Goal: Task Accomplishment & Management: Complete application form

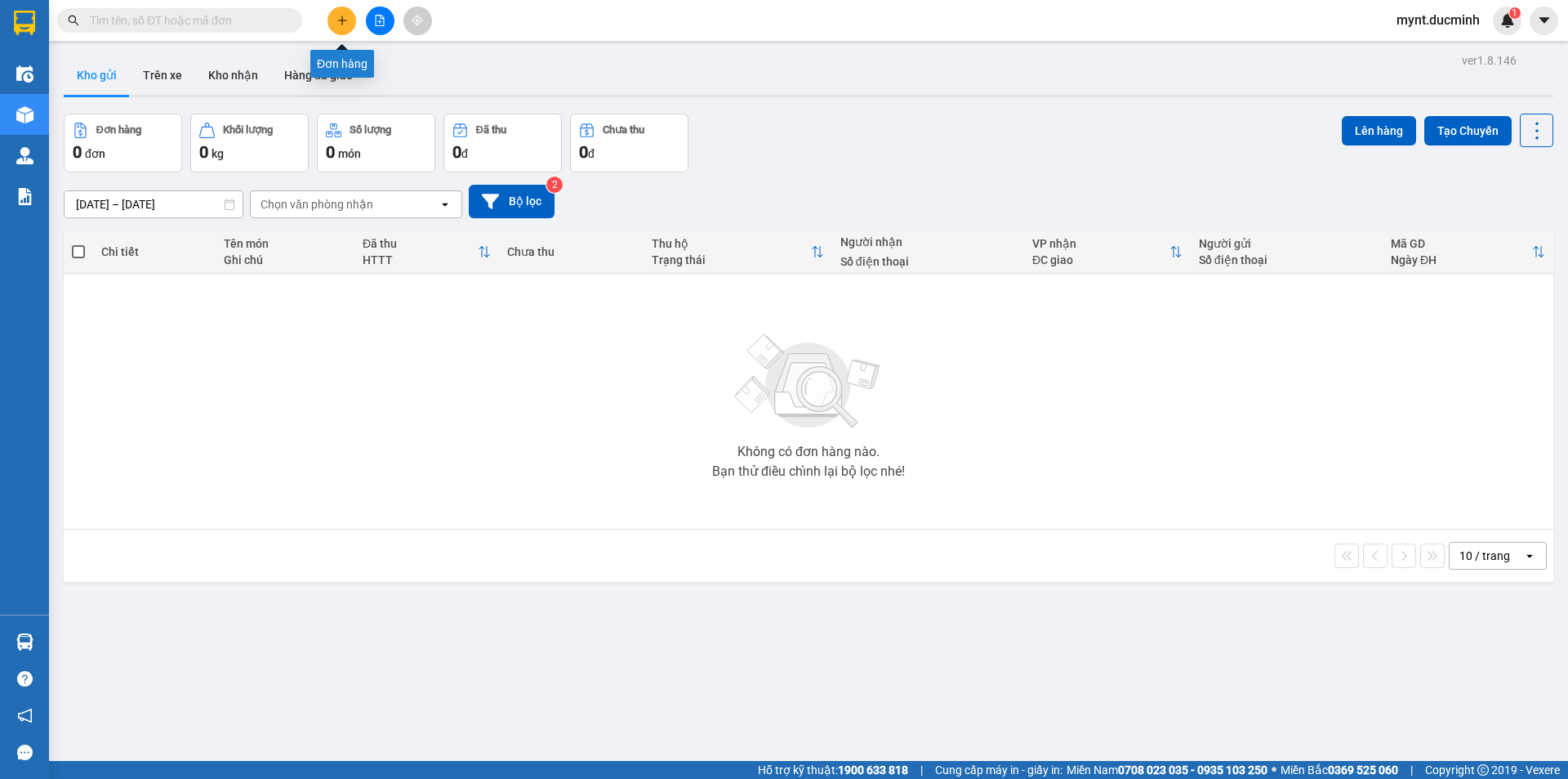
click at [337, 15] on icon "plus" at bounding box center [342, 21] width 12 height 12
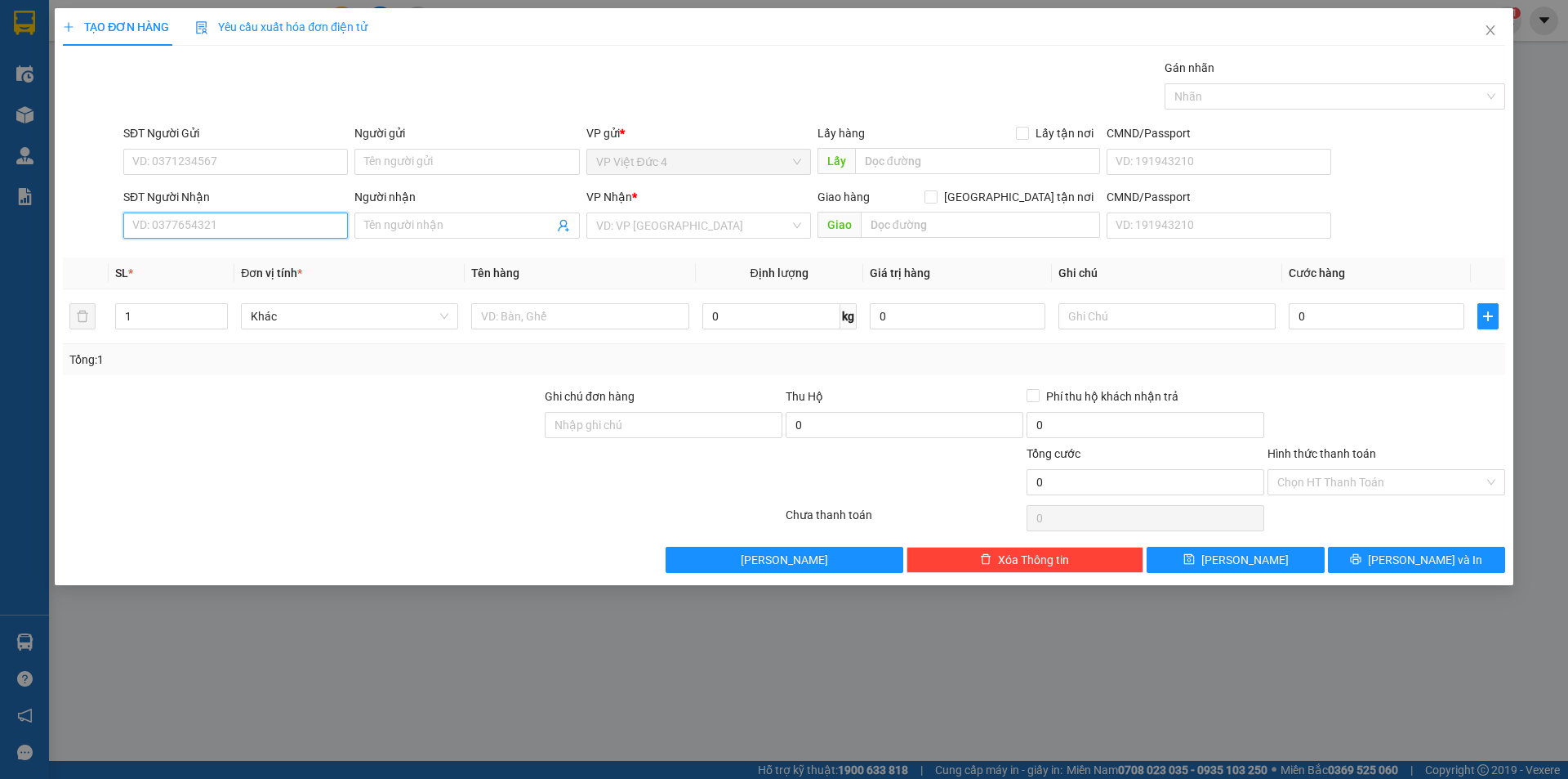
click at [300, 229] on input "SĐT Người Nhận" at bounding box center [236, 225] width 225 height 26
type input "0906221921"
click at [513, 225] on input "Người nhận" at bounding box center [458, 225] width 189 height 18
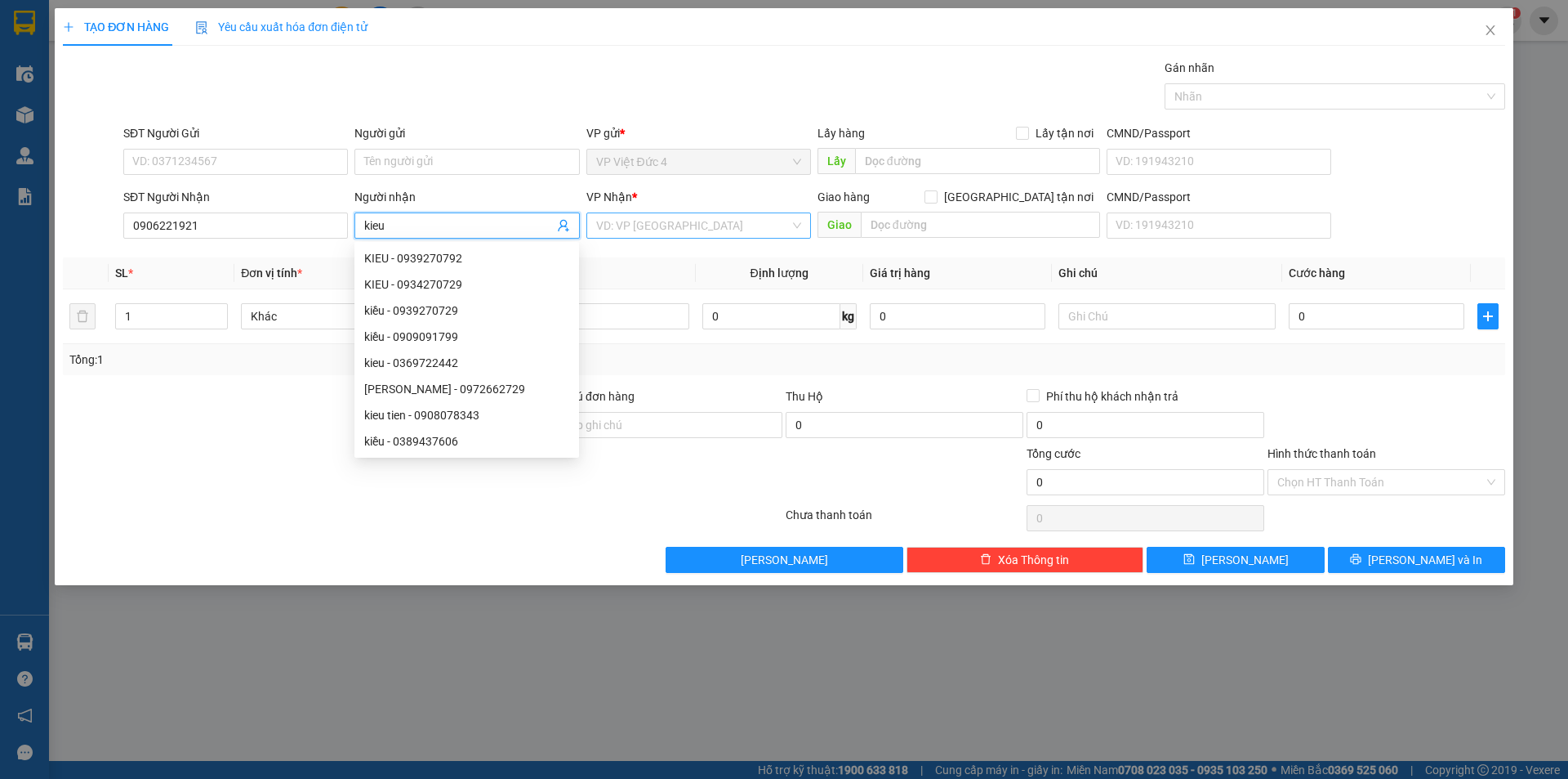
type input "kieu"
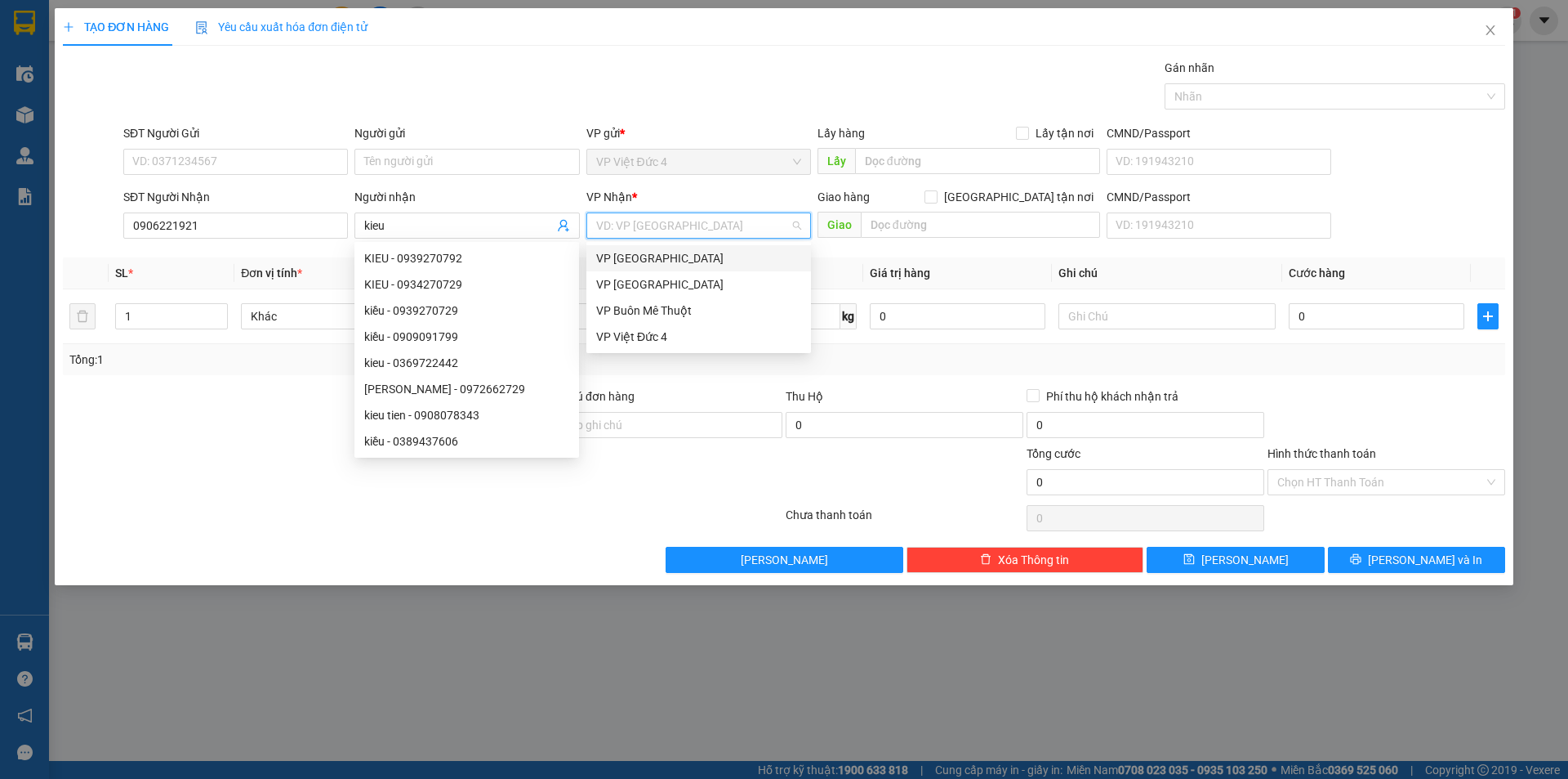
drag, startPoint x: 628, startPoint y: 221, endPoint x: 625, endPoint y: 247, distance: 26.2
click at [629, 220] on input "search" at bounding box center [693, 225] width 194 height 24
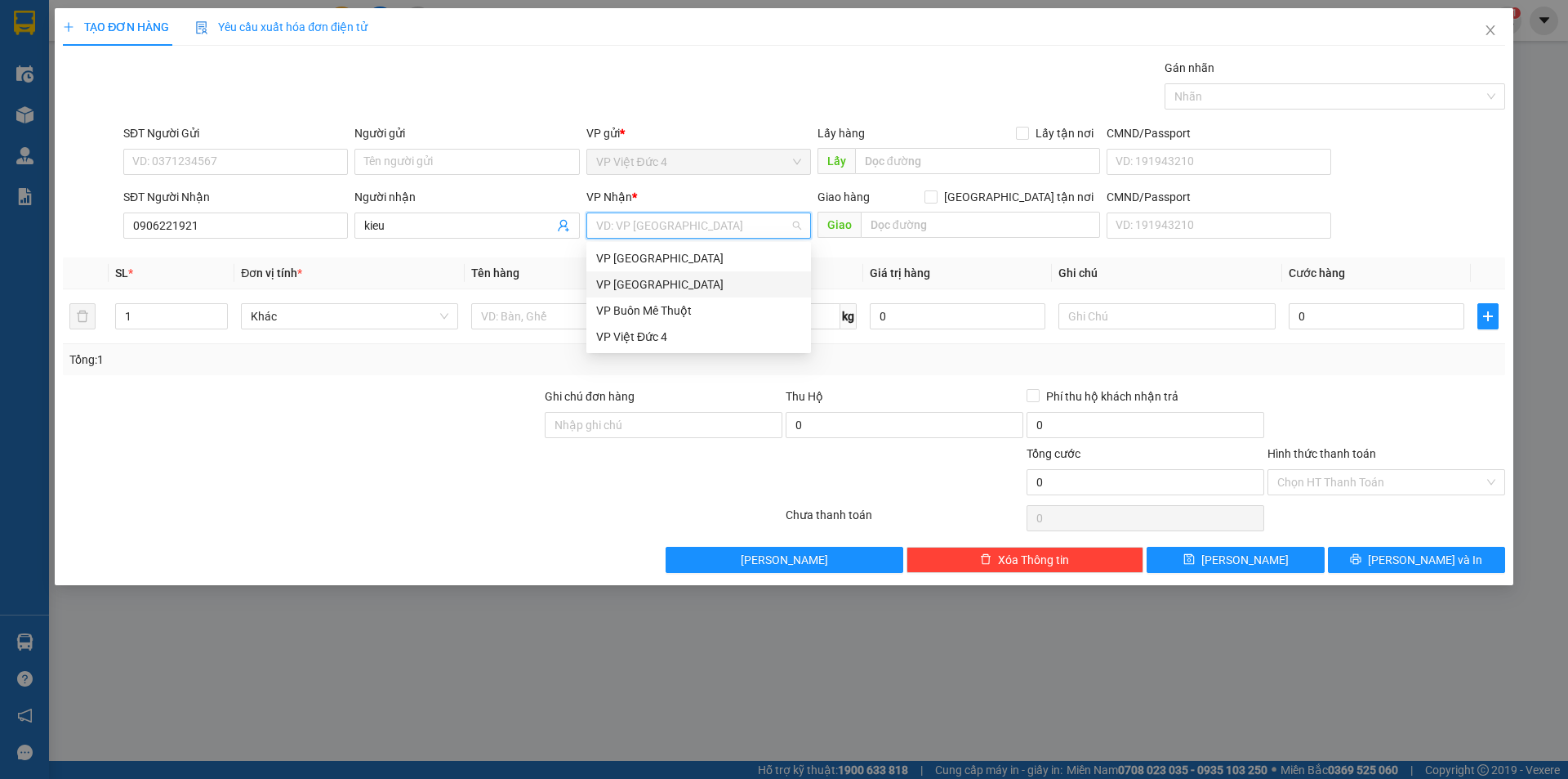
click at [613, 284] on div "VP [GEOGRAPHIC_DATA]" at bounding box center [699, 284] width 205 height 18
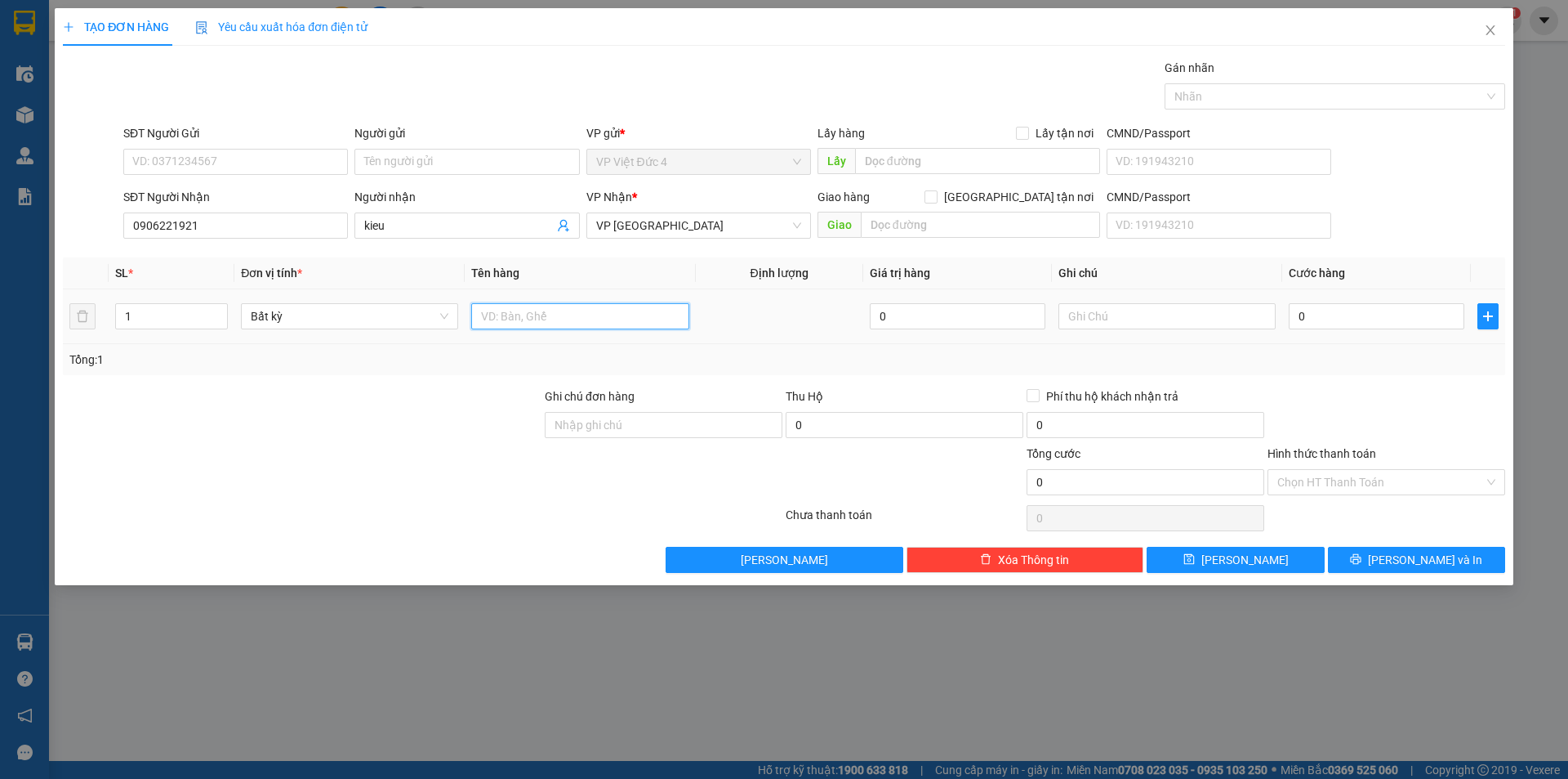
click at [628, 315] on input "text" at bounding box center [580, 316] width 217 height 26
type input "th x"
click at [1452, 319] on input "0" at bounding box center [1376, 316] width 175 height 26
type input "6"
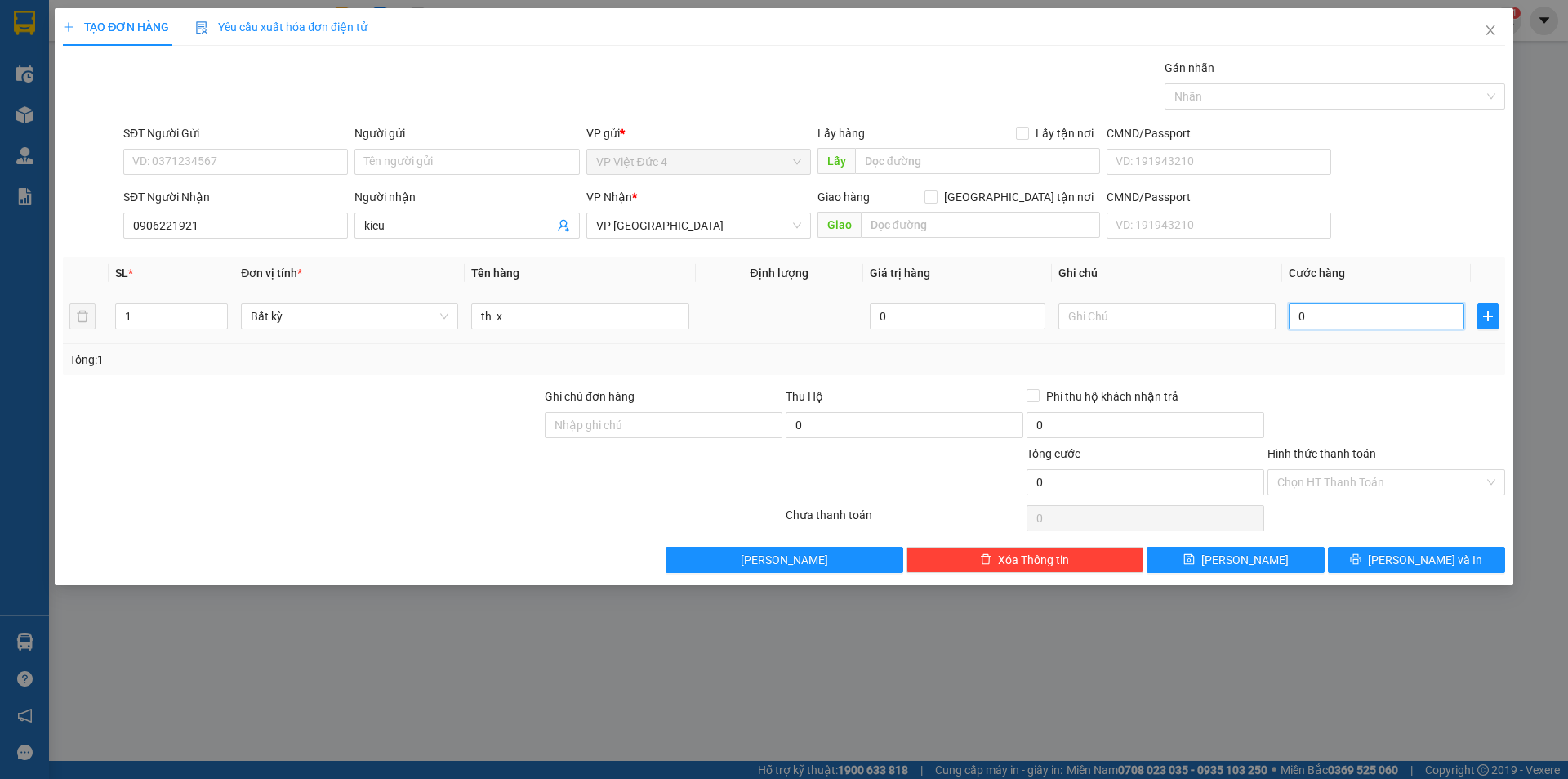
type input "6"
type input "60"
type input "600"
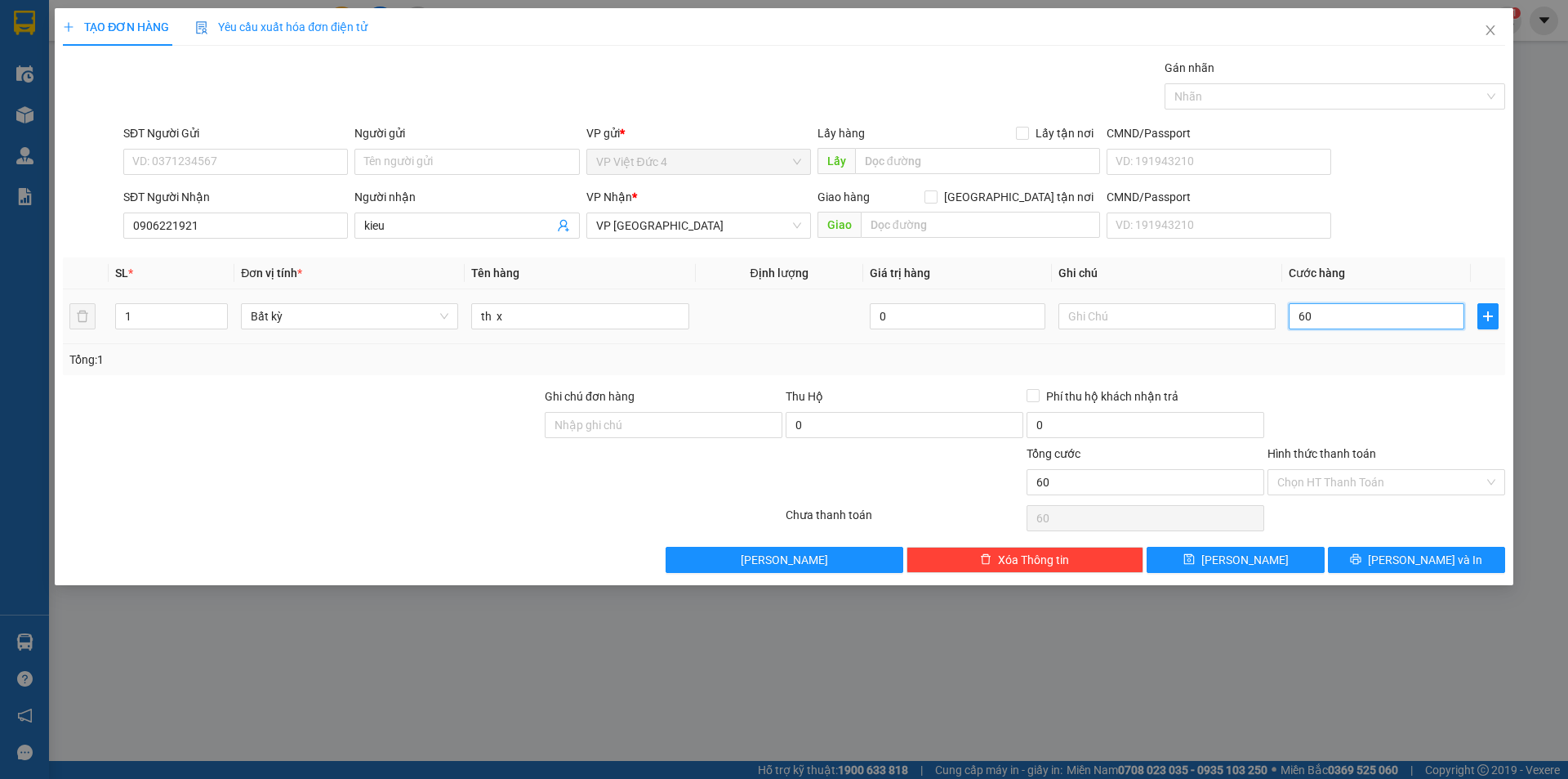
type input "600"
type input "6.000"
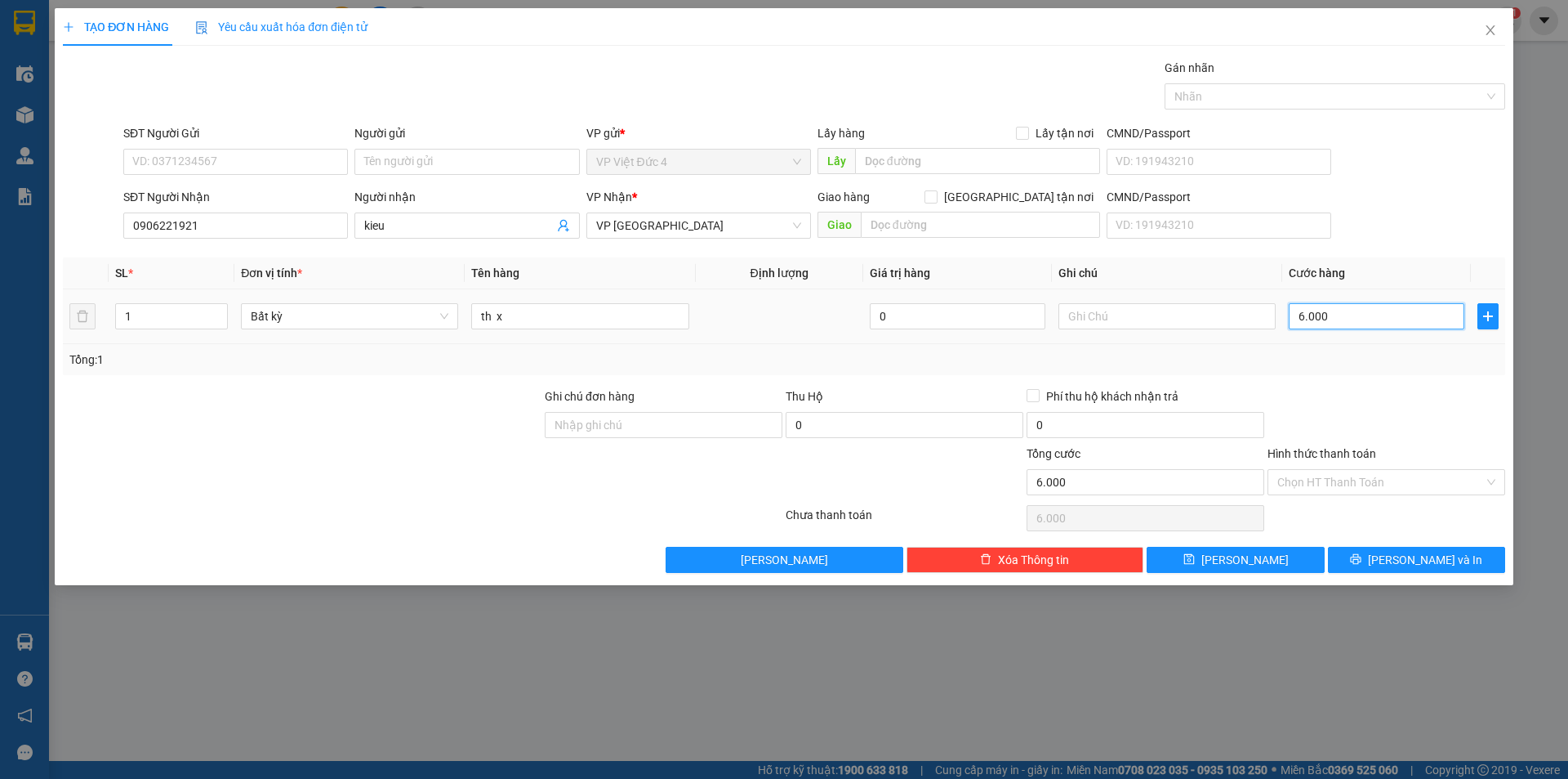
type input "60.000"
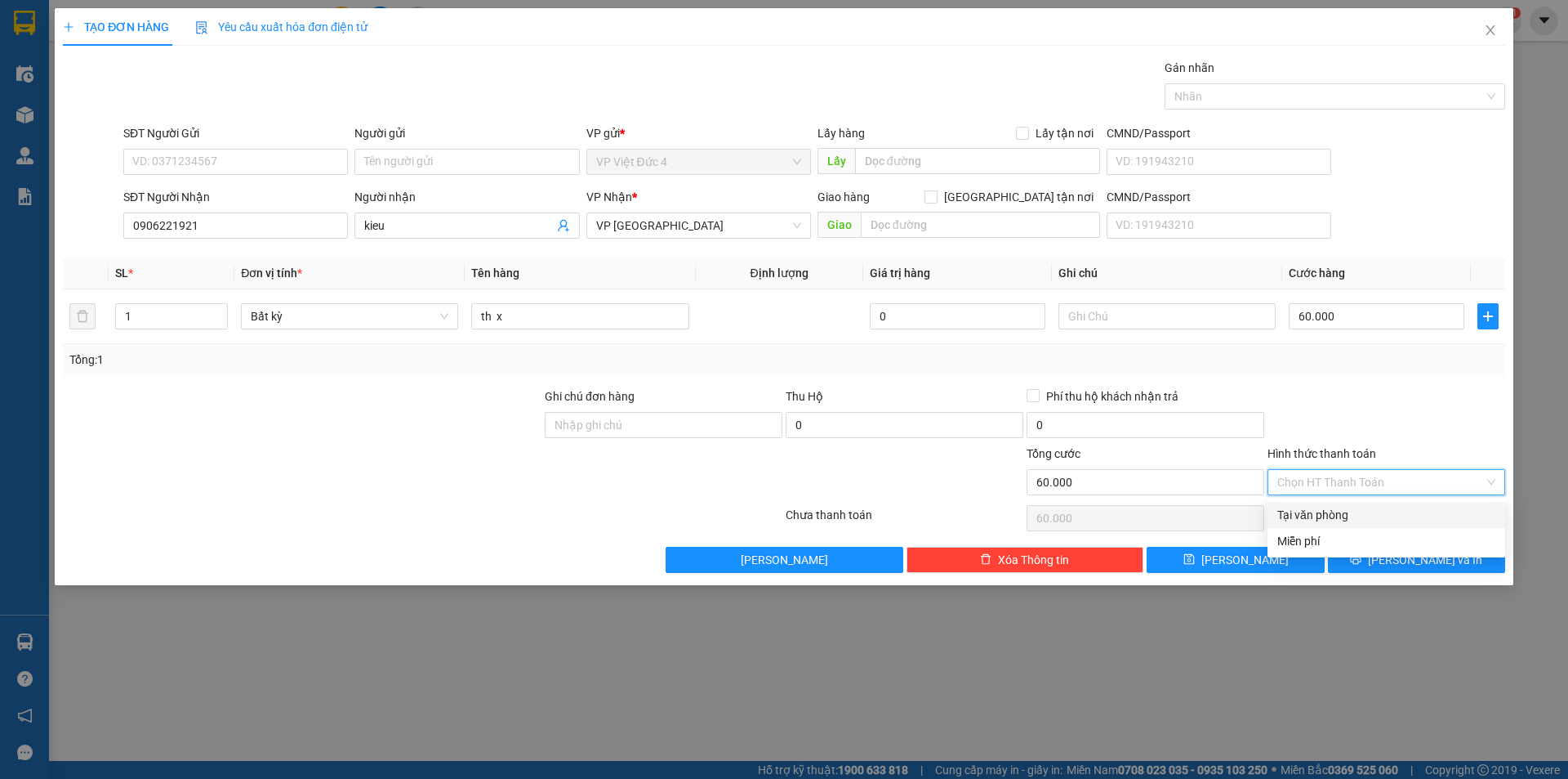
drag, startPoint x: 1308, startPoint y: 475, endPoint x: 1309, endPoint y: 505, distance: 30.0
click at [1308, 476] on input "Hình thức thanh toán" at bounding box center [1381, 482] width 206 height 24
click at [1309, 513] on div "Tại văn phòng" at bounding box center [1387, 515] width 218 height 18
type input "0"
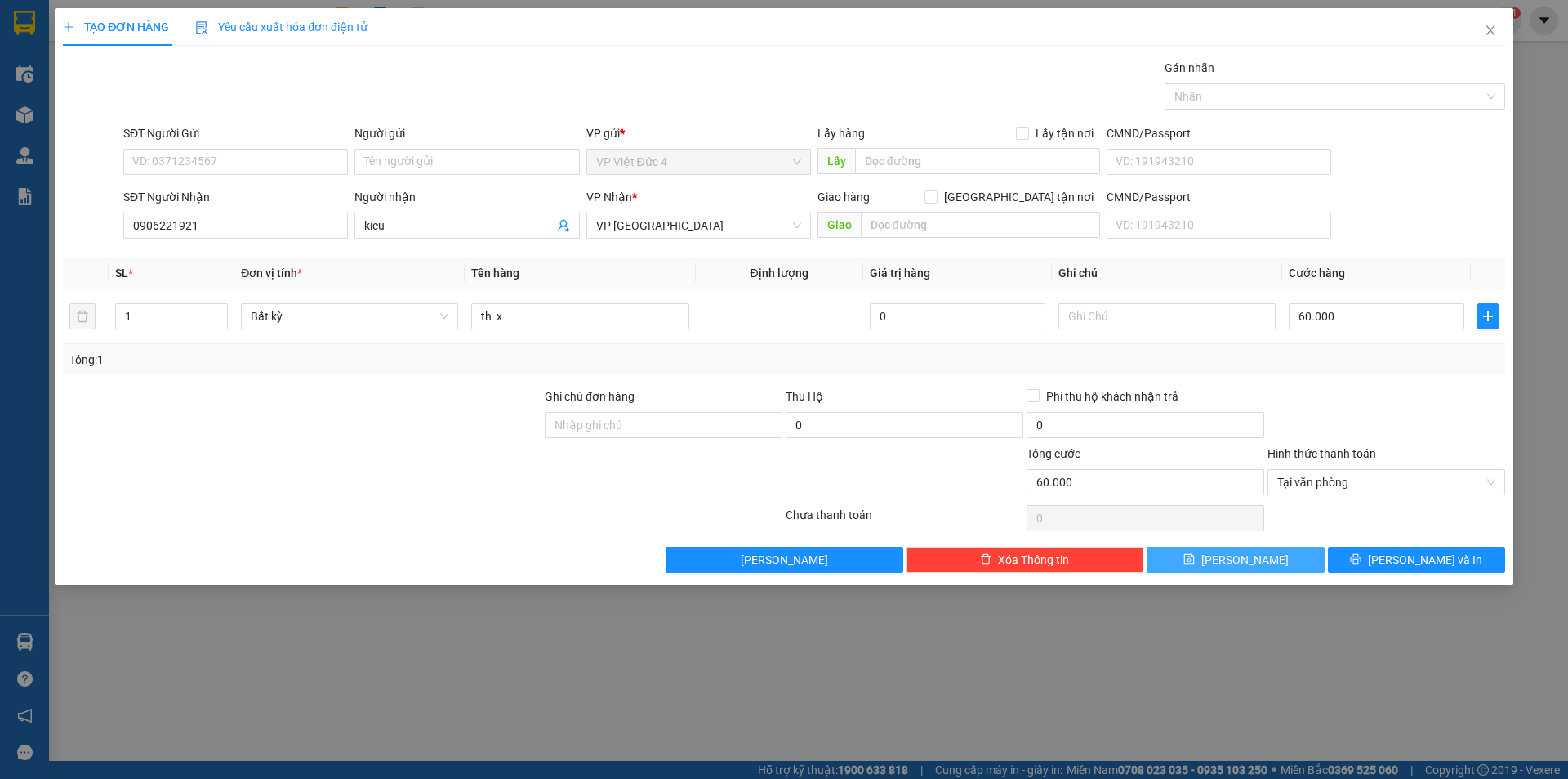
click at [1248, 560] on span "[PERSON_NAME]" at bounding box center [1245, 559] width 87 height 18
type input "0"
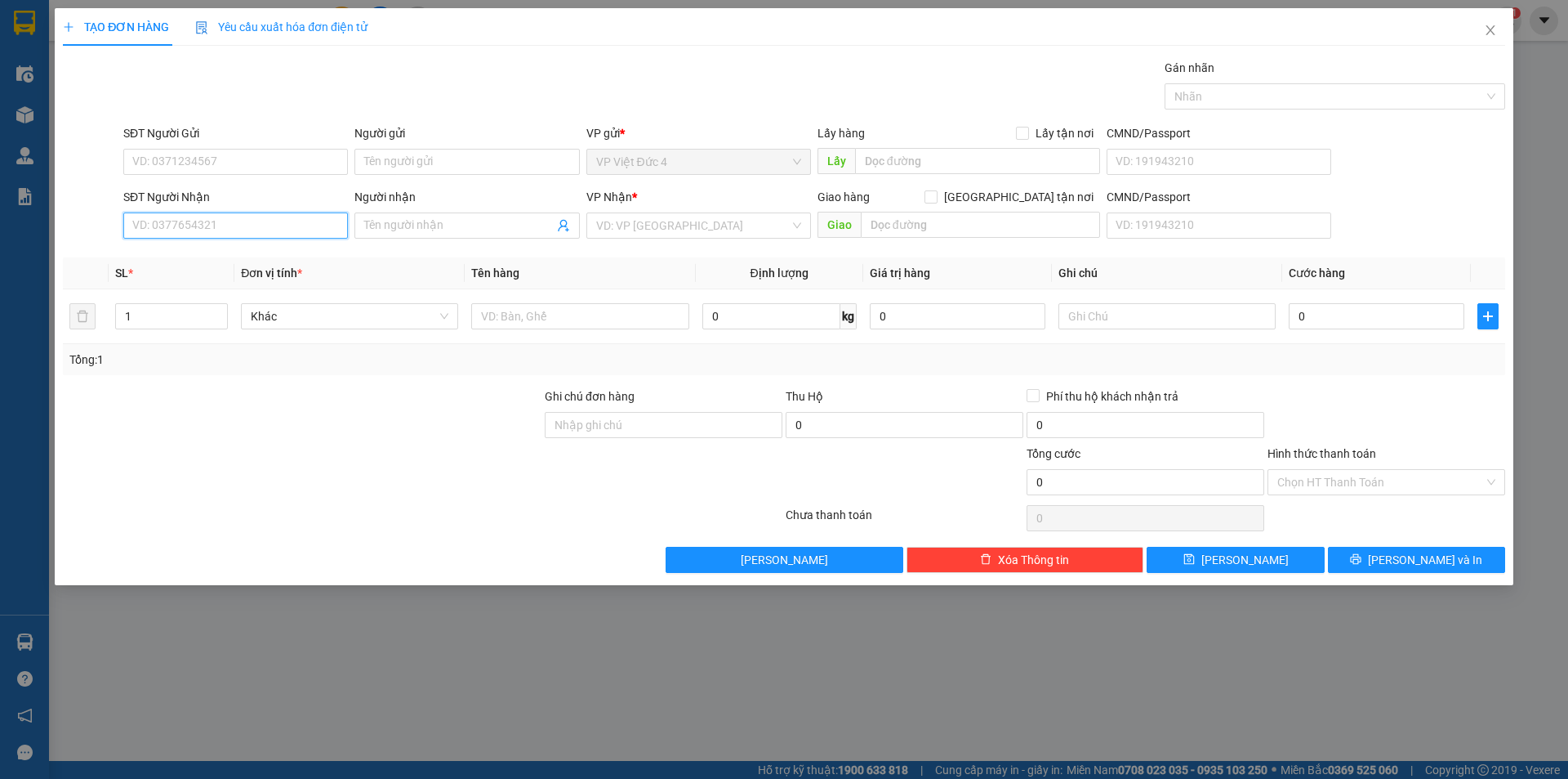
click at [321, 227] on input "SĐT Người Nhận" at bounding box center [236, 225] width 225 height 26
type input "0849736736"
click at [662, 224] on input "search" at bounding box center [693, 225] width 194 height 24
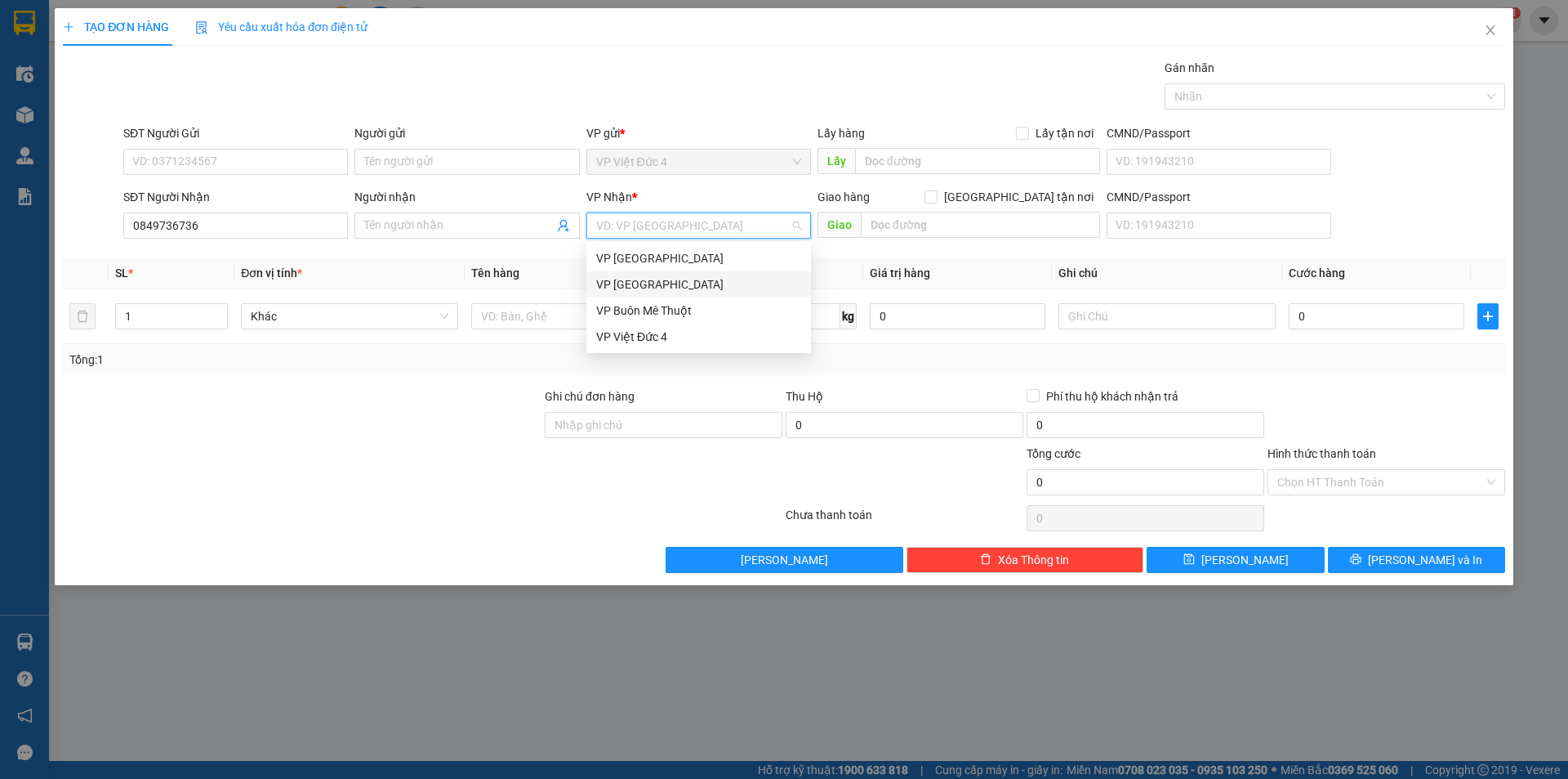
click at [625, 284] on div "VP [GEOGRAPHIC_DATA]" at bounding box center [699, 284] width 205 height 18
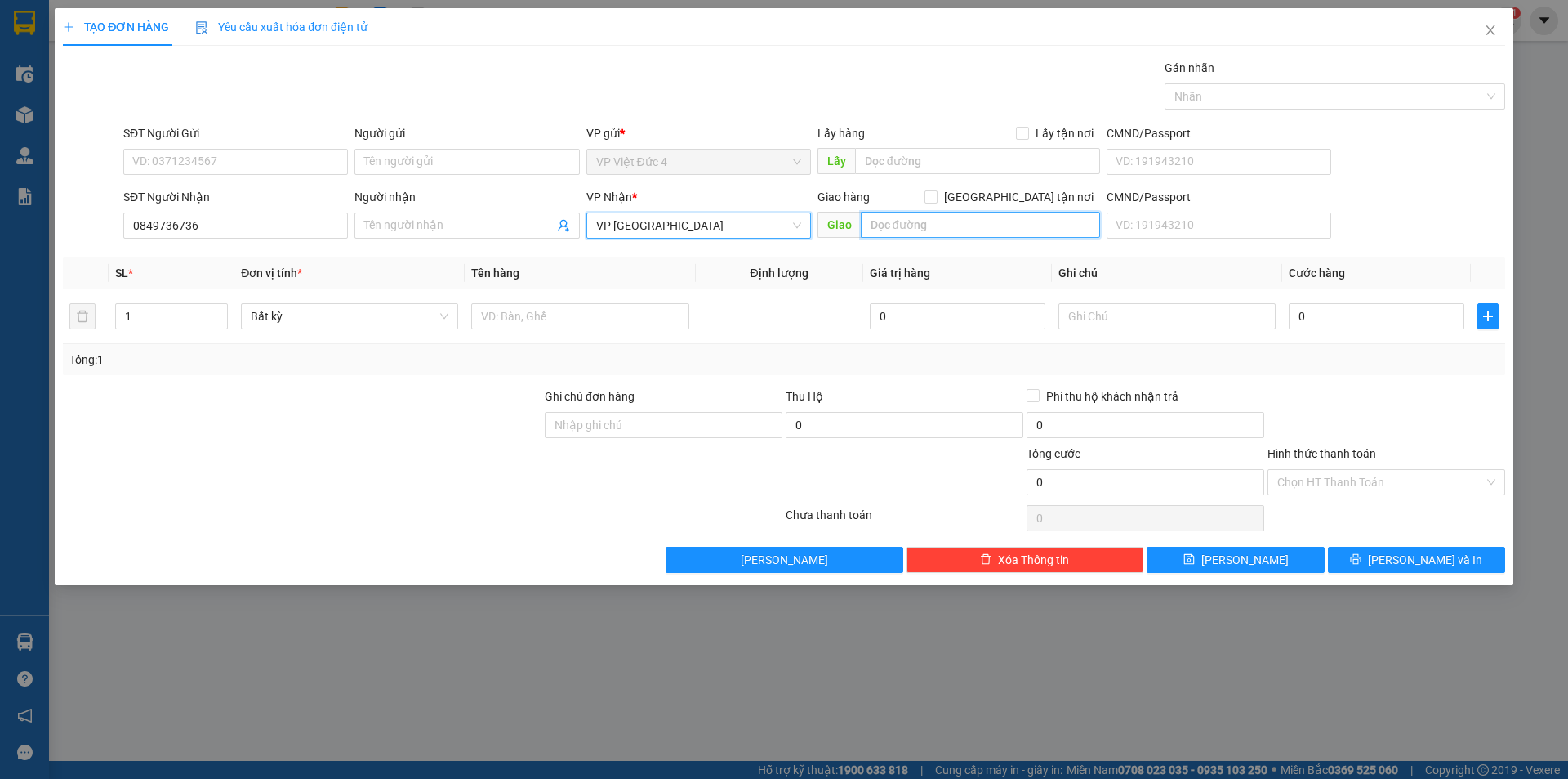
click at [1066, 224] on input "text" at bounding box center [980, 224] width 239 height 26
type input "sao bong duc lieu"
click at [166, 317] on input "1" at bounding box center [171, 316] width 111 height 24
type input "2"
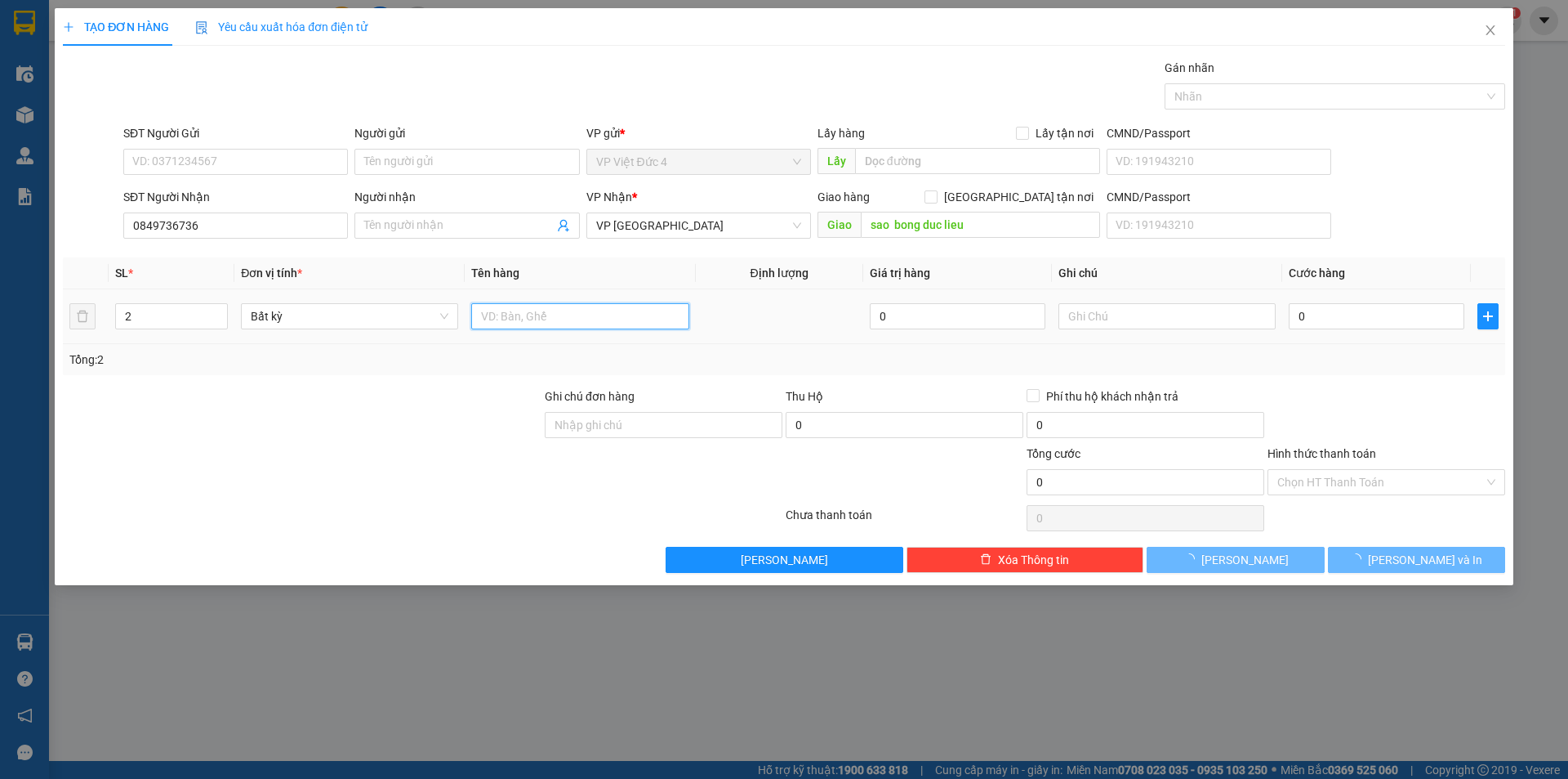
click at [640, 310] on input "text" at bounding box center [580, 316] width 217 height 26
type input "tum"
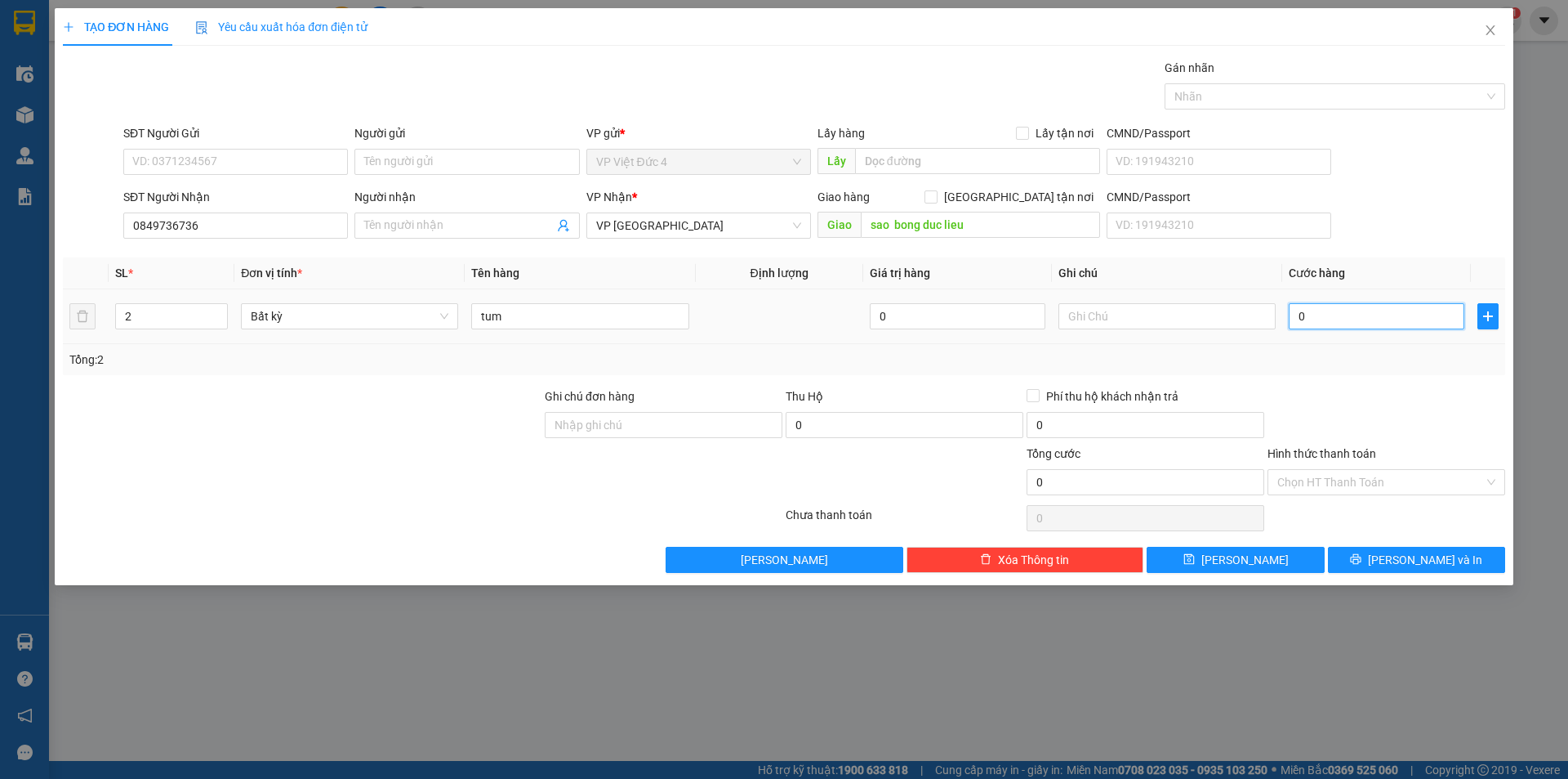
click at [1420, 315] on input "0" at bounding box center [1376, 316] width 175 height 26
type input "1"
type input "12"
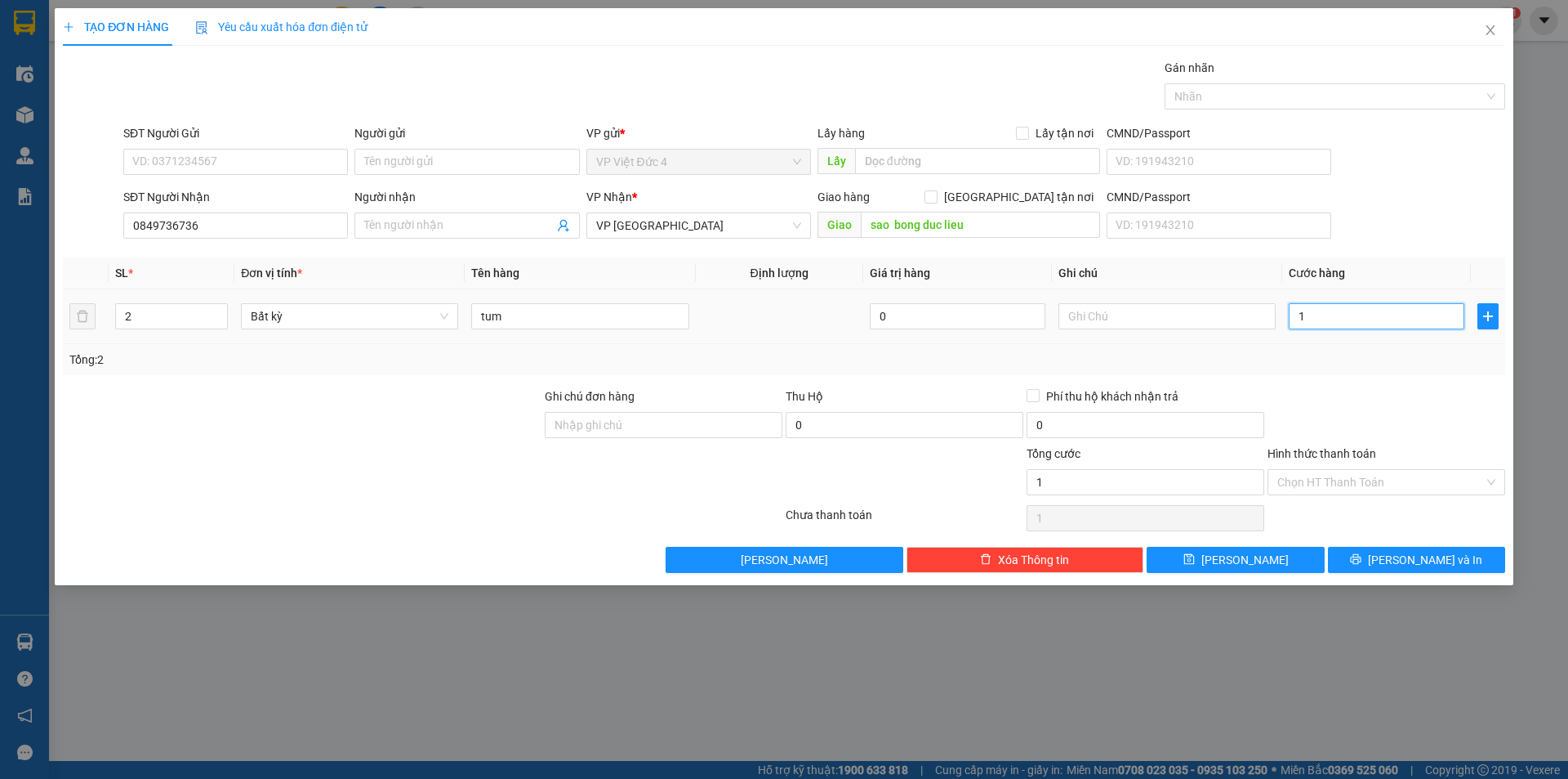
type input "12"
type input "120"
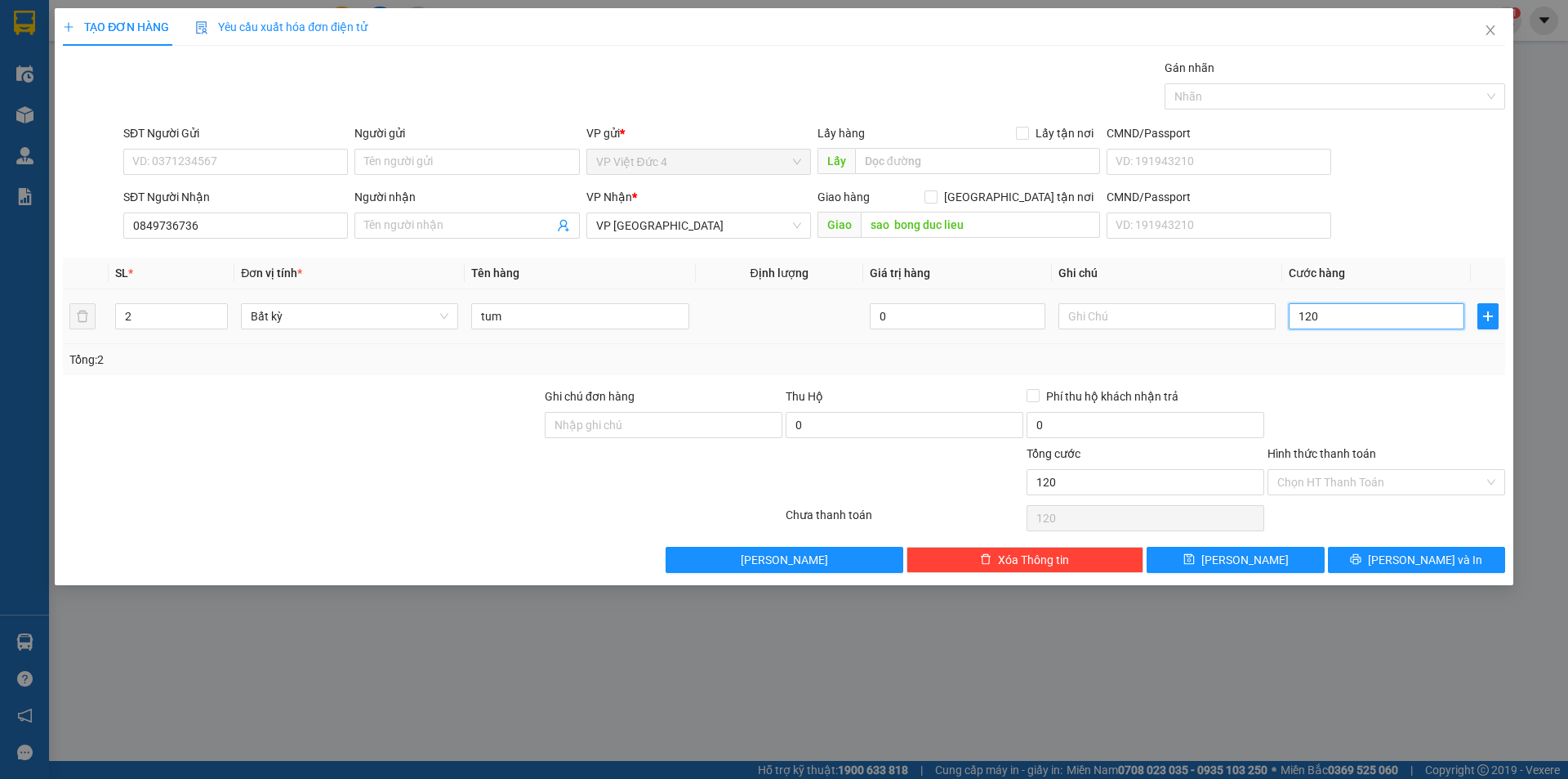
type input "1.200"
type input "12.000"
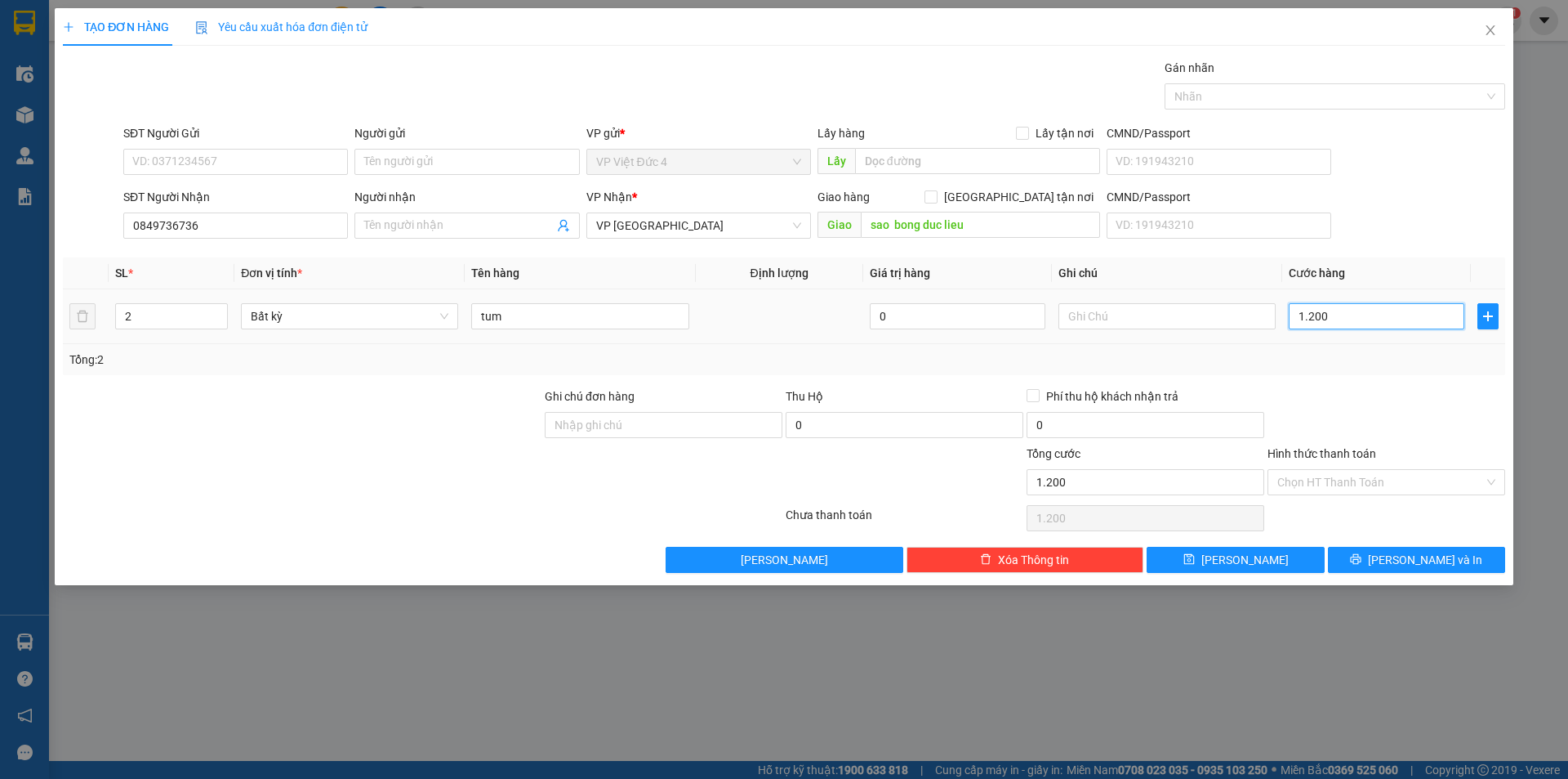
type input "12.000"
type input "120.000"
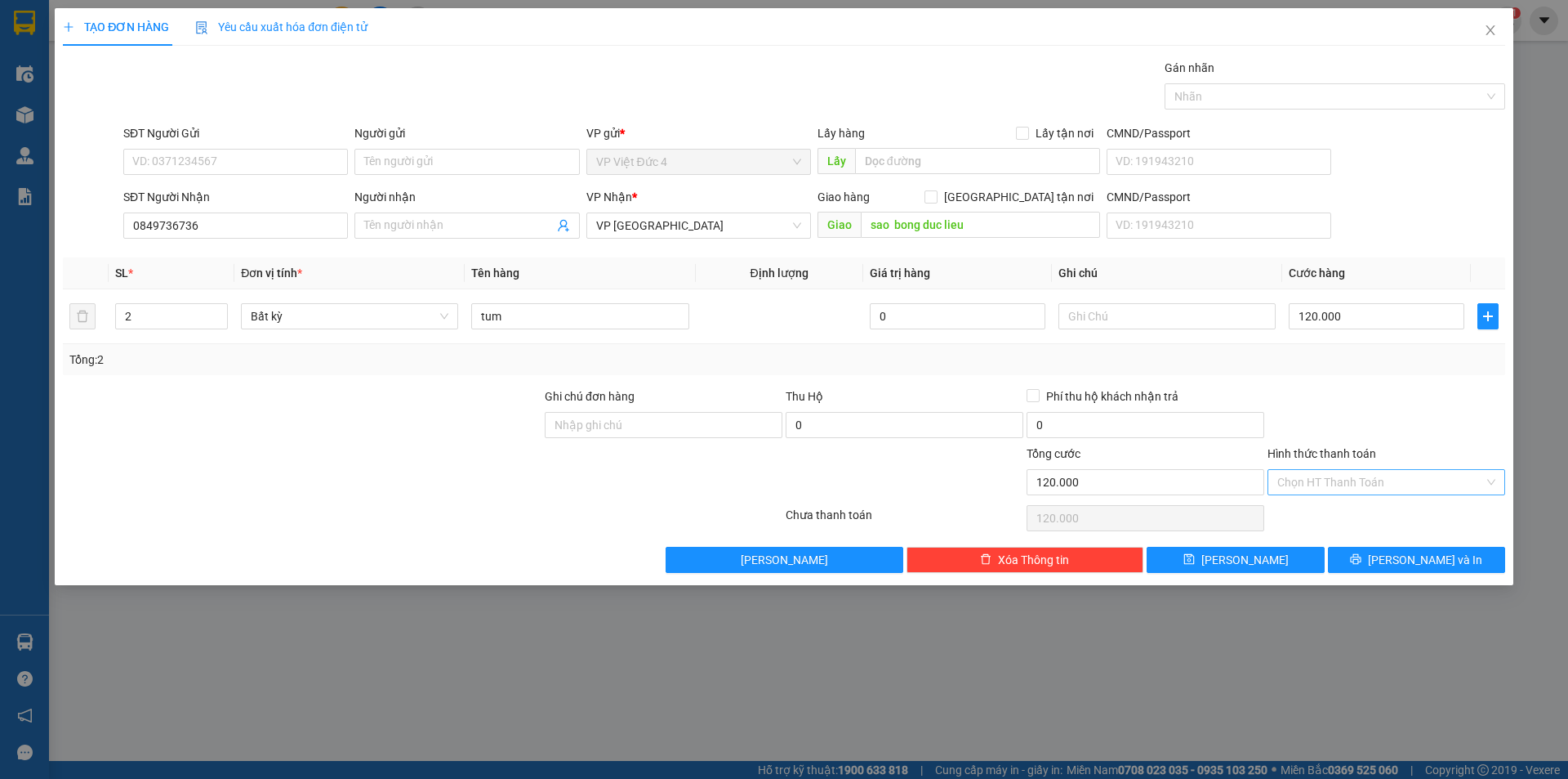
click at [1353, 475] on input "Hình thức thanh toán" at bounding box center [1381, 482] width 206 height 24
click at [1315, 511] on div "Tại văn phòng" at bounding box center [1387, 515] width 218 height 18
type input "0"
click at [1245, 556] on span "[PERSON_NAME]" at bounding box center [1245, 559] width 87 height 18
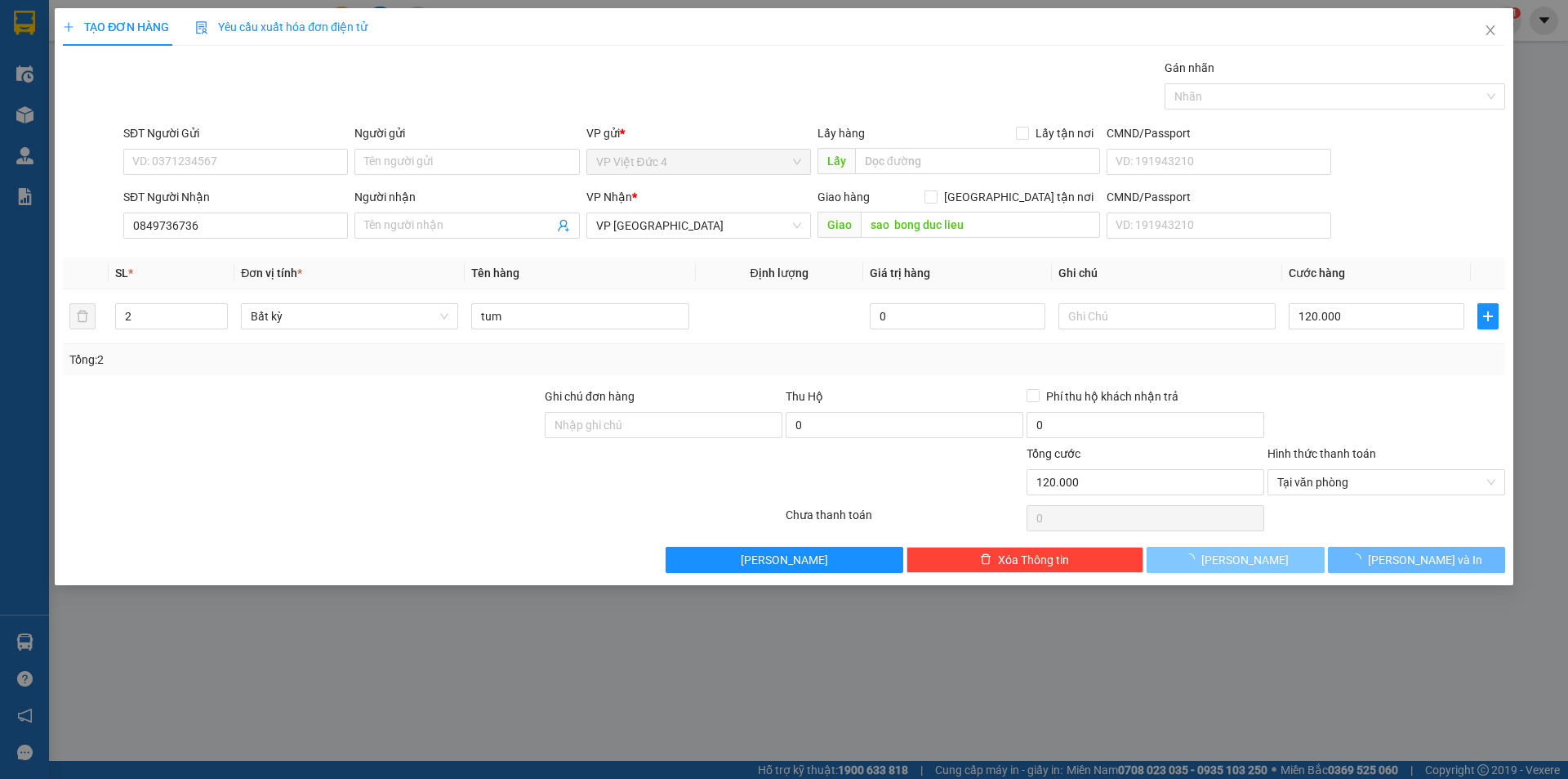
type input "1"
type input "0"
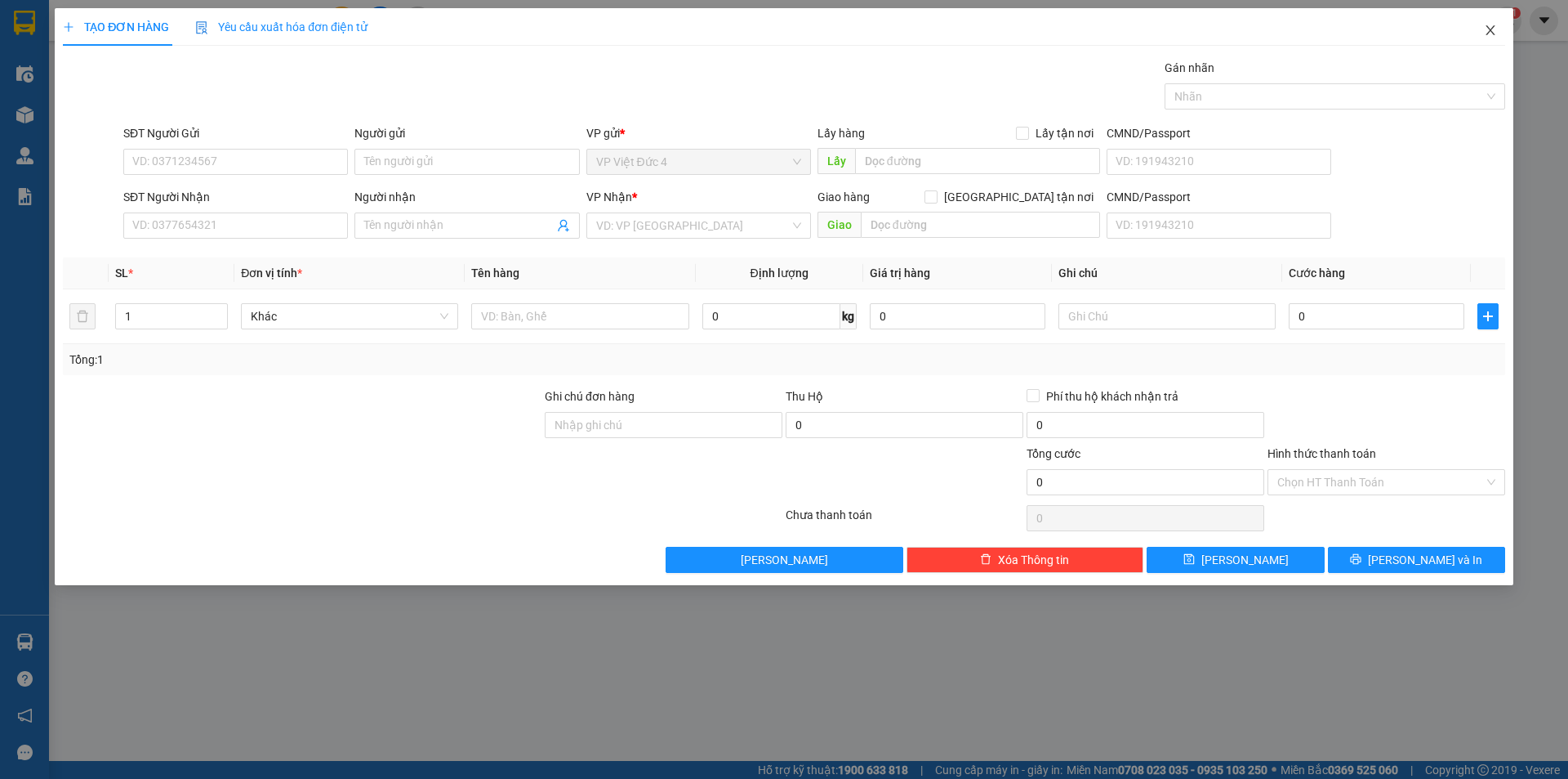
click at [1490, 29] on icon "close" at bounding box center [1490, 30] width 9 height 10
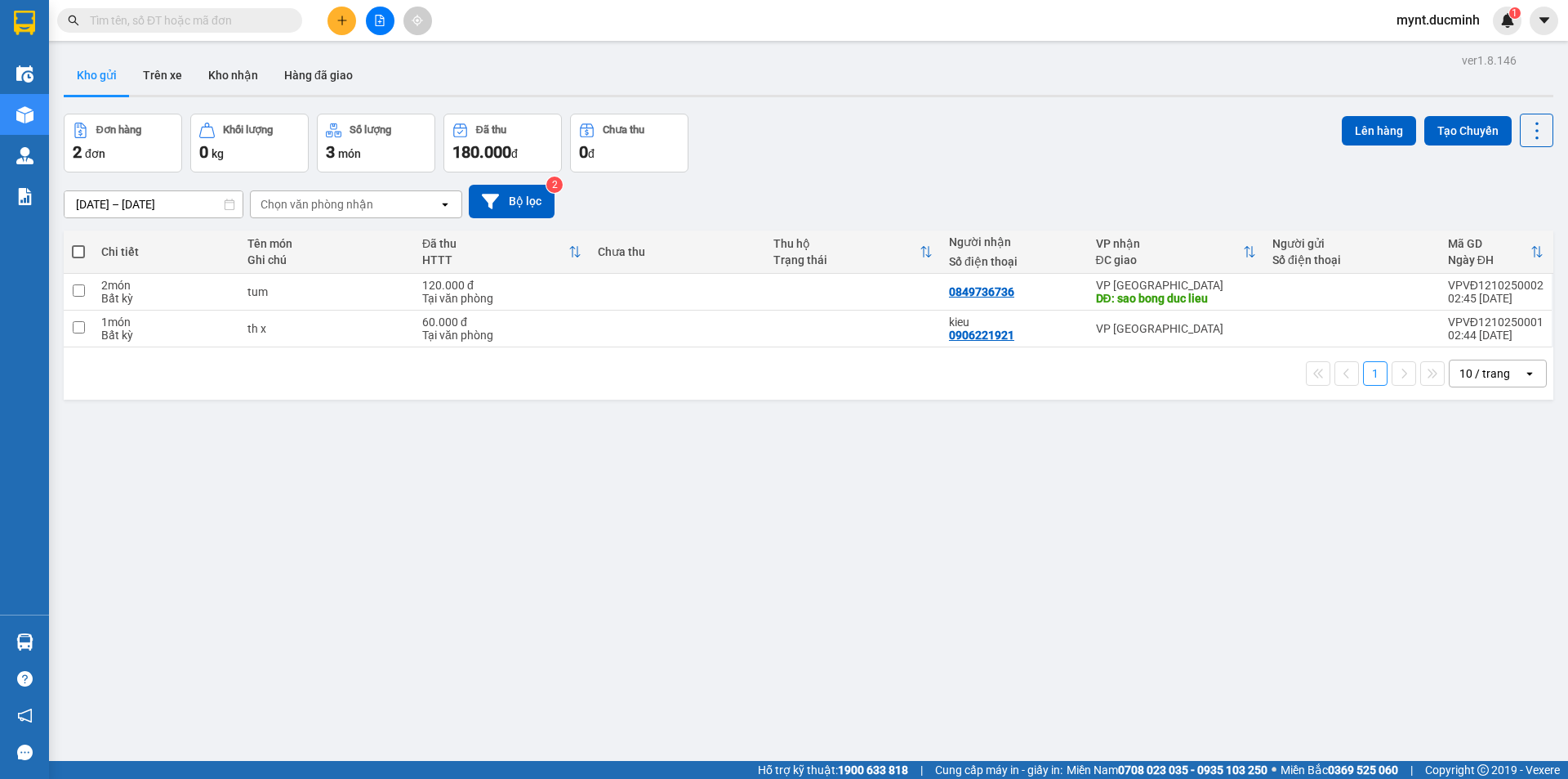
click at [77, 248] on span at bounding box center [79, 252] width 13 height 13
click at [78, 243] on input "checkbox" at bounding box center [78, 243] width 0 height 0
checkbox input "true"
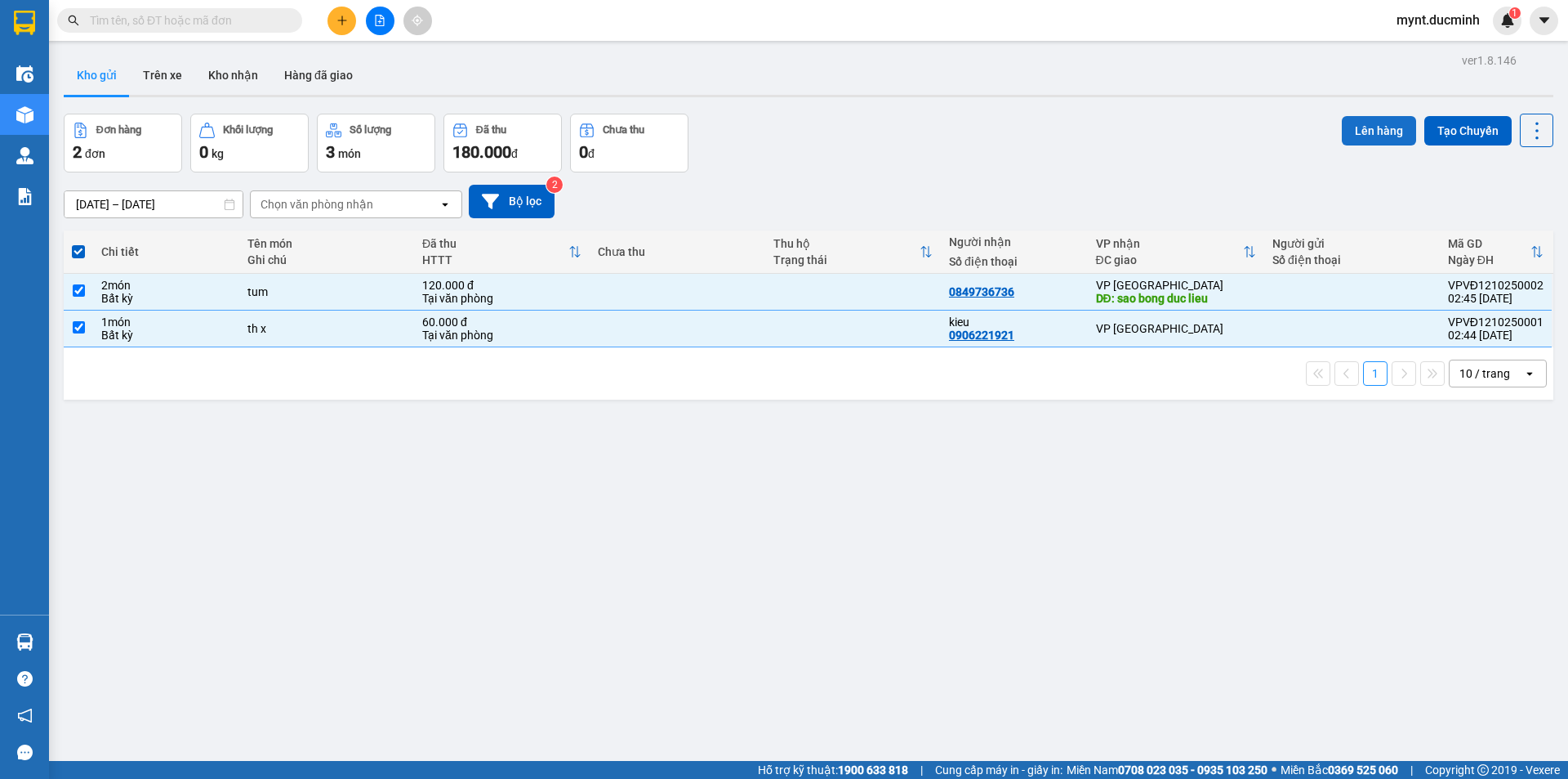
click at [1380, 123] on button "Lên hàng" at bounding box center [1378, 130] width 75 height 29
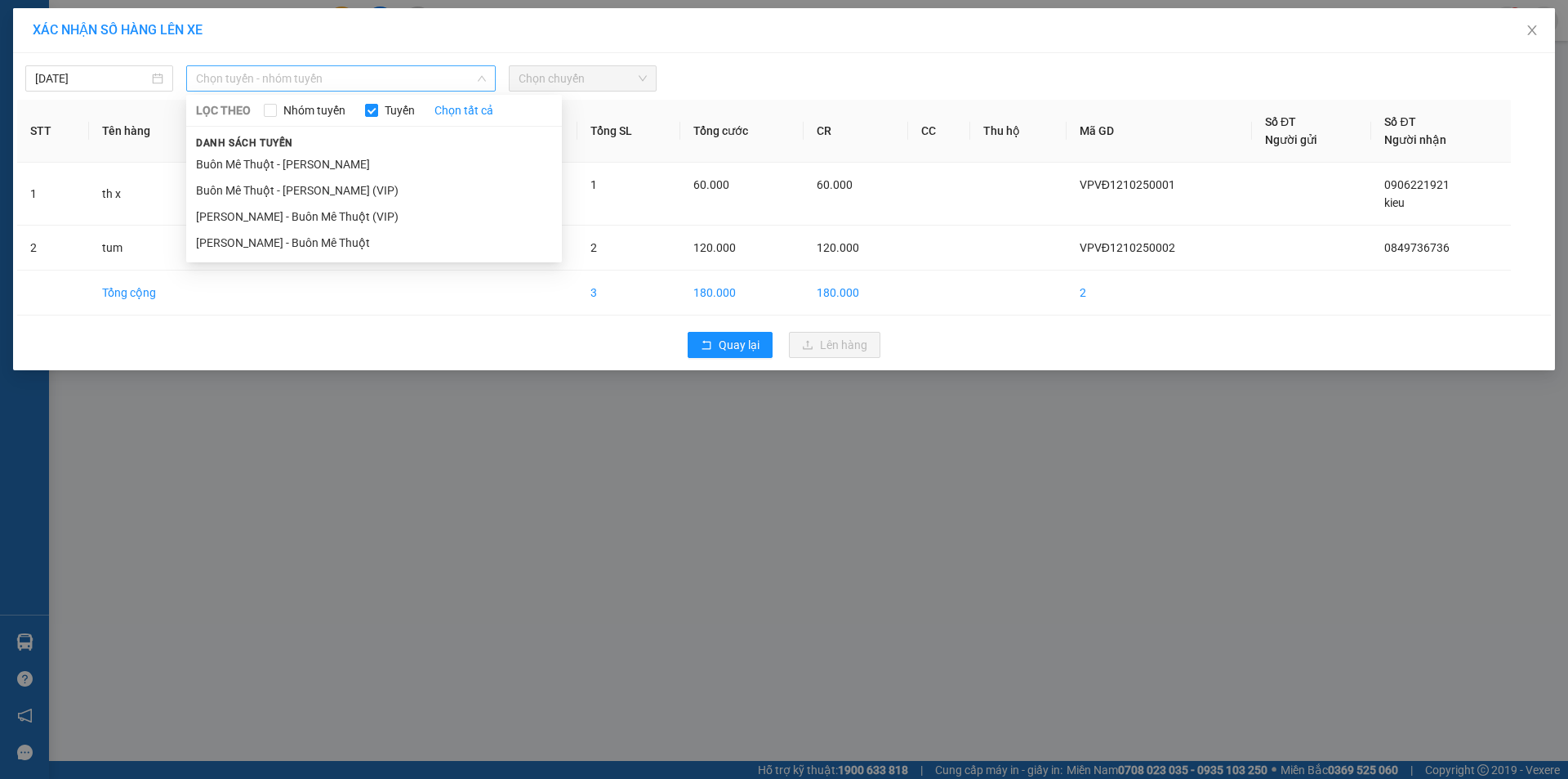
click at [247, 77] on span "Chọn tuyến - nhóm tuyến" at bounding box center [341, 78] width 290 height 24
click at [252, 188] on li "Buôn Mê Thuột - [PERSON_NAME] (VIP)" at bounding box center [374, 190] width 376 height 26
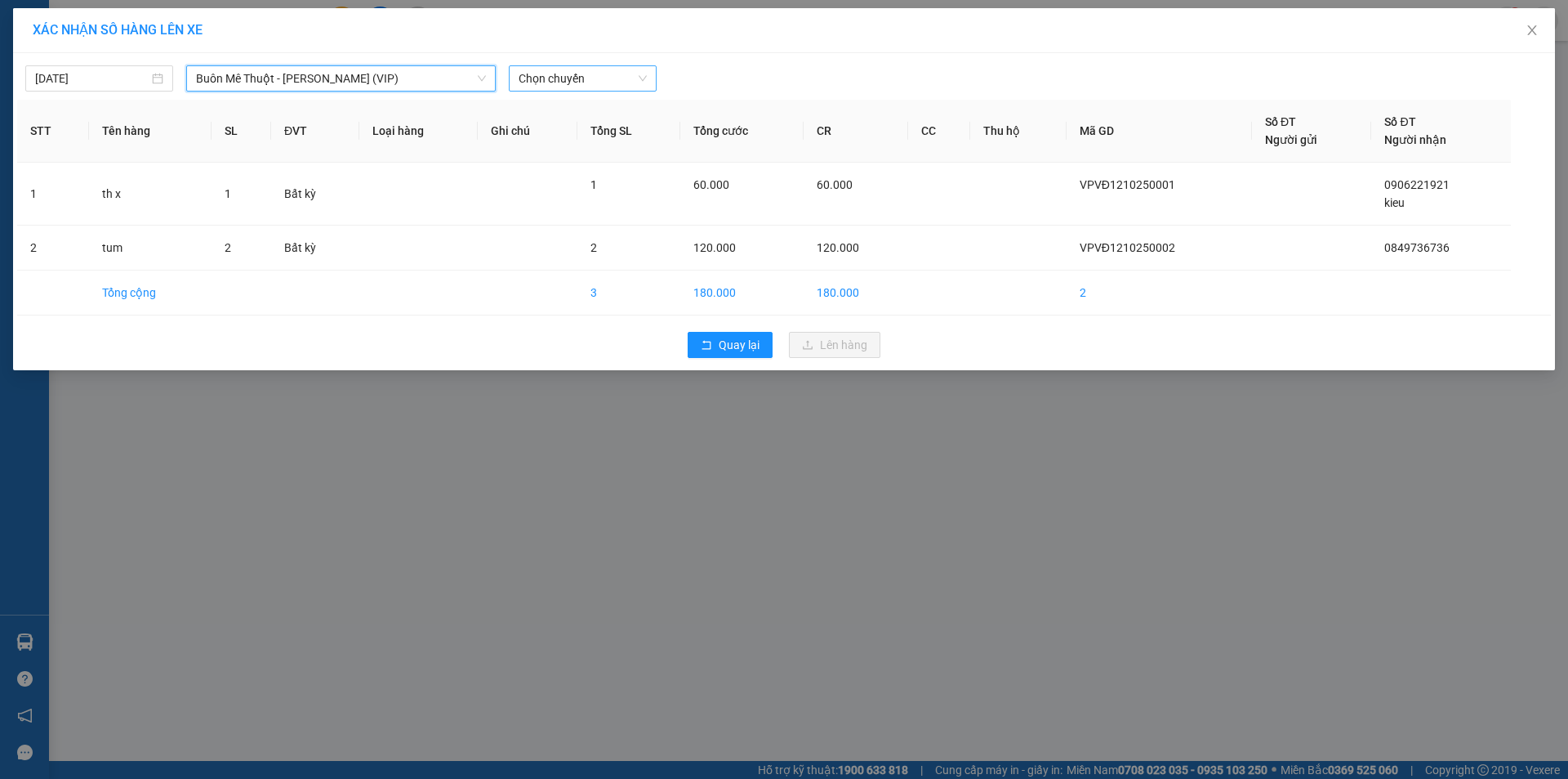
click at [540, 81] on span "Chọn chuyến" at bounding box center [582, 78] width 128 height 24
click at [518, 136] on div "20:00" at bounding box center [582, 137] width 128 height 18
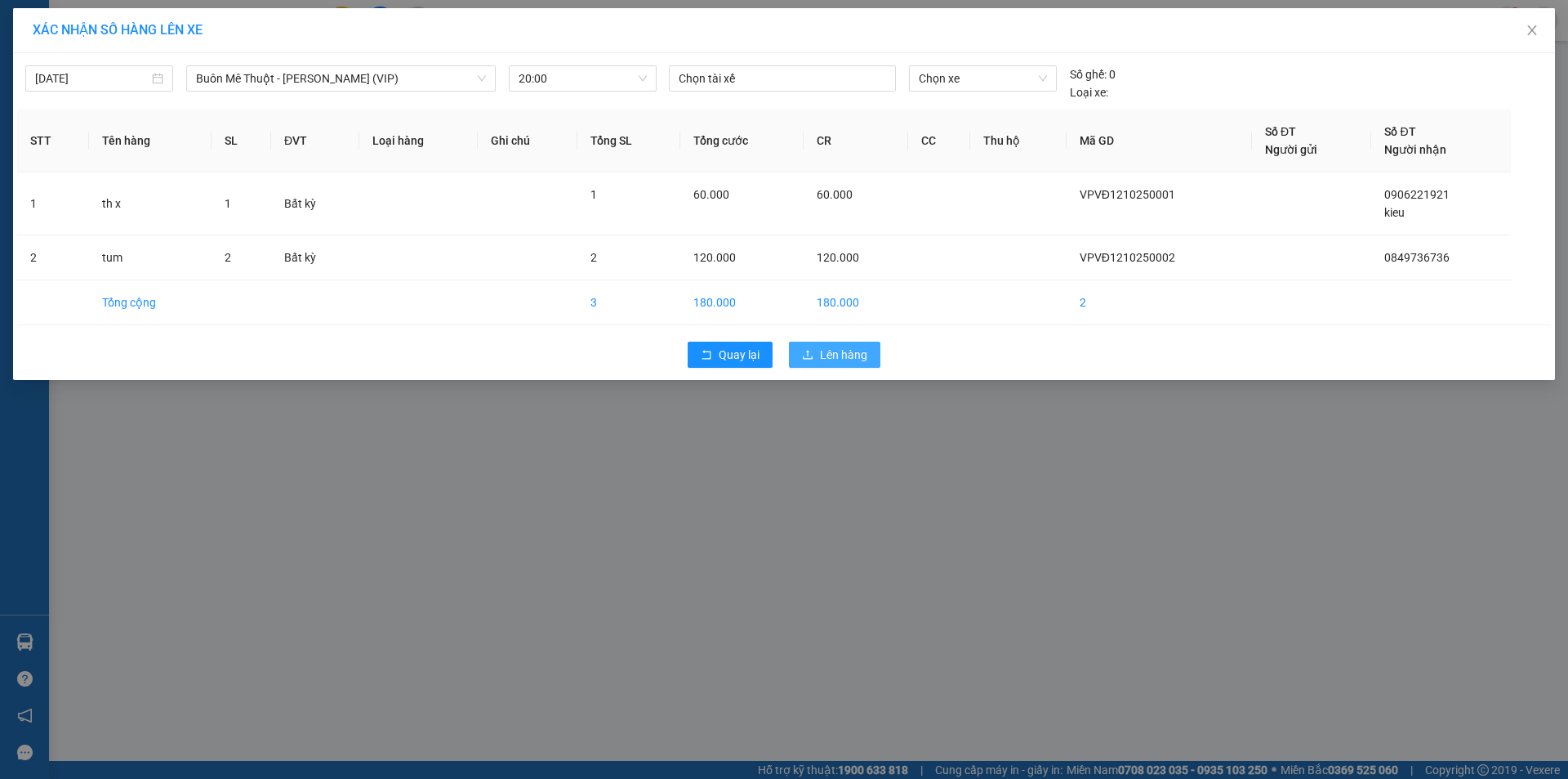
click at [843, 354] on span "Lên hàng" at bounding box center [843, 354] width 47 height 18
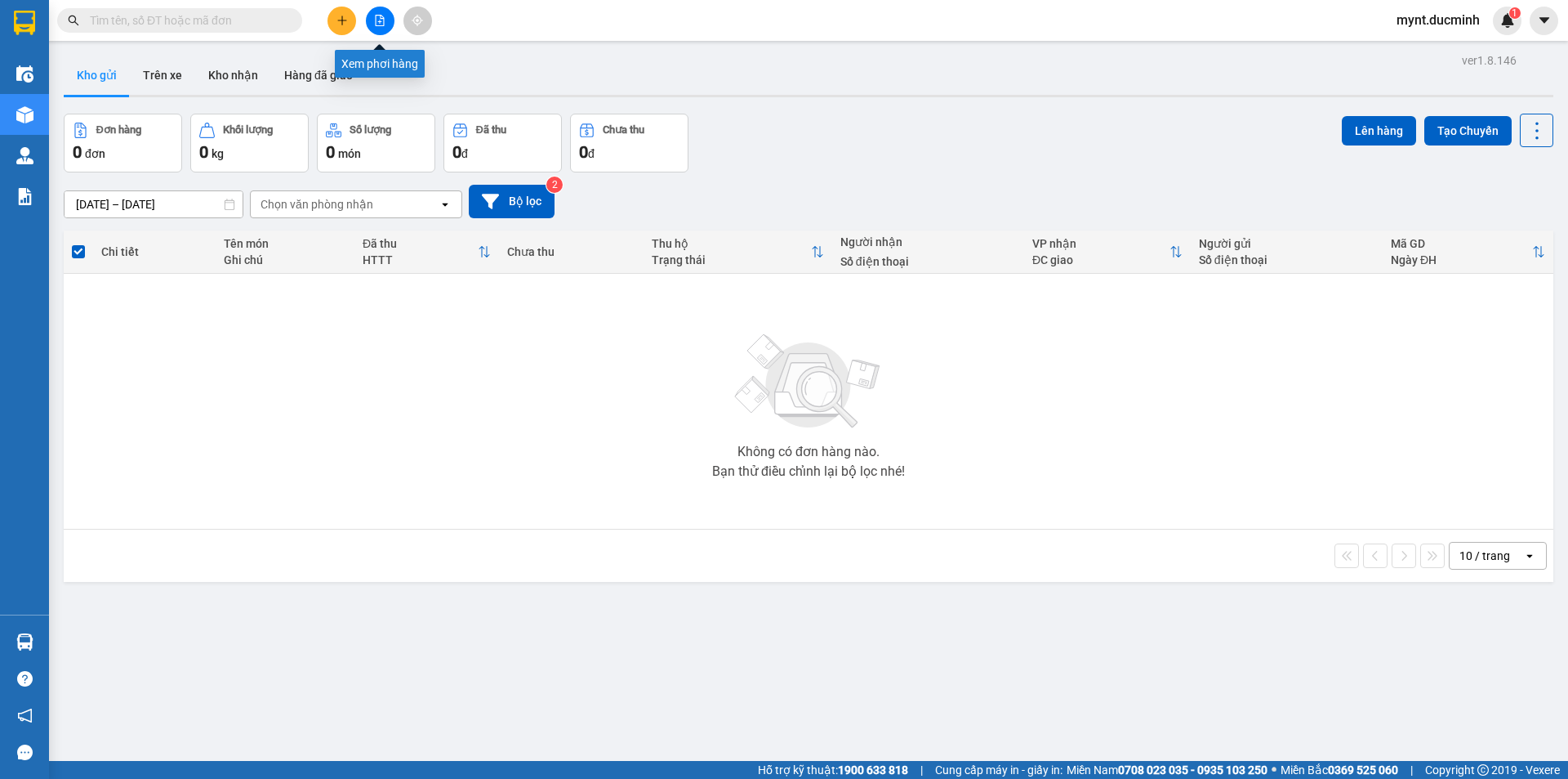
click at [378, 18] on icon "file-add" at bounding box center [380, 21] width 12 height 12
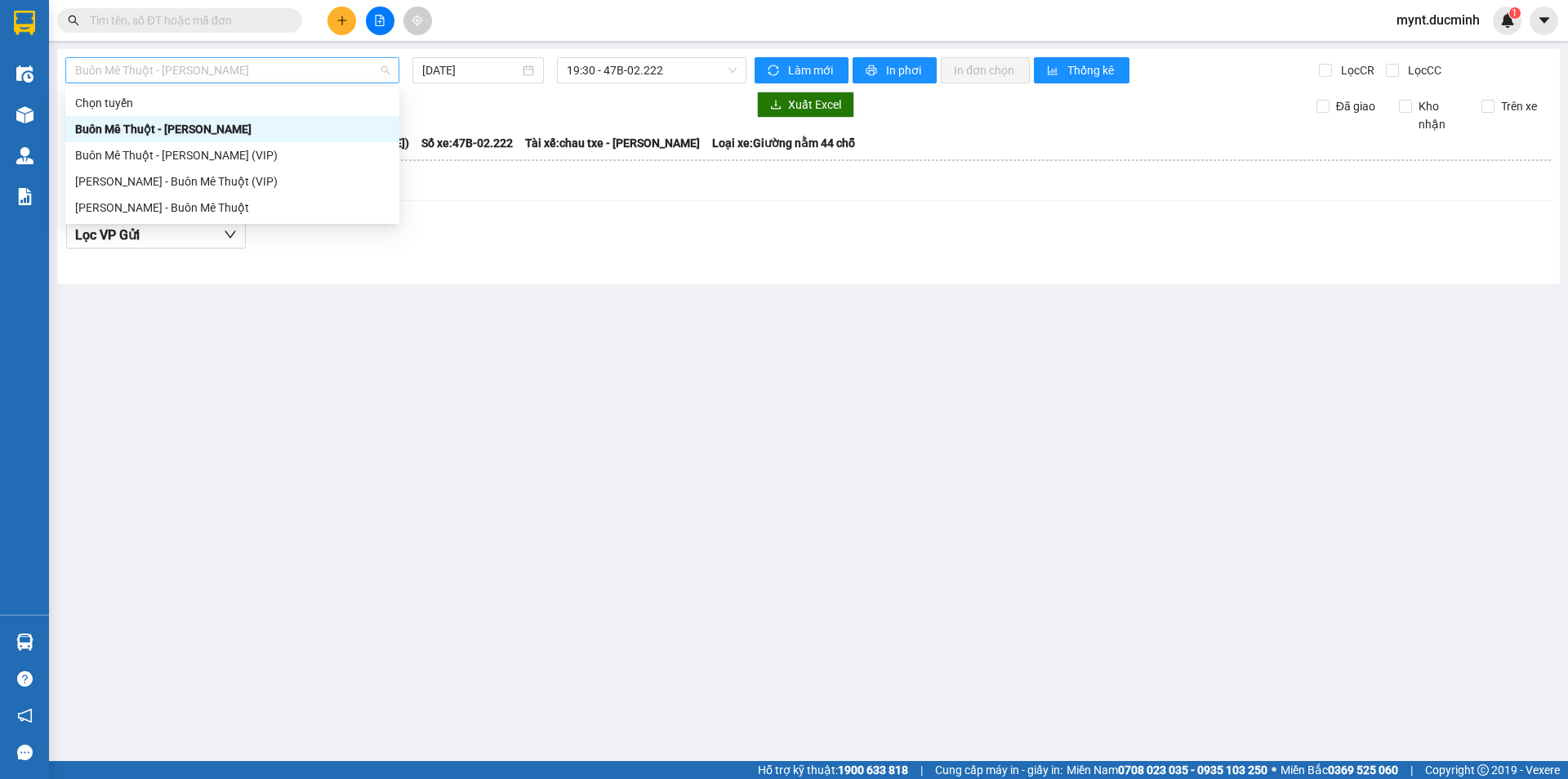
click at [150, 70] on span "Buôn Mê Thuột - [PERSON_NAME]" at bounding box center [232, 70] width 315 height 24
click at [149, 154] on div "Buôn Mê Thuột - [PERSON_NAME] (VIP)" at bounding box center [232, 154] width 315 height 18
type input "[DATE]"
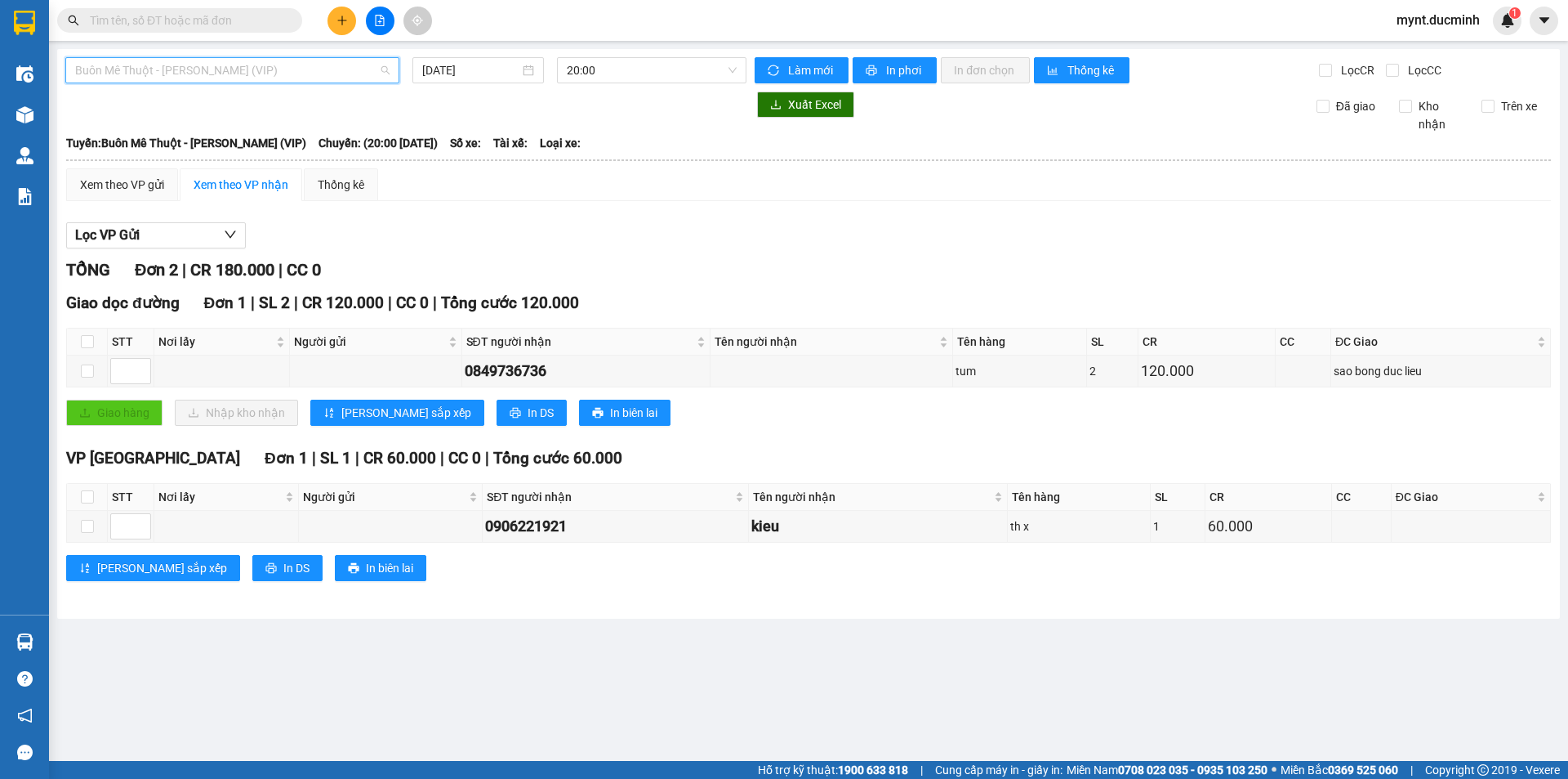
click at [232, 68] on span "Buôn Mê Thuột - [PERSON_NAME] (VIP)" at bounding box center [232, 70] width 315 height 24
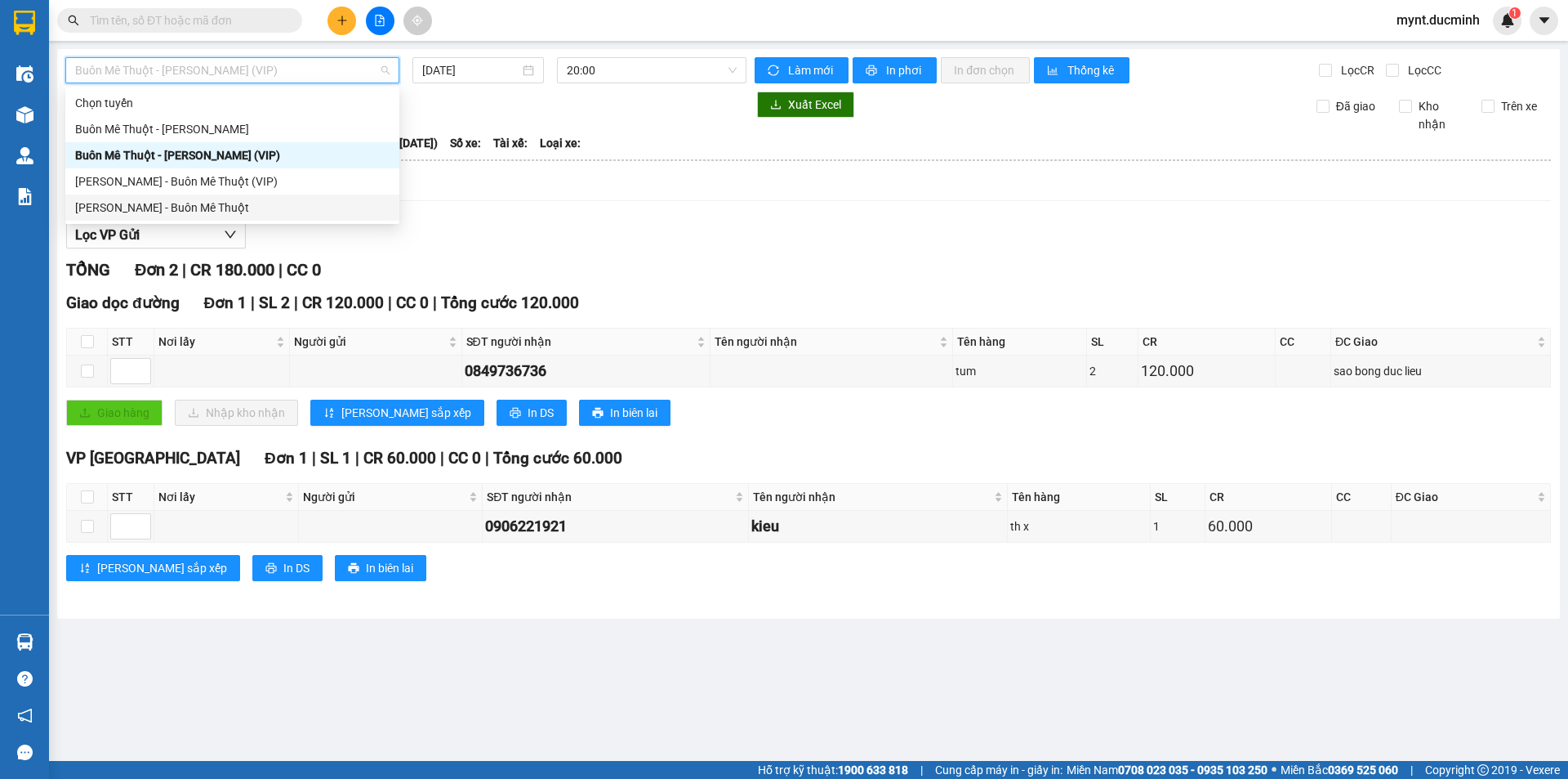
click at [123, 204] on div "[PERSON_NAME] - Buôn Mê Thuột" at bounding box center [232, 207] width 315 height 18
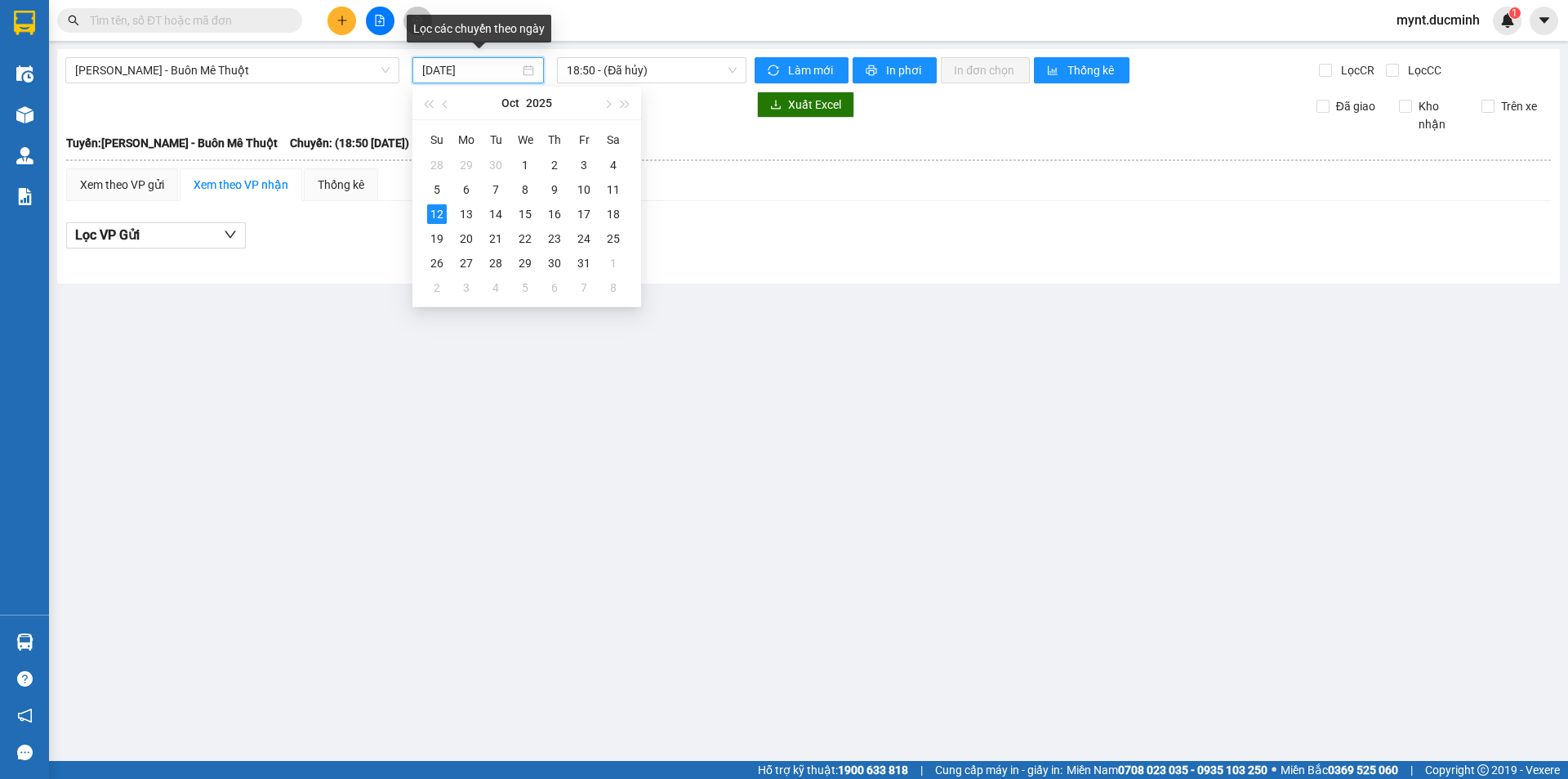
click at [456, 70] on input "[DATE]" at bounding box center [471, 70] width 97 height 18
click at [616, 187] on div "11" at bounding box center [612, 189] width 19 height 19
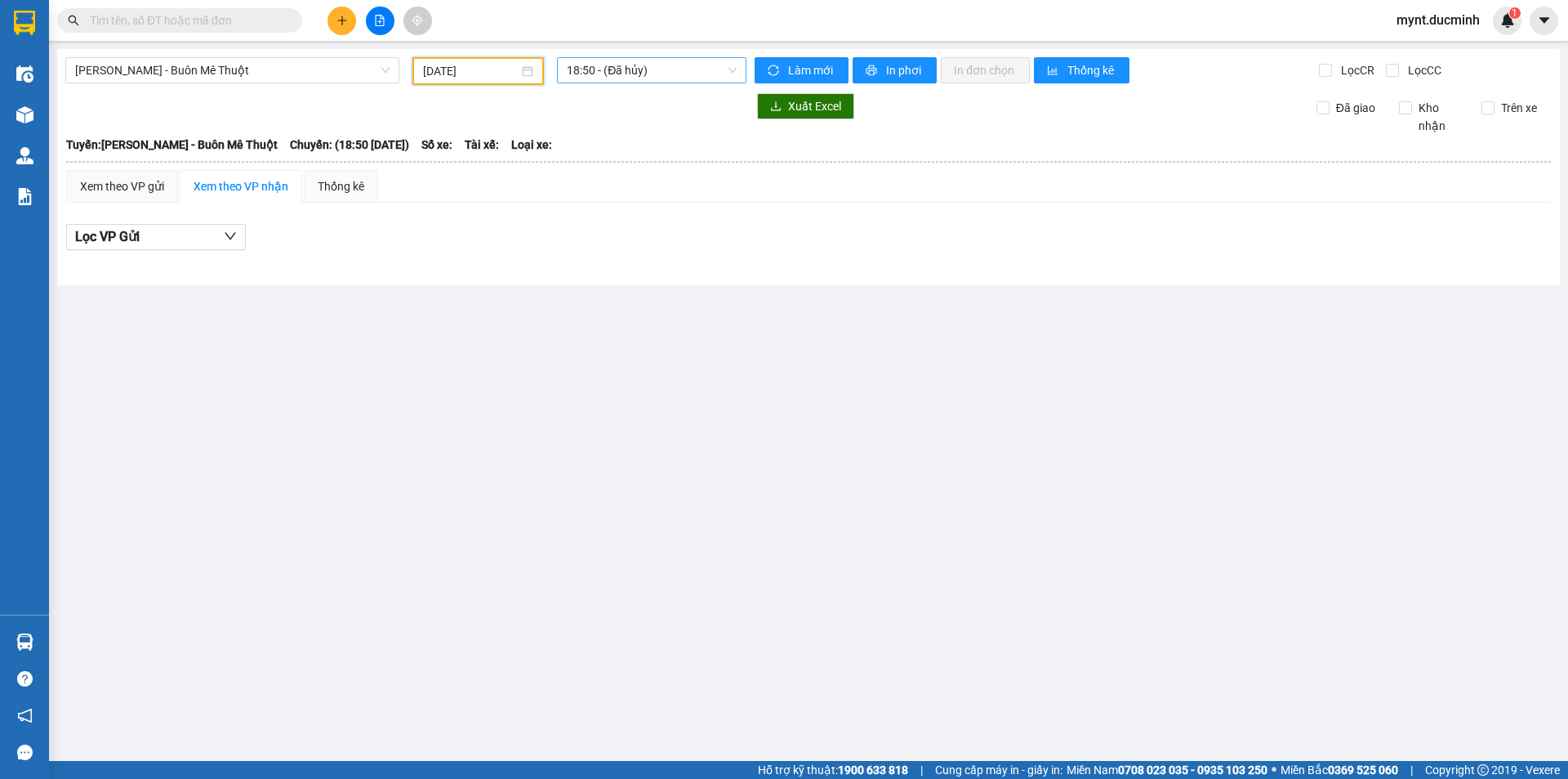
click at [615, 74] on span "18:50 - (Đã hủy)" at bounding box center [652, 70] width 169 height 24
click at [644, 149] on div "19:20 - 47B-02.222" at bounding box center [631, 154] width 128 height 18
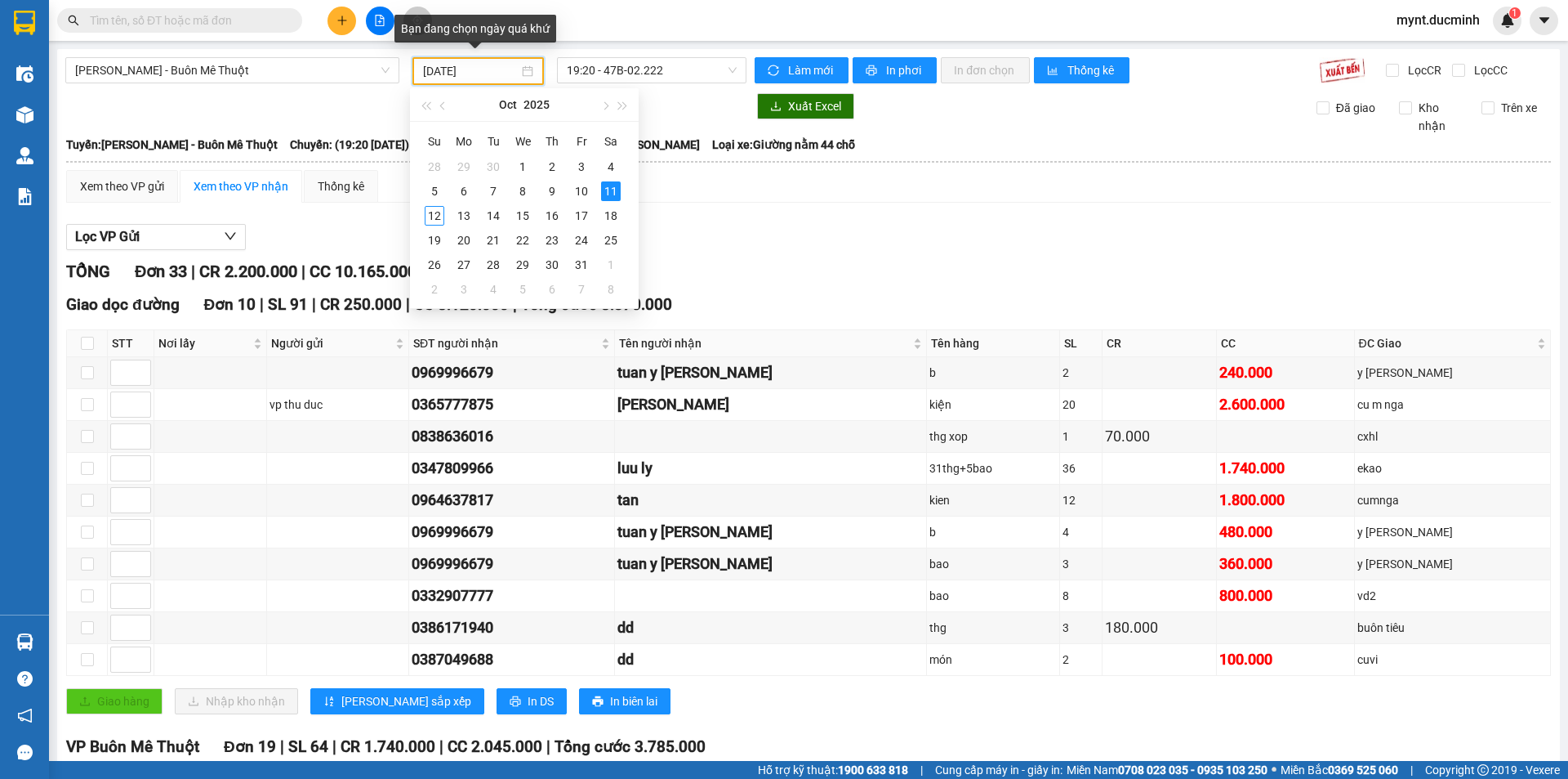
click at [449, 72] on input "[DATE]" at bounding box center [471, 71] width 96 height 18
click at [581, 187] on div "10" at bounding box center [581, 191] width 19 height 19
type input "[DATE]"
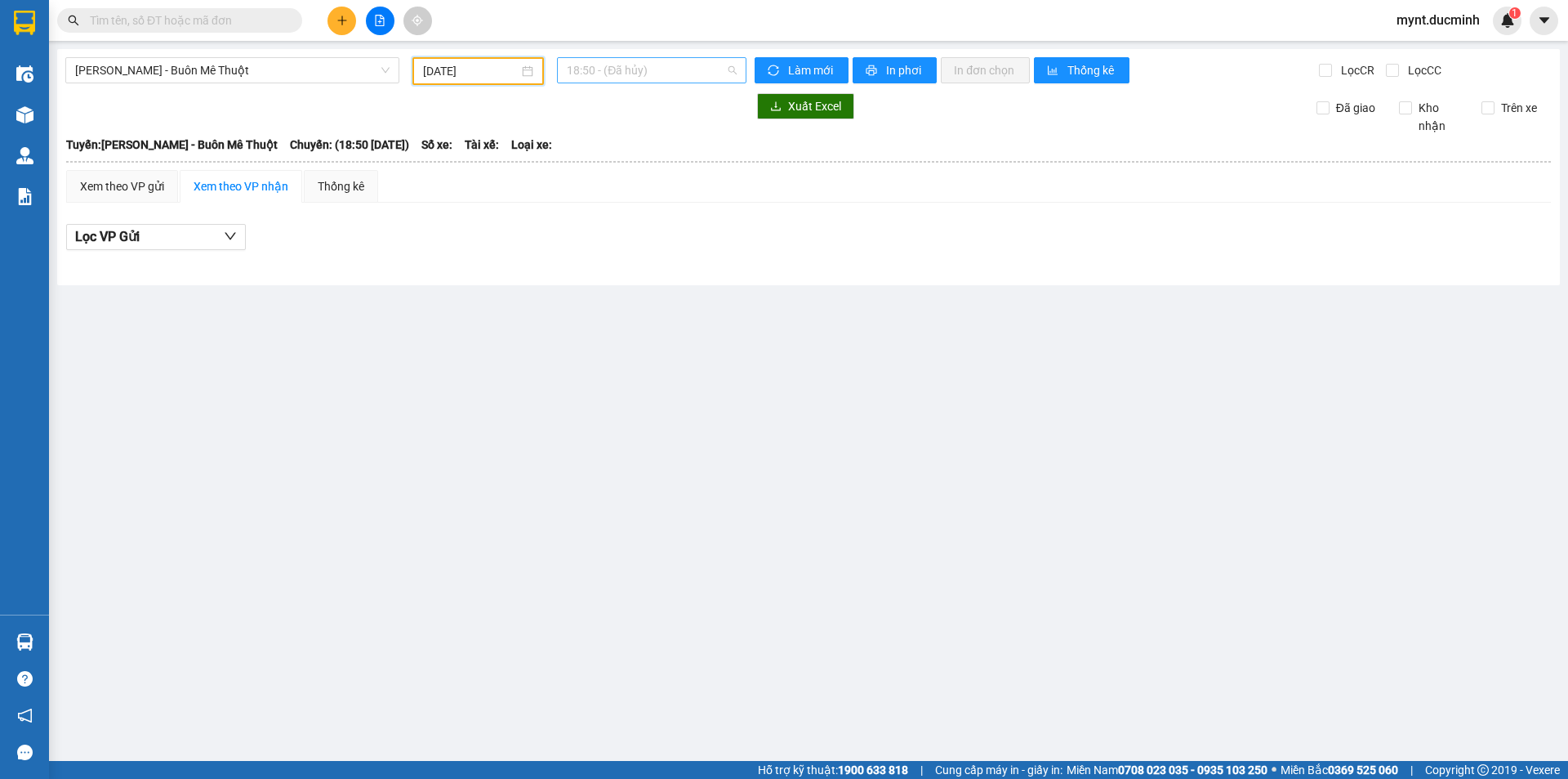
click at [615, 69] on span "18:50 - (Đã hủy)" at bounding box center [652, 70] width 169 height 24
click at [609, 154] on div "19:20 - 47H-046.23" at bounding box center [631, 154] width 128 height 18
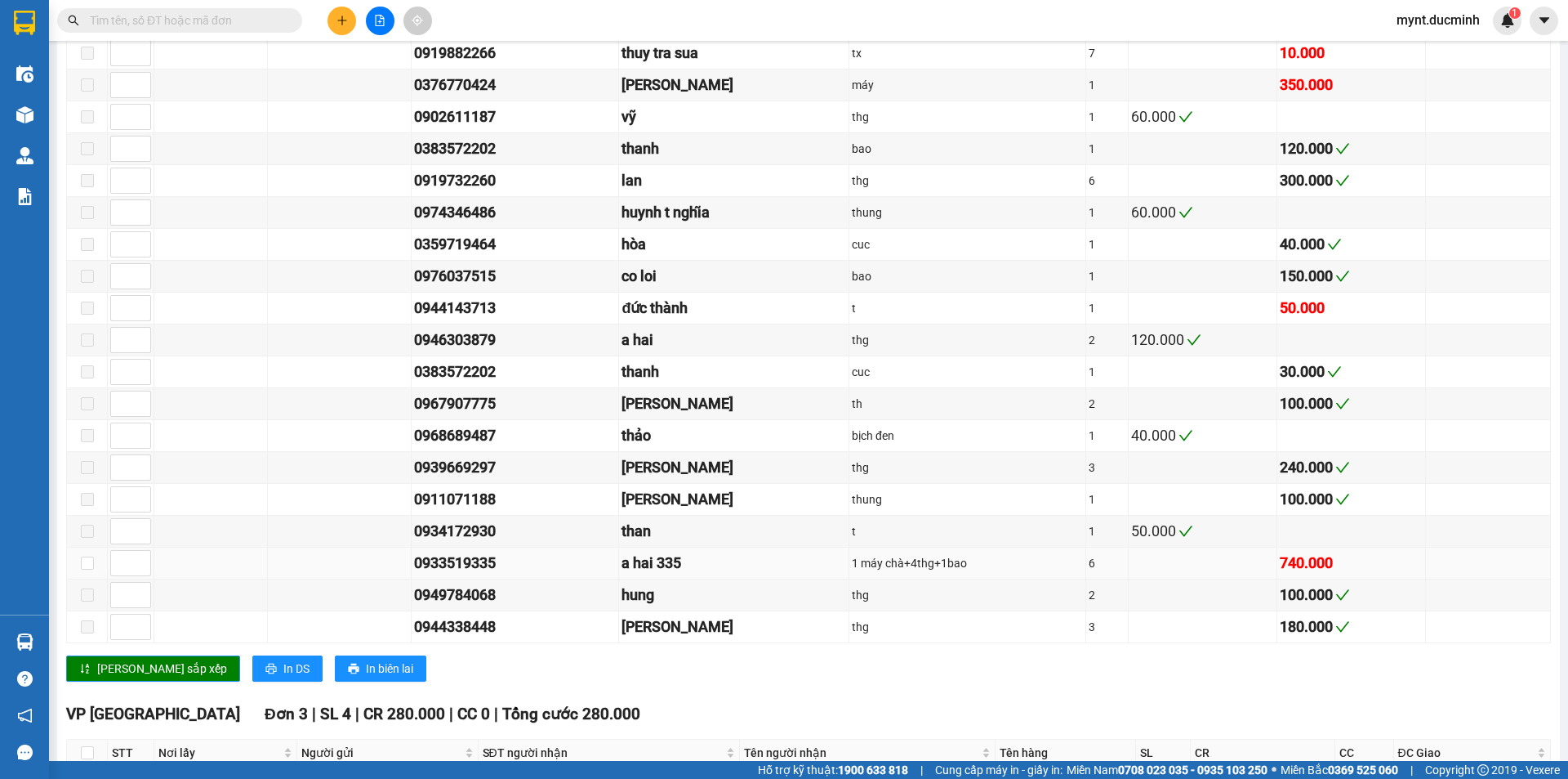
scroll to position [1517, 0]
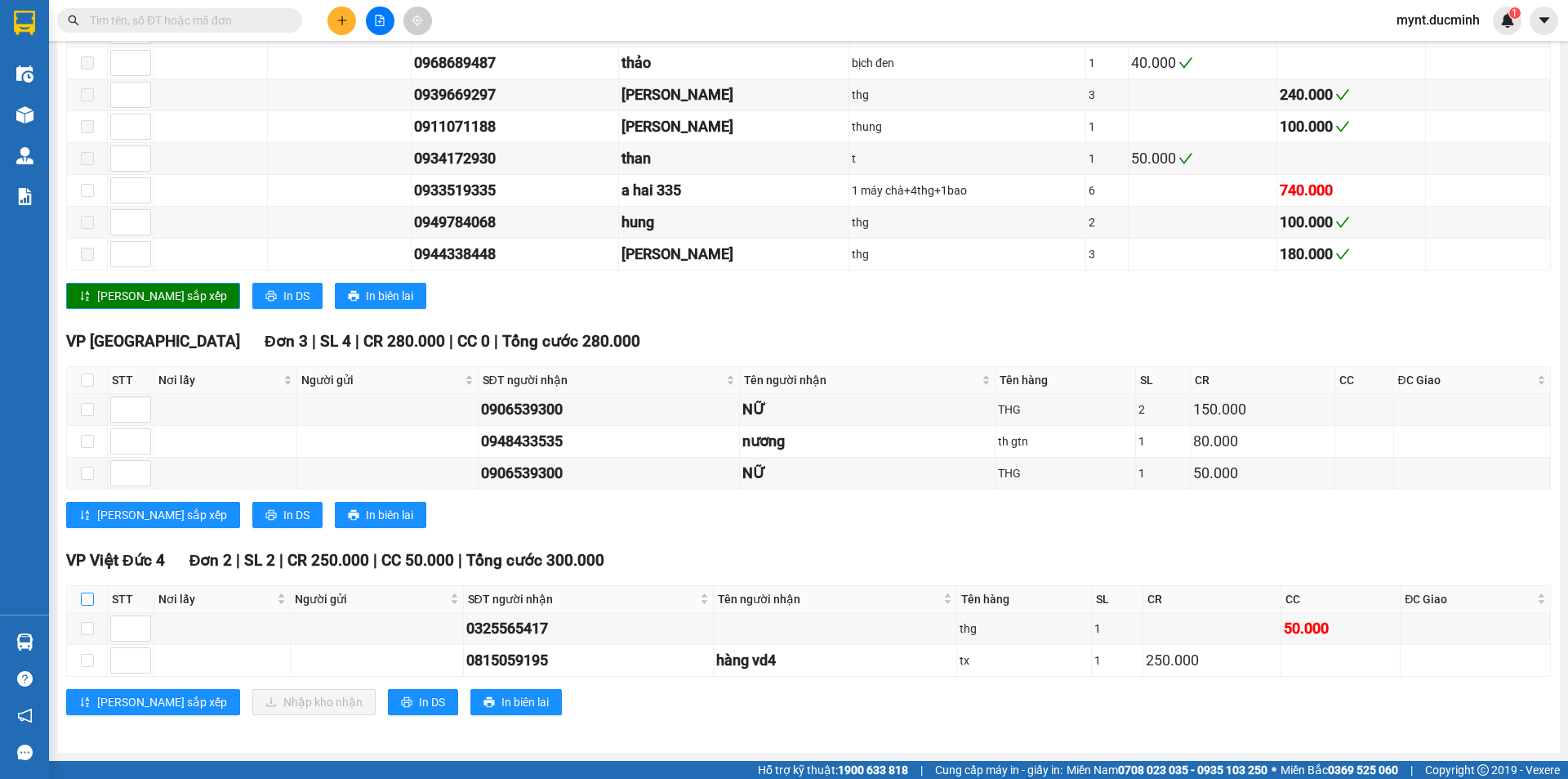
click at [84, 595] on input "checkbox" at bounding box center [87, 599] width 13 height 13
checkbox input "true"
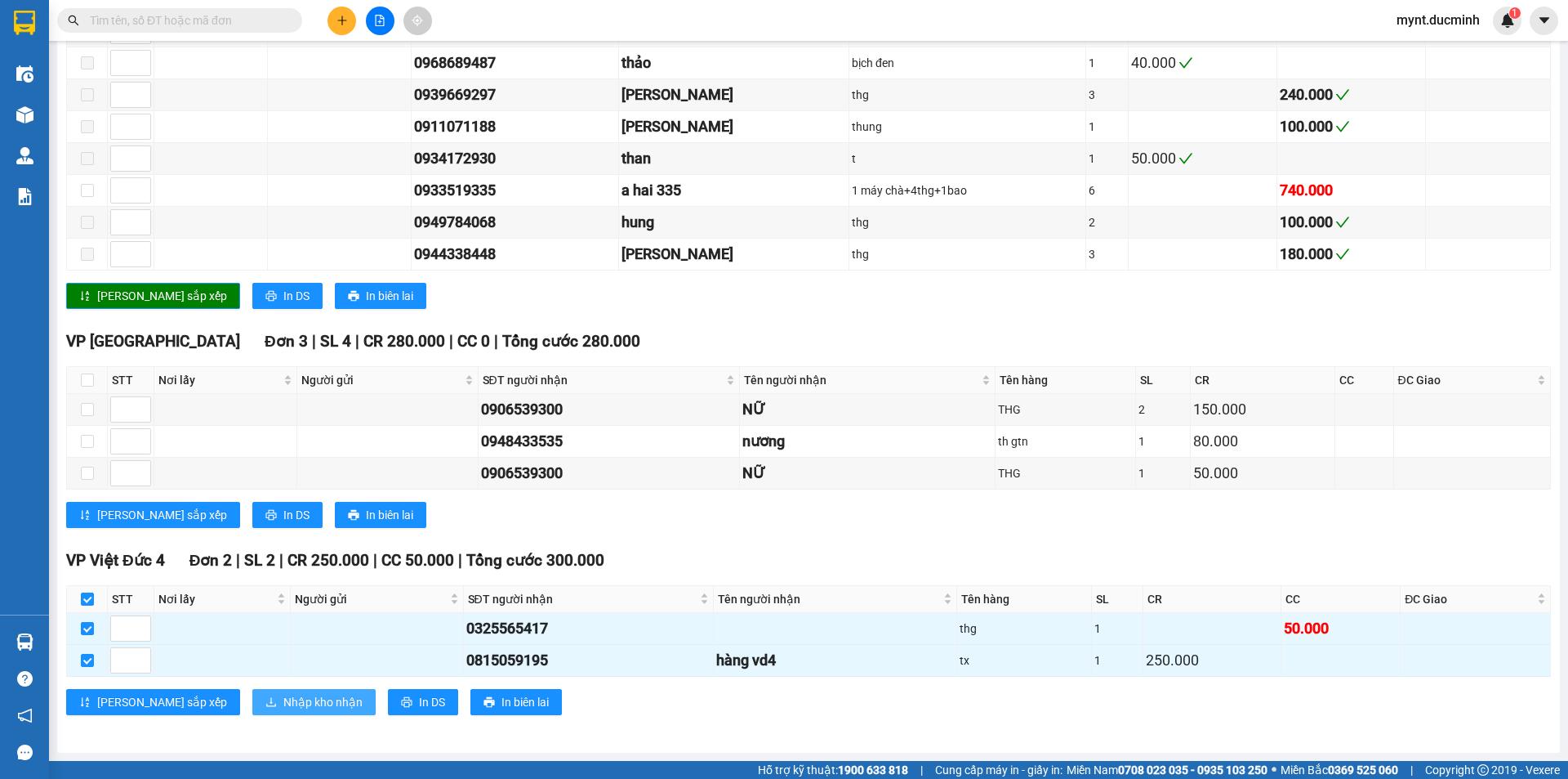
click at [284, 694] on span "Nhập kho nhận" at bounding box center [323, 702] width 79 height 18
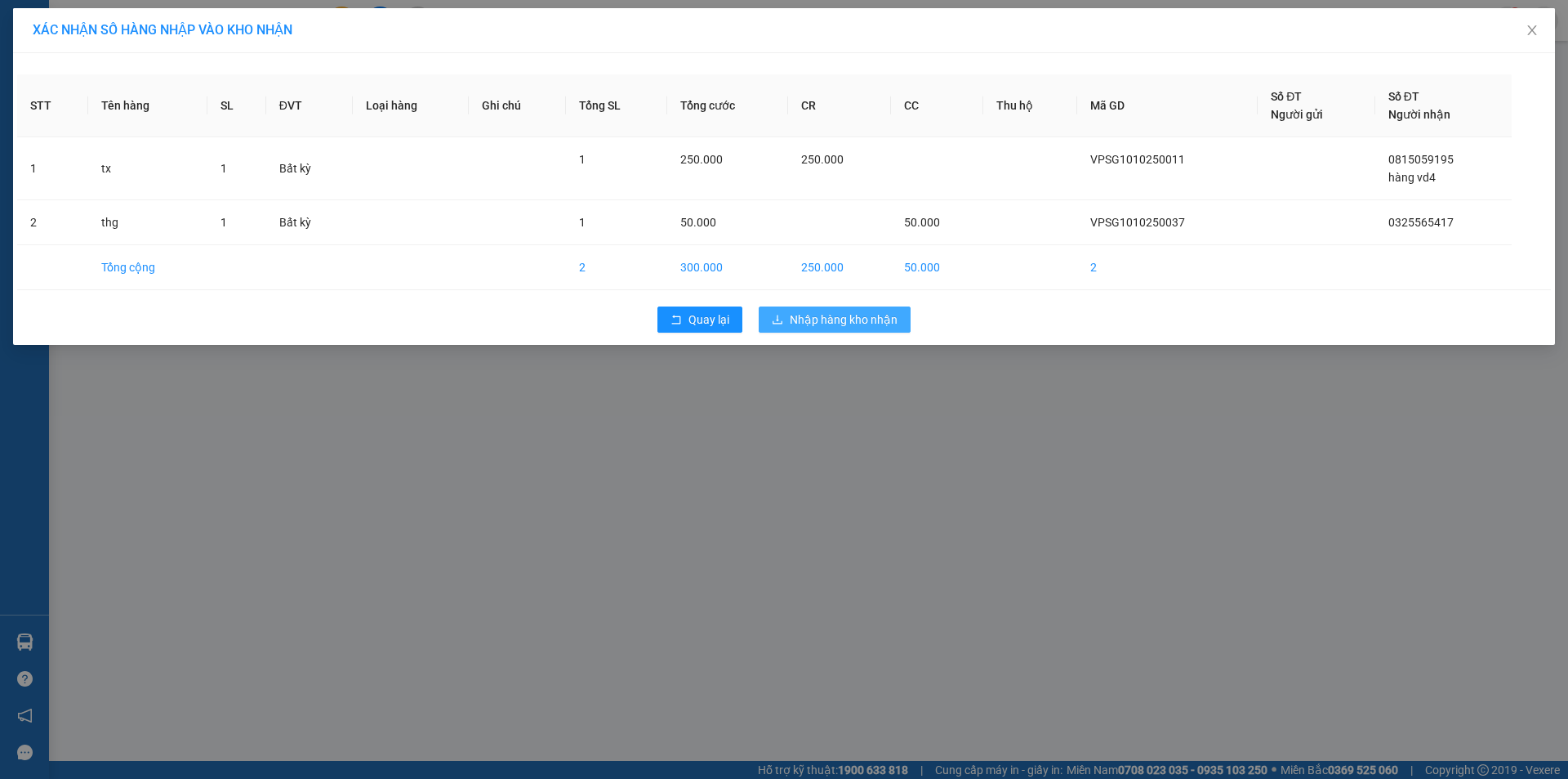
click at [847, 310] on button "Nhập hàng kho nhận" at bounding box center [834, 319] width 152 height 26
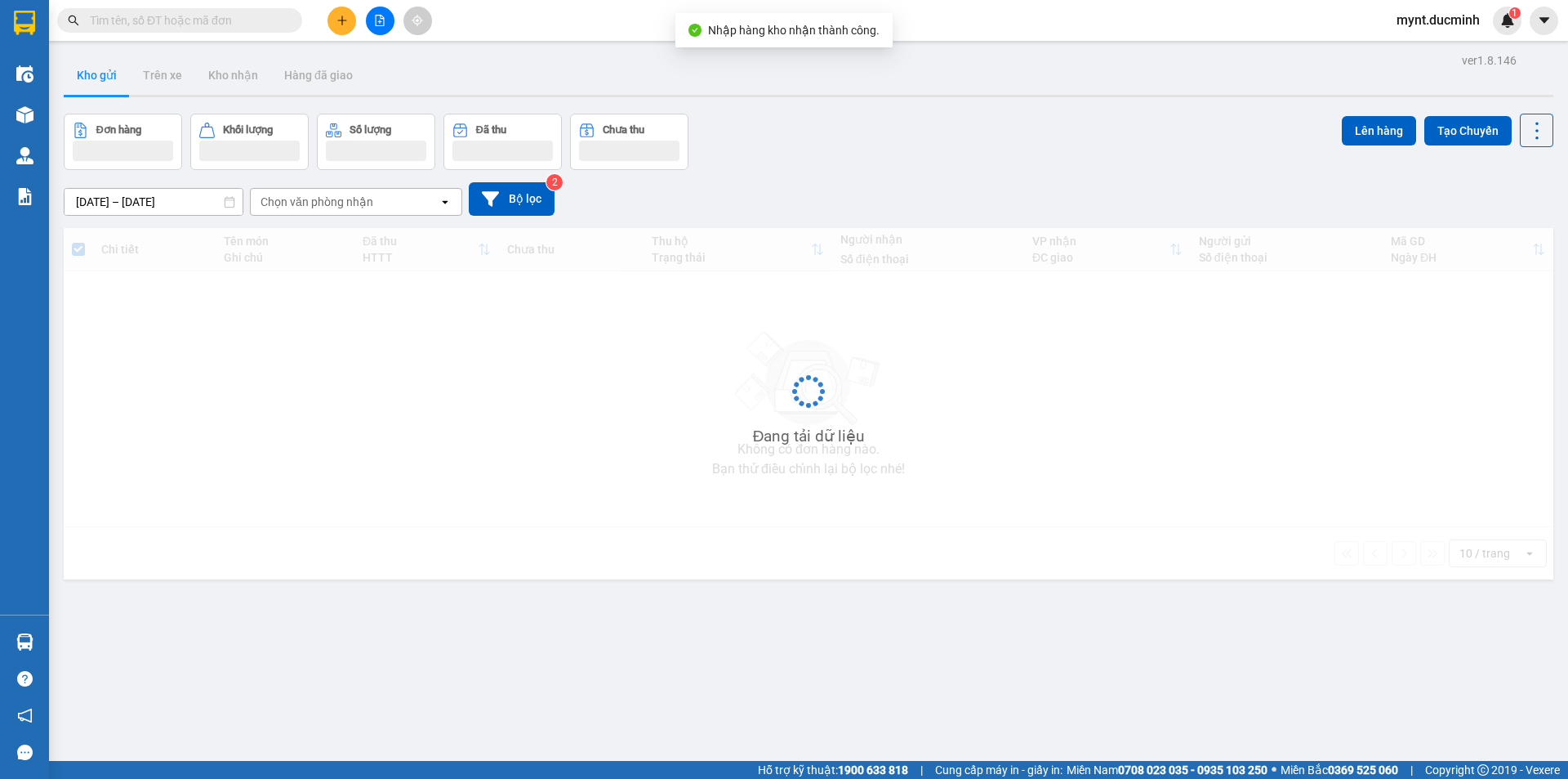
click at [838, 314] on div "Đang tải dữ liệu" at bounding box center [809, 404] width 1490 height 352
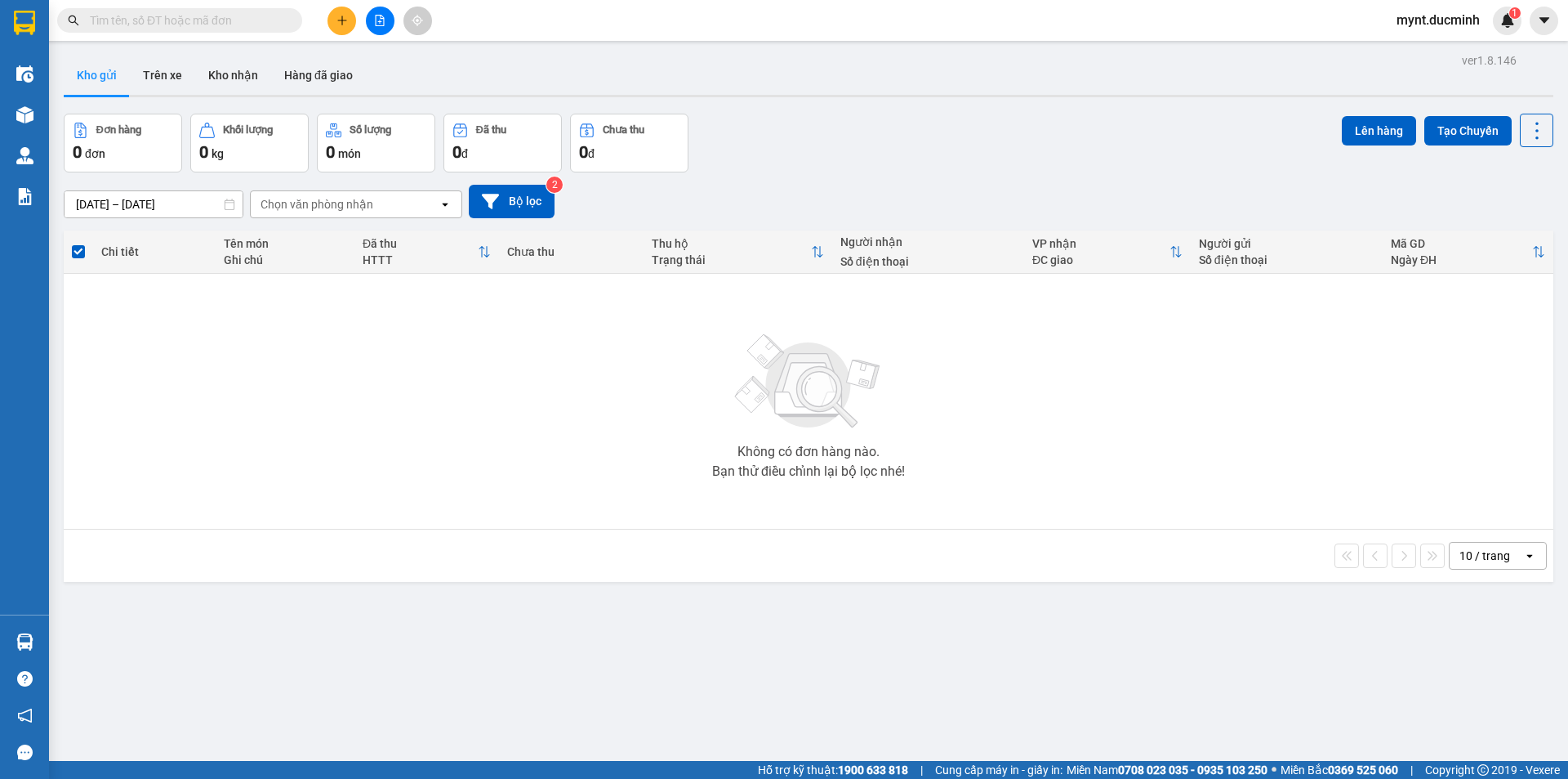
click at [254, 22] on input "text" at bounding box center [186, 20] width 193 height 18
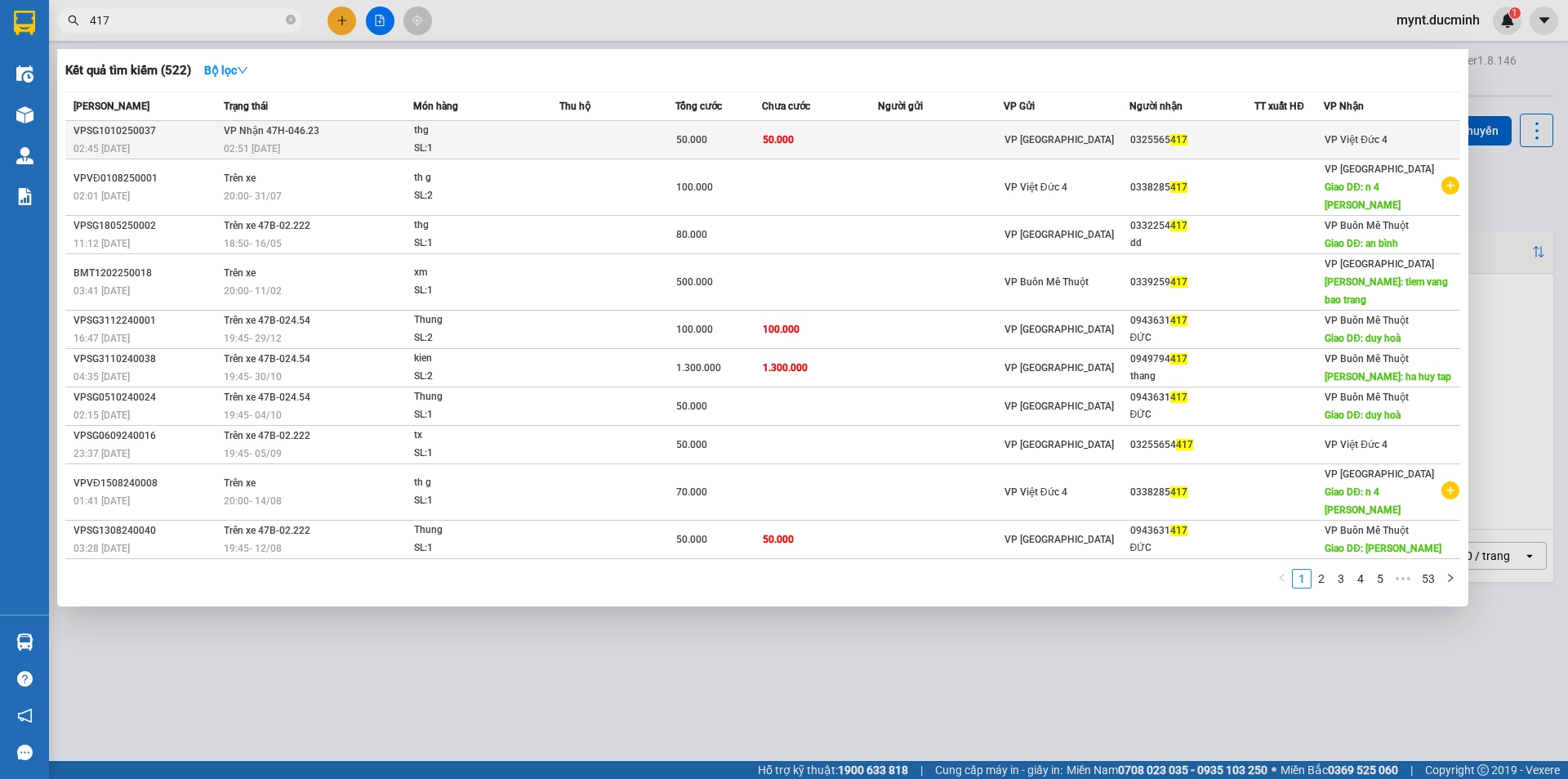
type input "417"
click at [888, 134] on td at bounding box center [940, 140] width 126 height 39
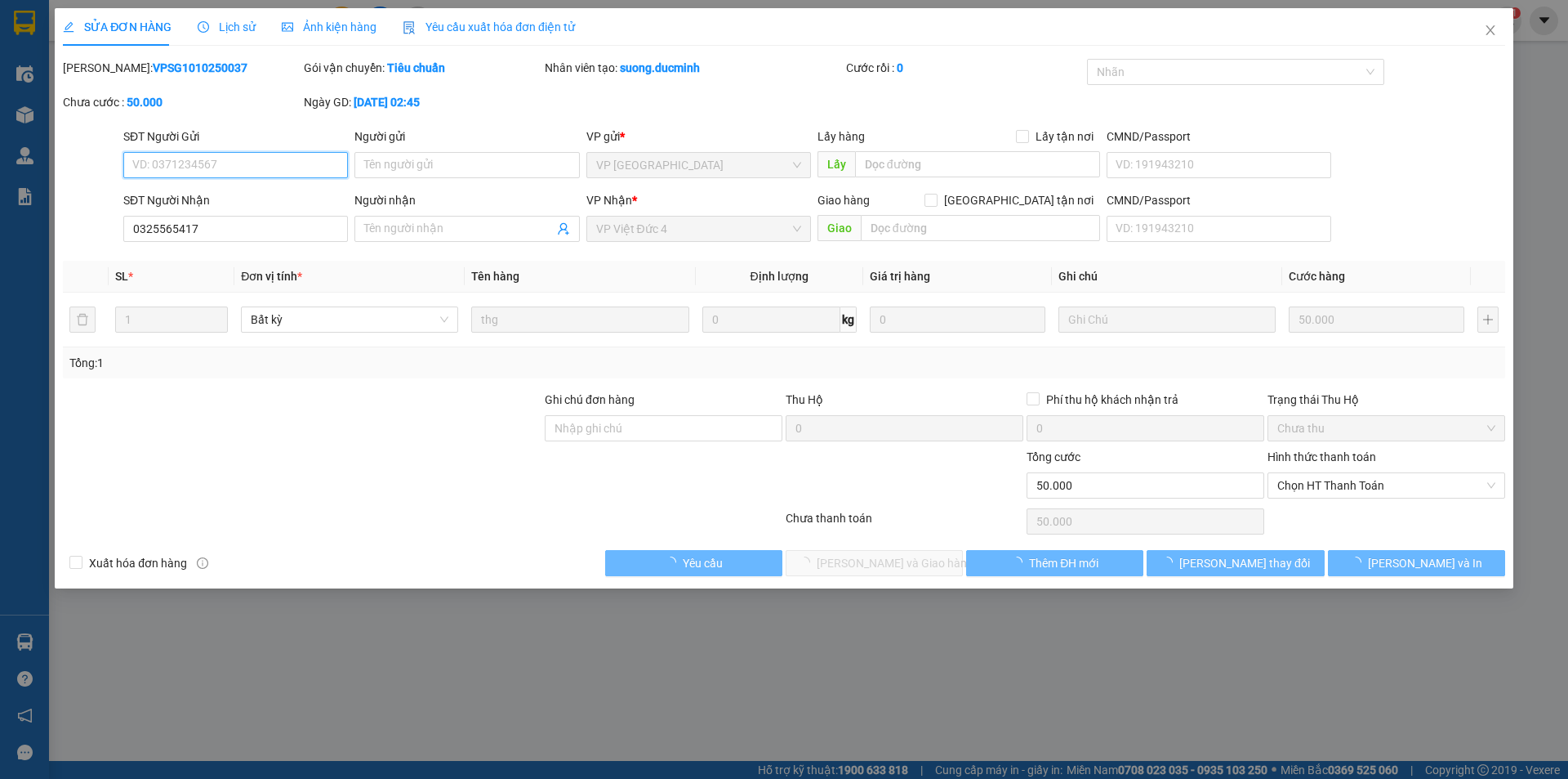
type input "0325565417"
type input "0"
type input "50.000"
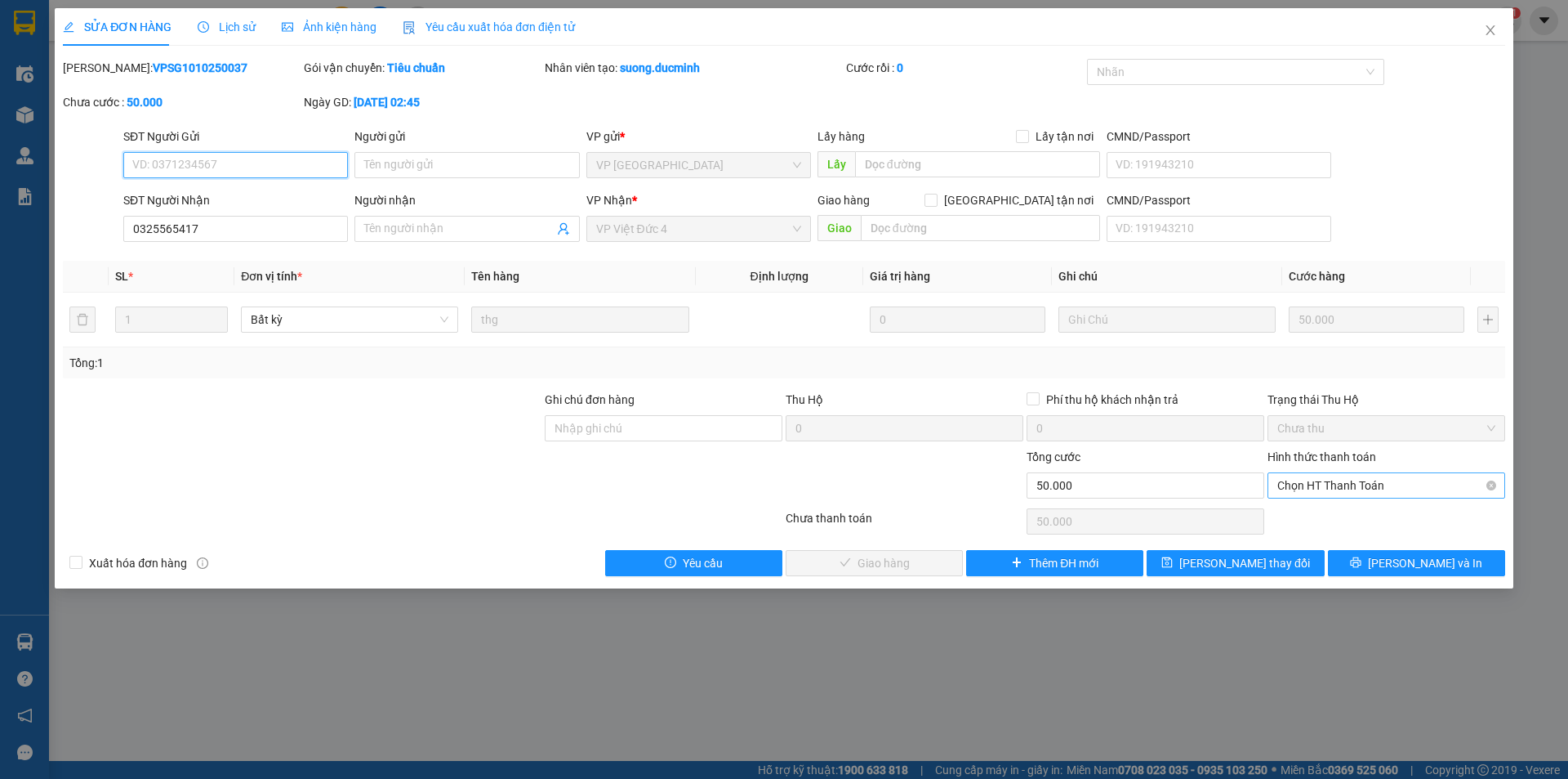
click at [1327, 482] on span "Chọn HT Thanh Toán" at bounding box center [1387, 485] width 218 height 24
click at [1318, 513] on div "Tại văn phòng" at bounding box center [1387, 517] width 218 height 18
type input "0"
click at [874, 562] on span "[PERSON_NAME] và Giao hàng" at bounding box center [894, 562] width 157 height 18
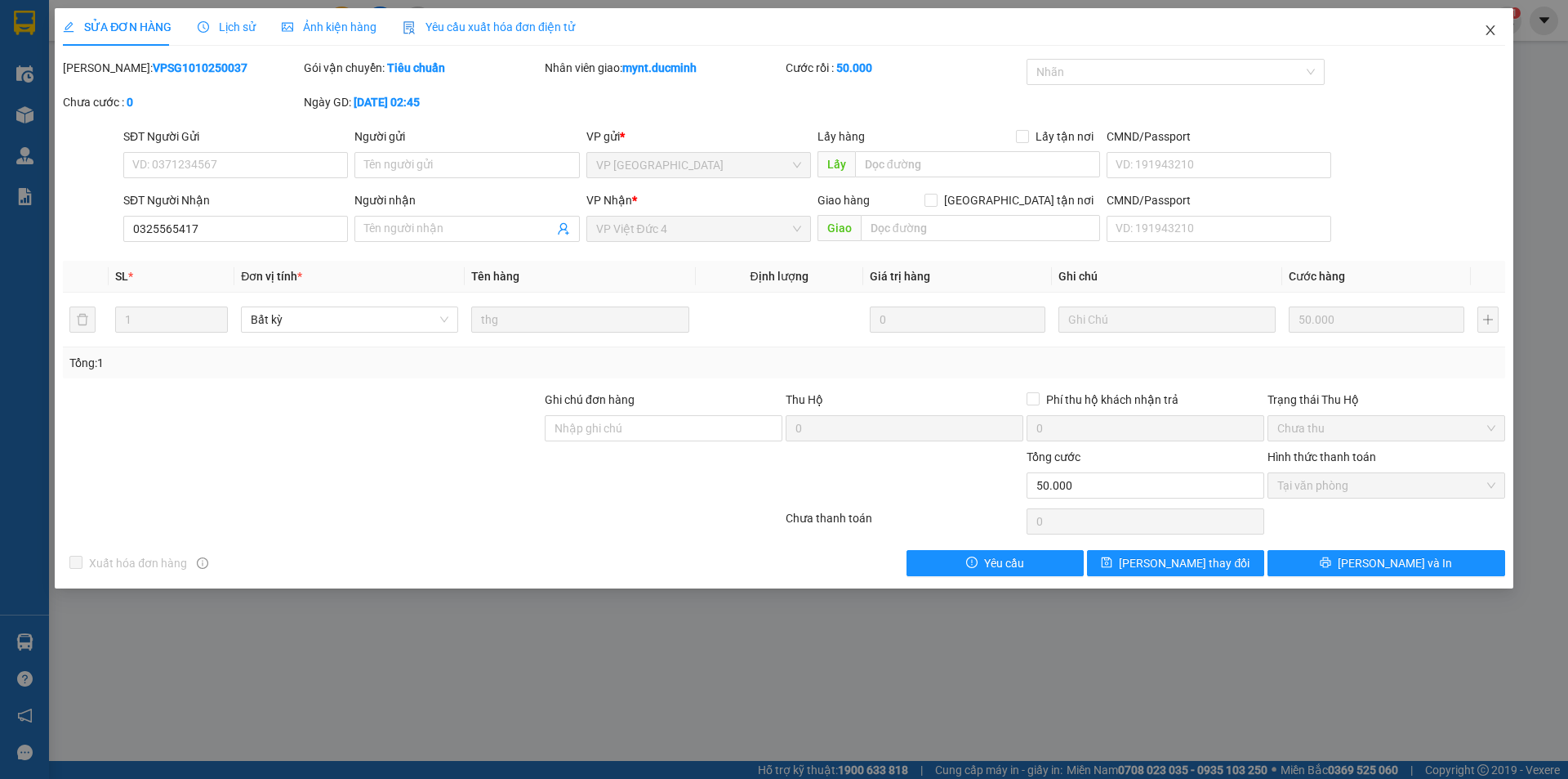
click at [1493, 29] on icon "close" at bounding box center [1491, 30] width 13 height 13
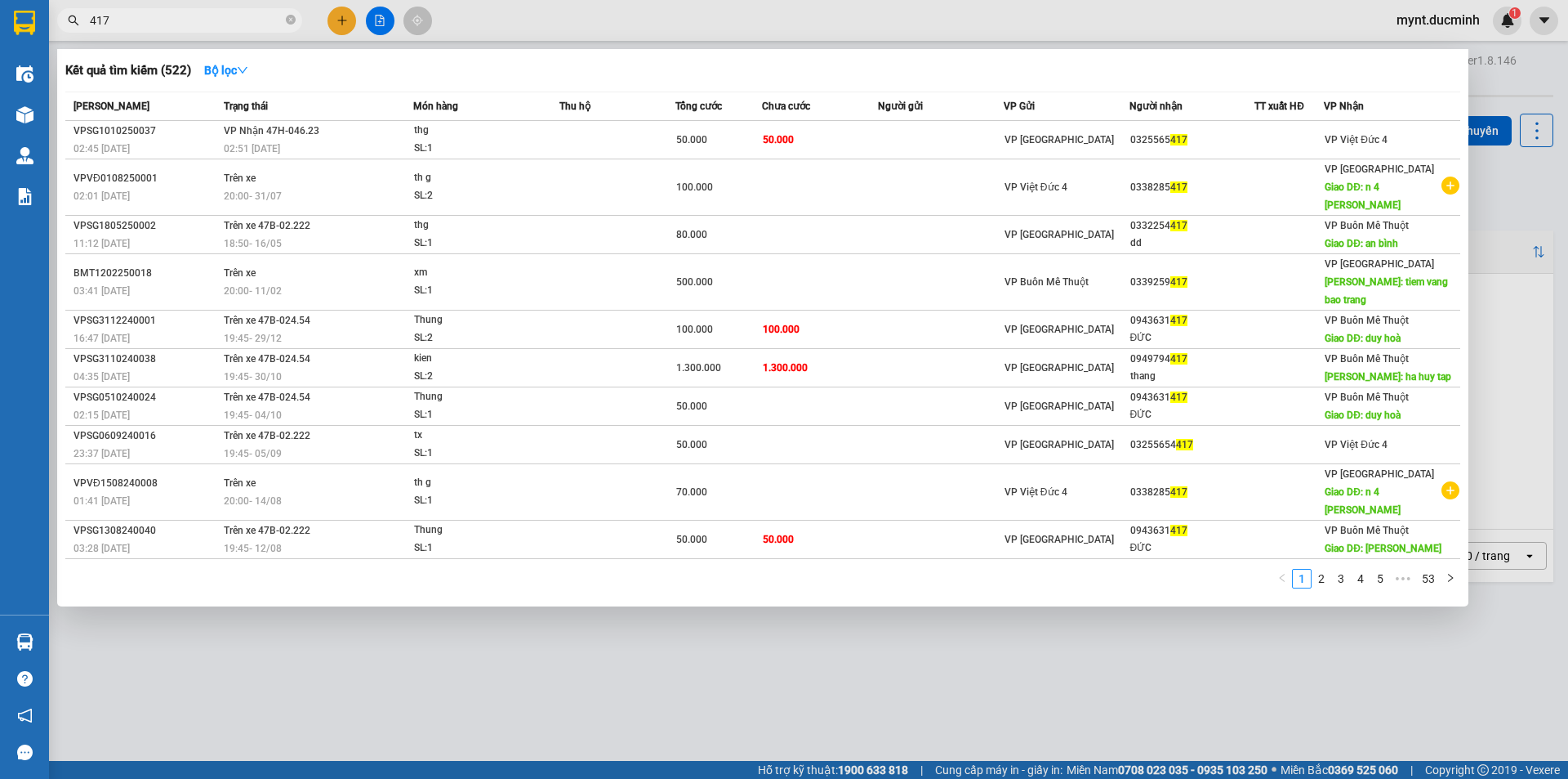
click at [243, 16] on input "417" at bounding box center [186, 20] width 193 height 18
type input "4"
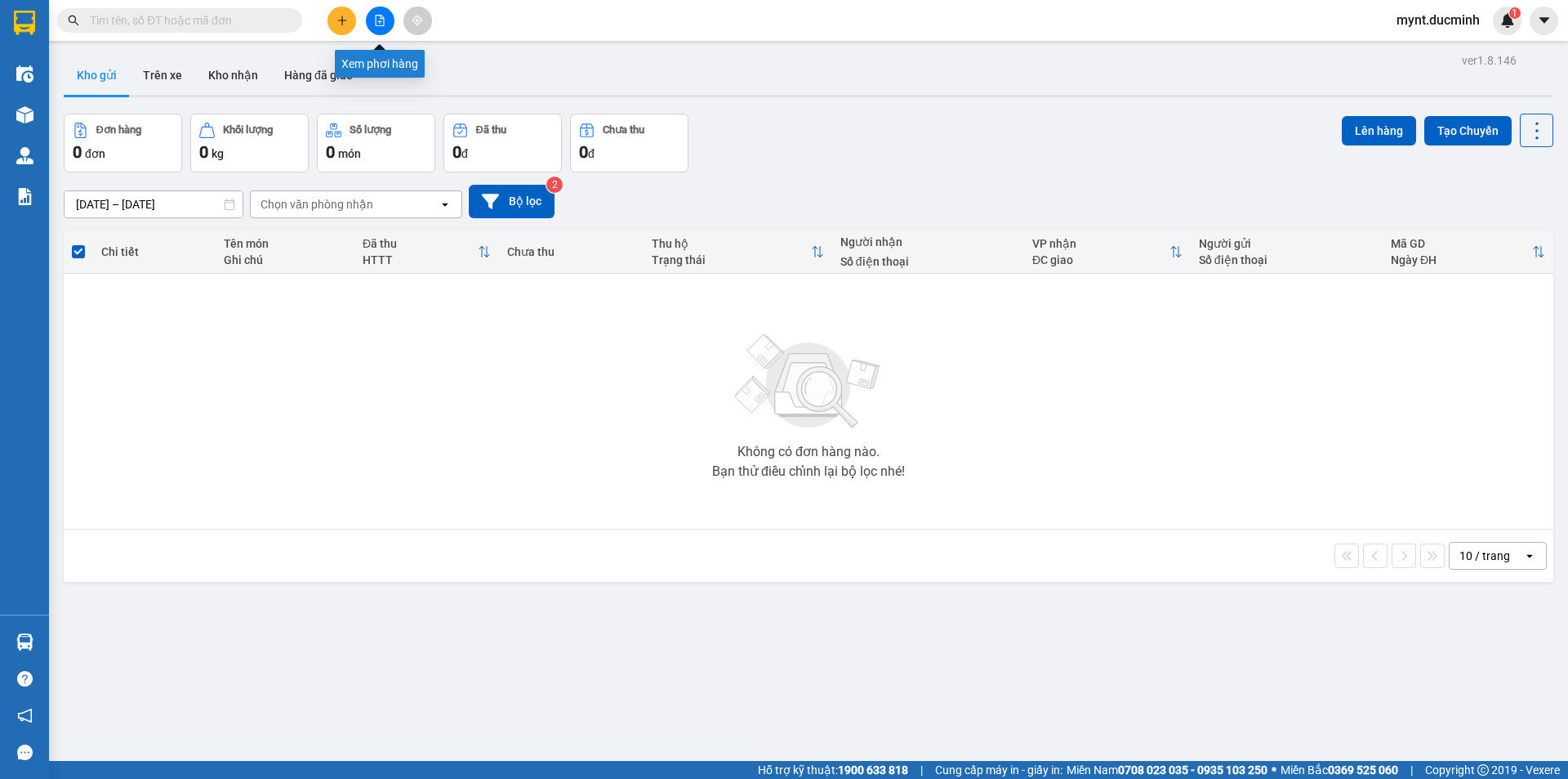
click at [379, 16] on icon "file-add" at bounding box center [380, 21] width 12 height 12
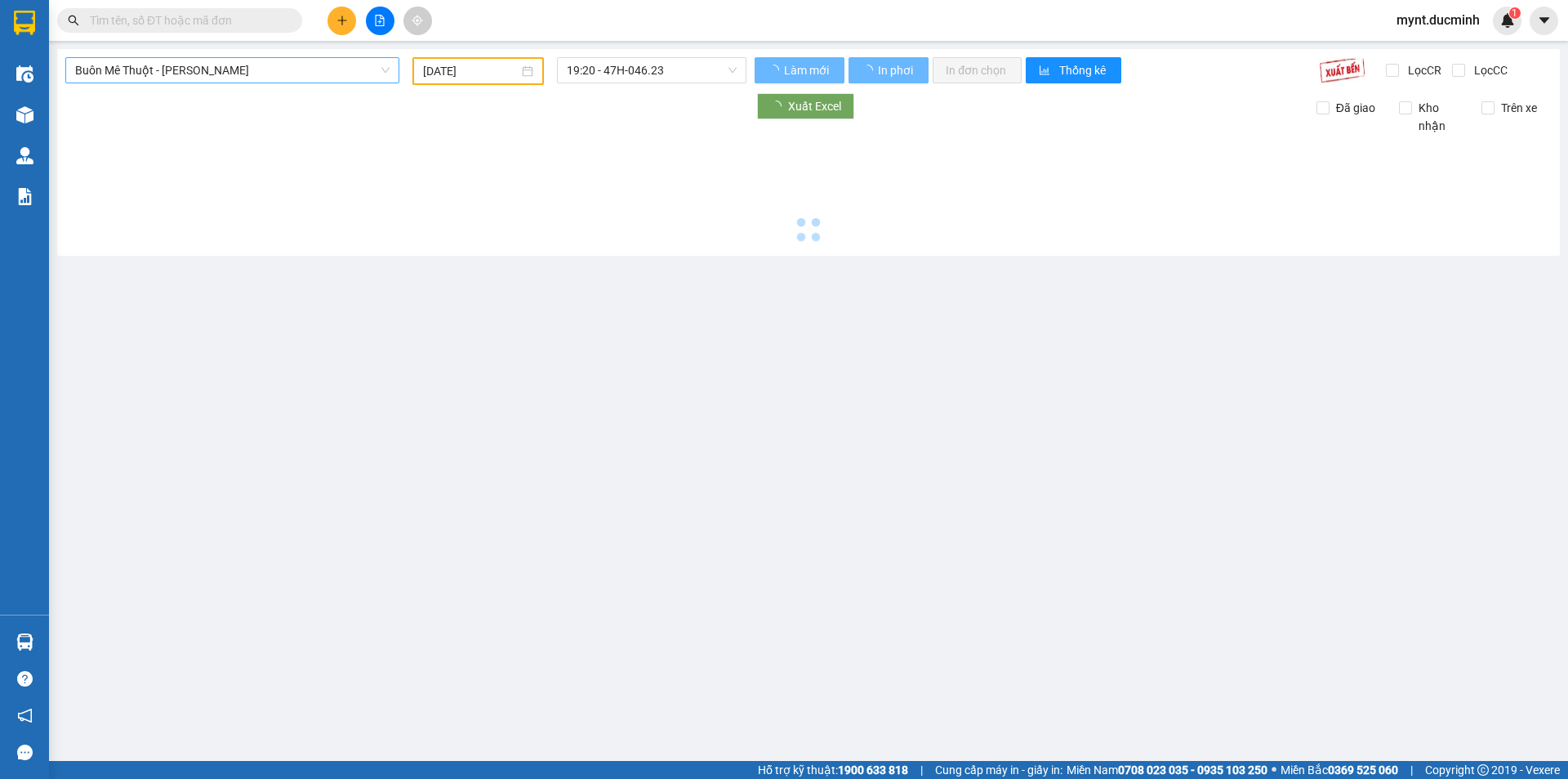
type input "[DATE]"
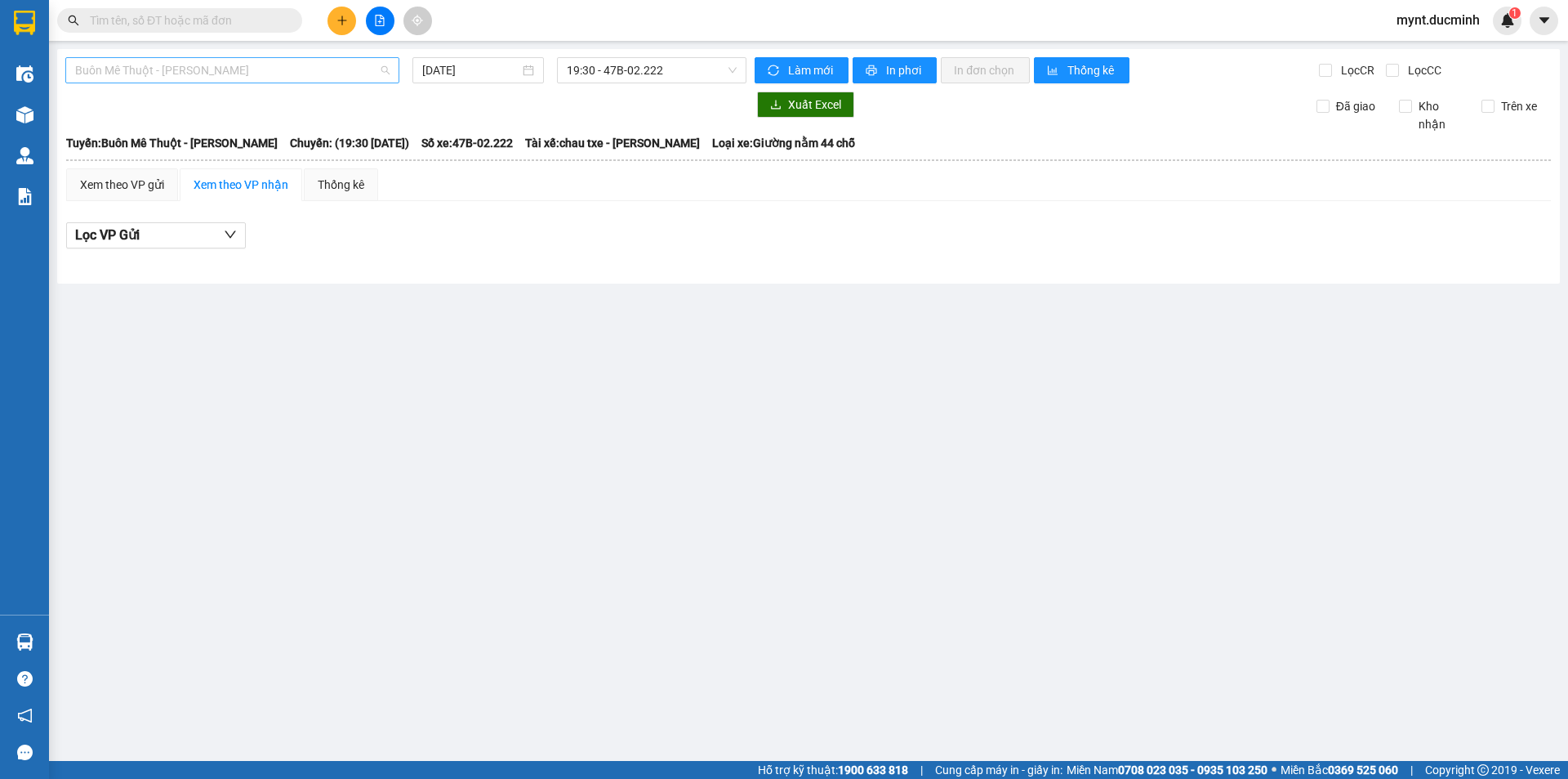
click at [169, 73] on span "Buôn Mê Thuột - [PERSON_NAME]" at bounding box center [232, 70] width 315 height 24
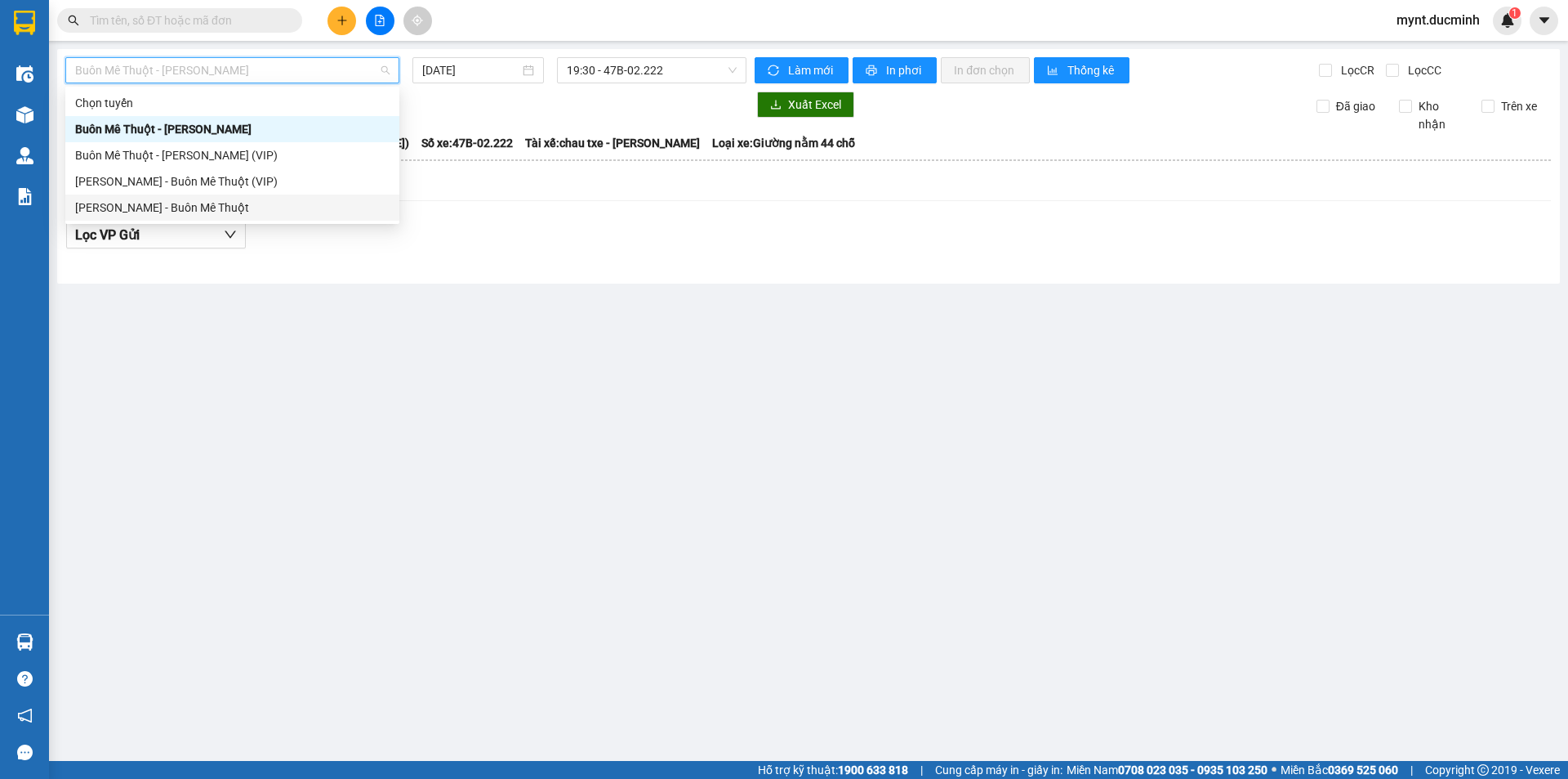
click at [140, 207] on div "[PERSON_NAME] - Buôn Mê Thuột" at bounding box center [232, 207] width 315 height 18
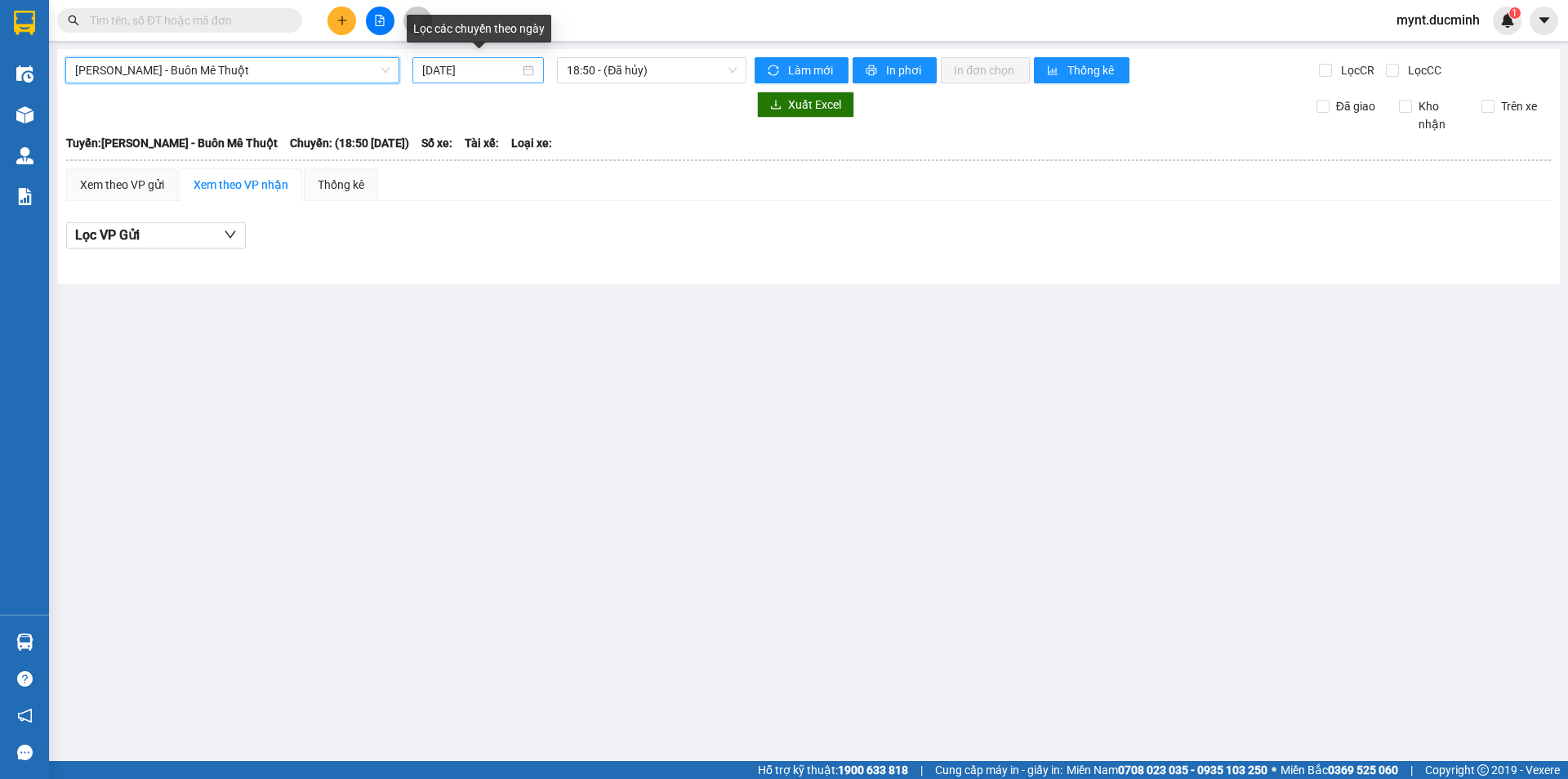
click at [451, 73] on input "[DATE]" at bounding box center [471, 70] width 97 height 18
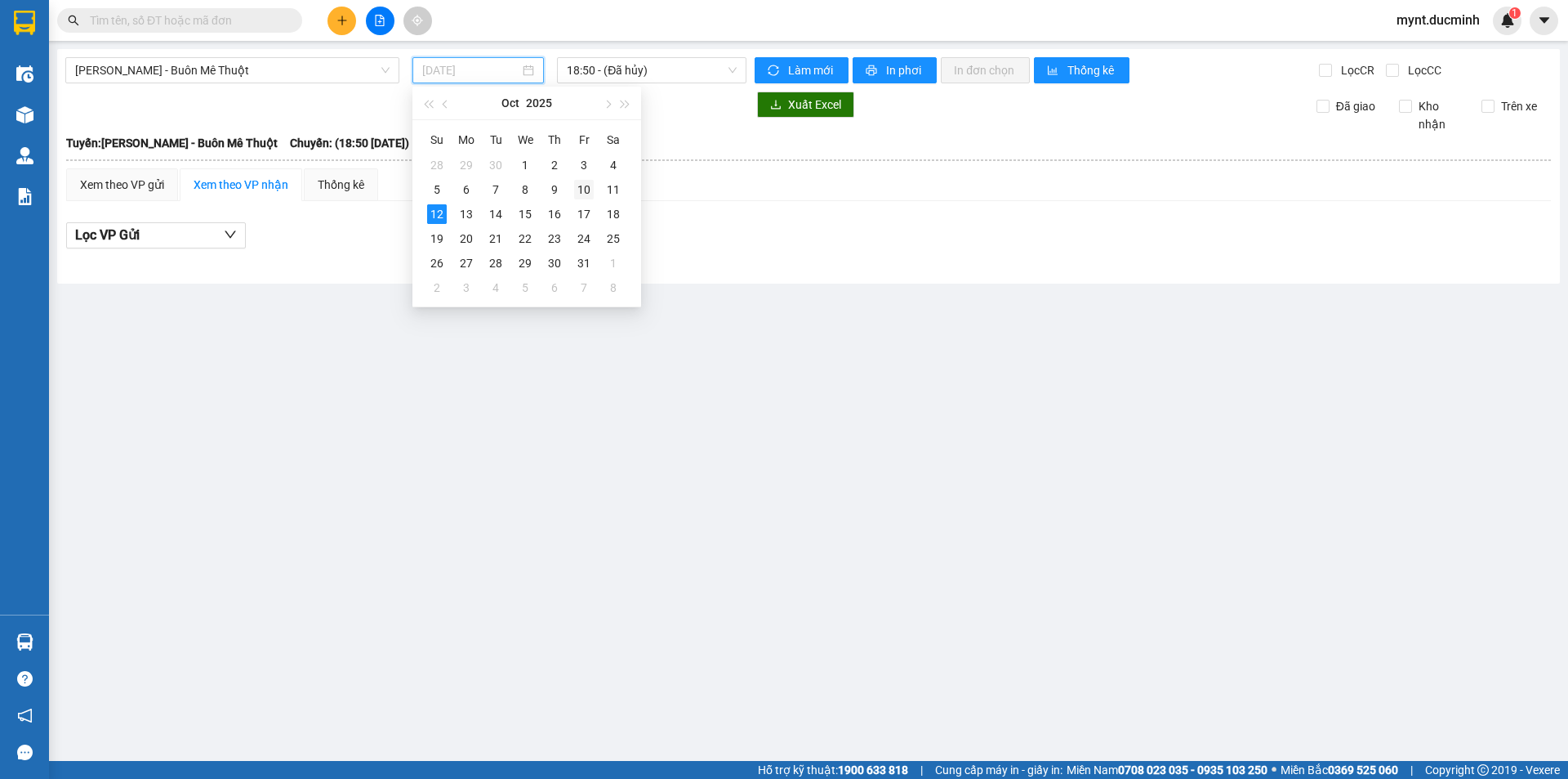
click at [588, 188] on div "10" at bounding box center [583, 189] width 19 height 19
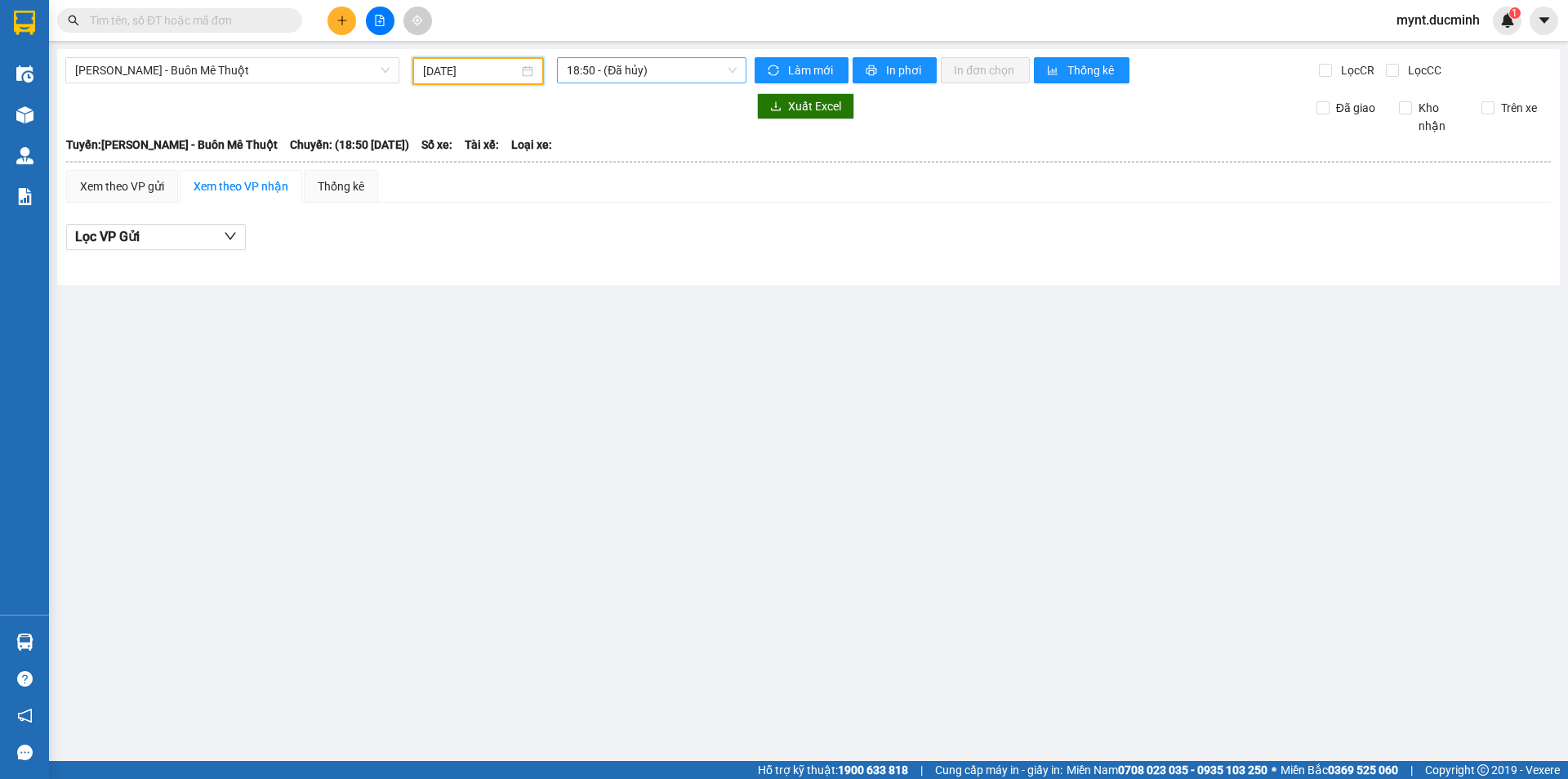
click at [608, 71] on span "18:50 - (Đã hủy)" at bounding box center [652, 70] width 169 height 24
click at [615, 155] on div "19:20 - 47H-046.23" at bounding box center [631, 154] width 128 height 18
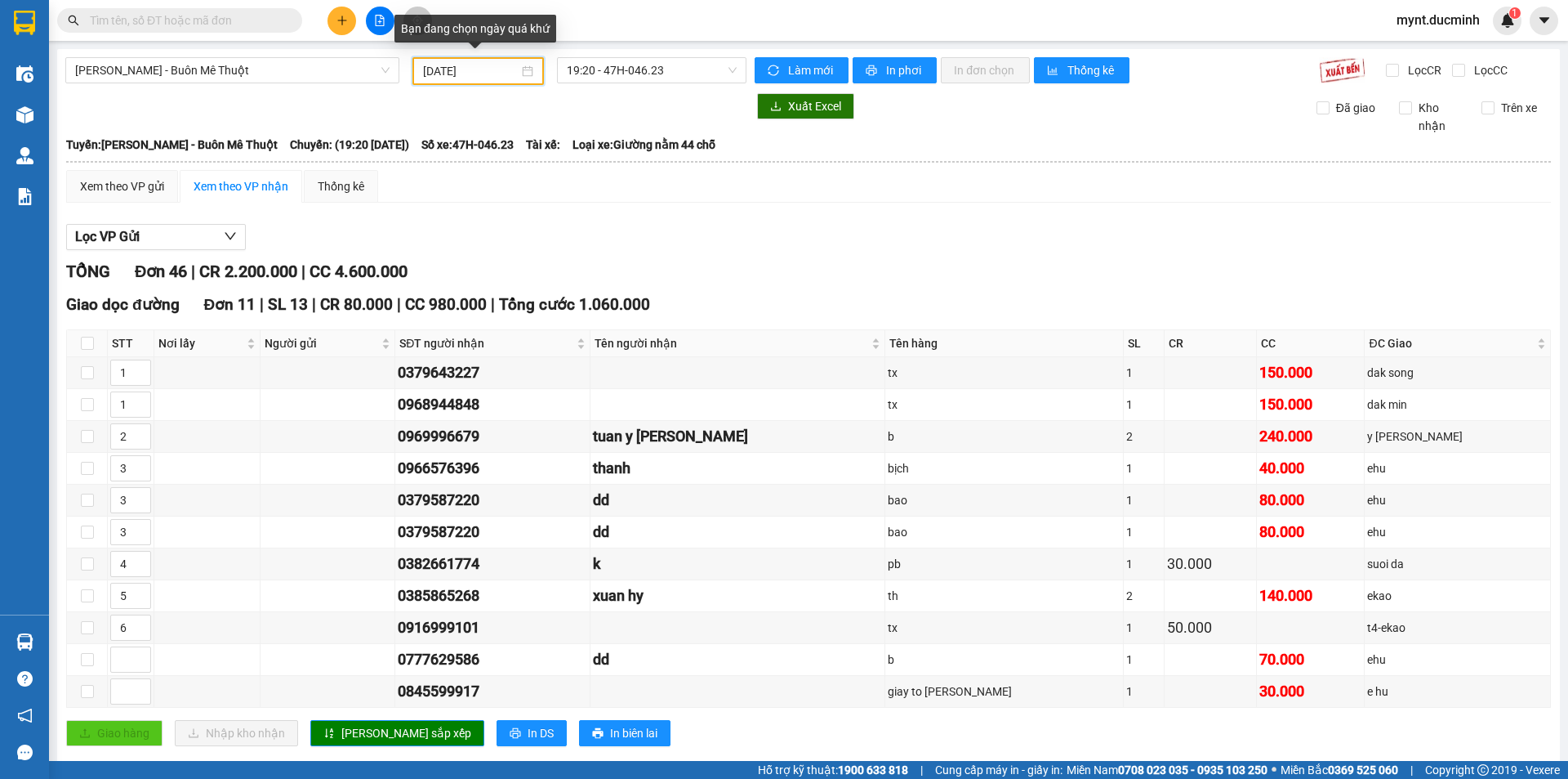
click at [440, 74] on input "[DATE]" at bounding box center [471, 71] width 96 height 18
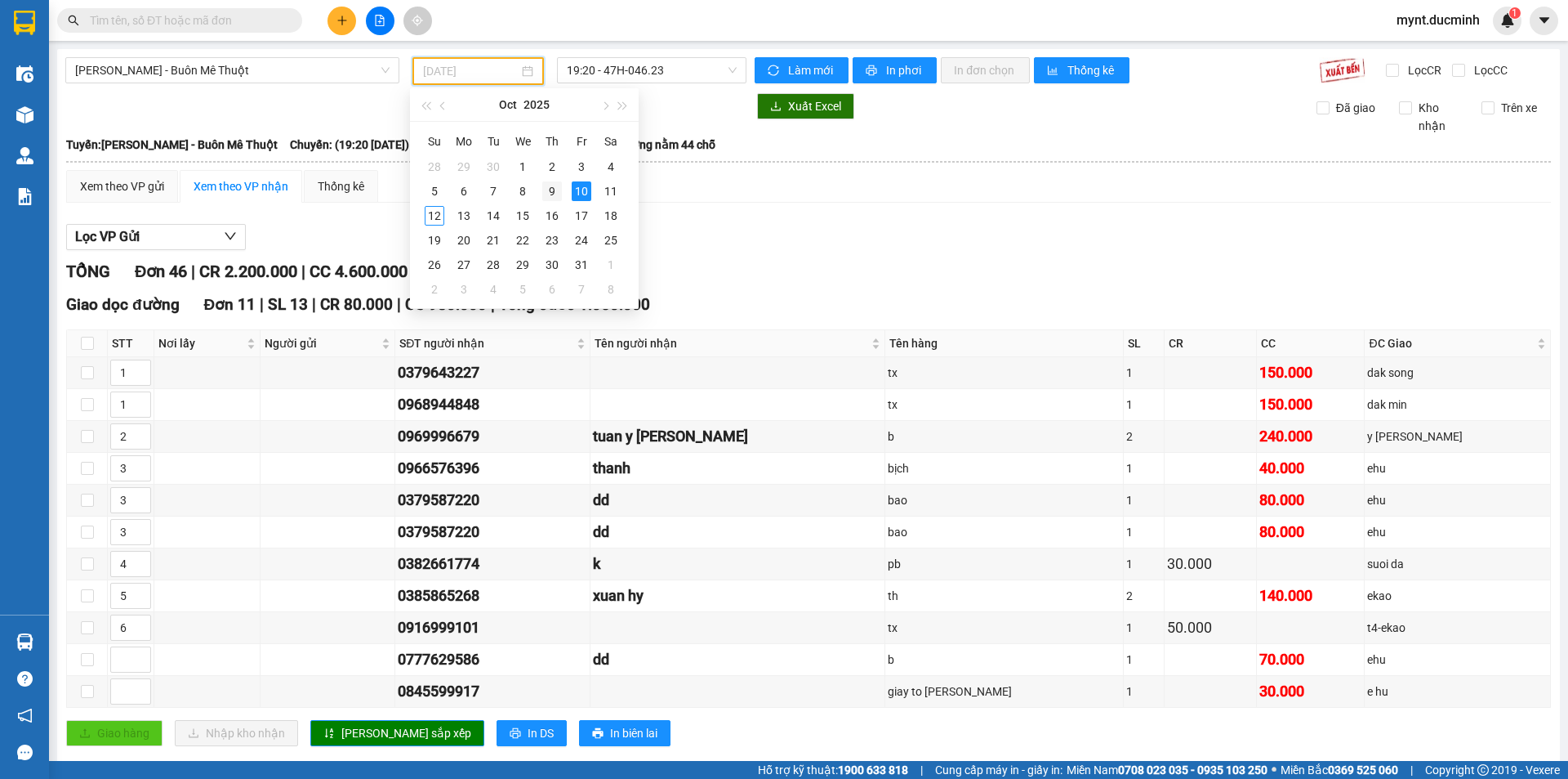
click at [553, 186] on div "9" at bounding box center [551, 191] width 19 height 19
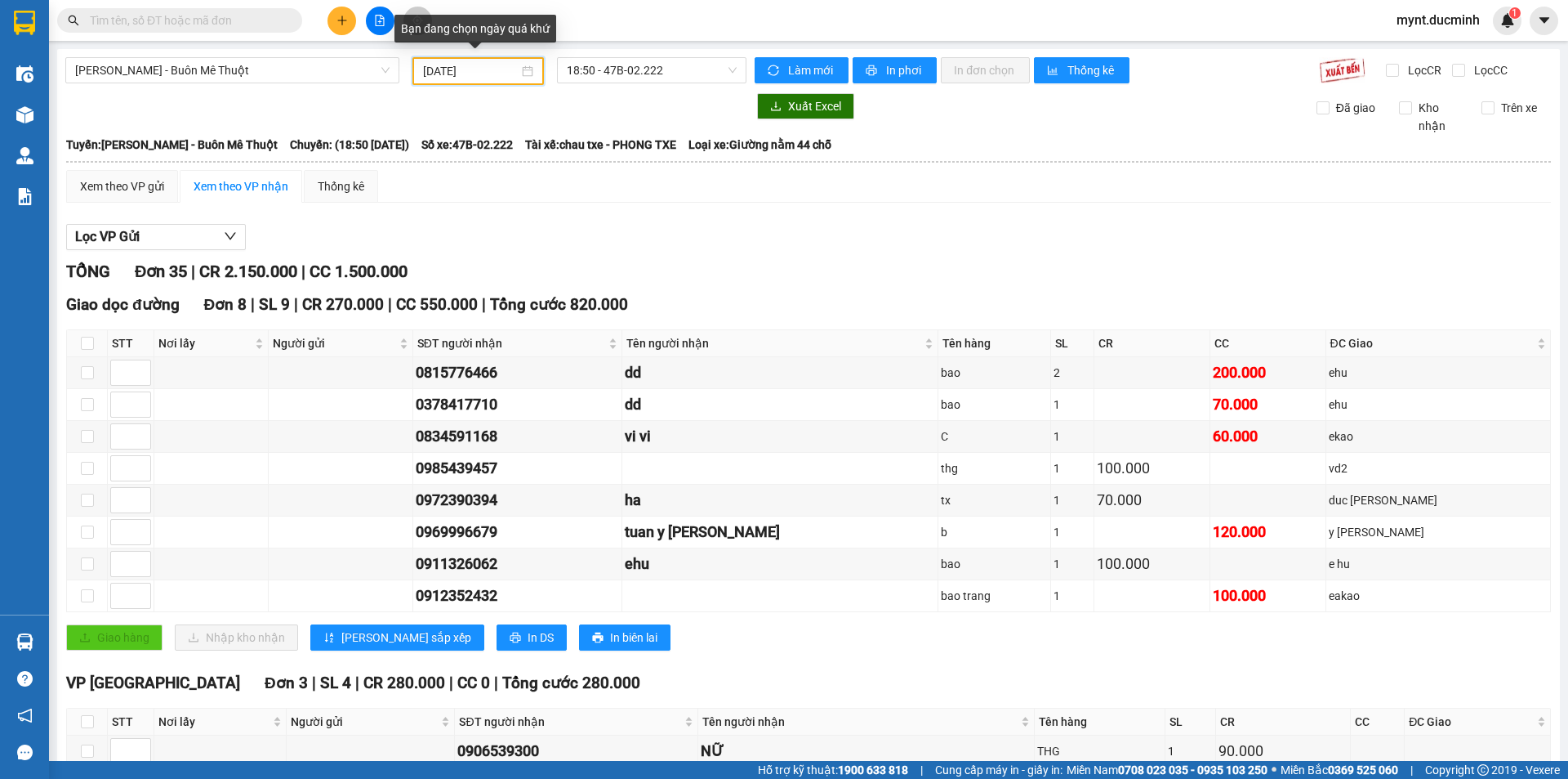
click at [447, 68] on input "[DATE]" at bounding box center [471, 71] width 96 height 18
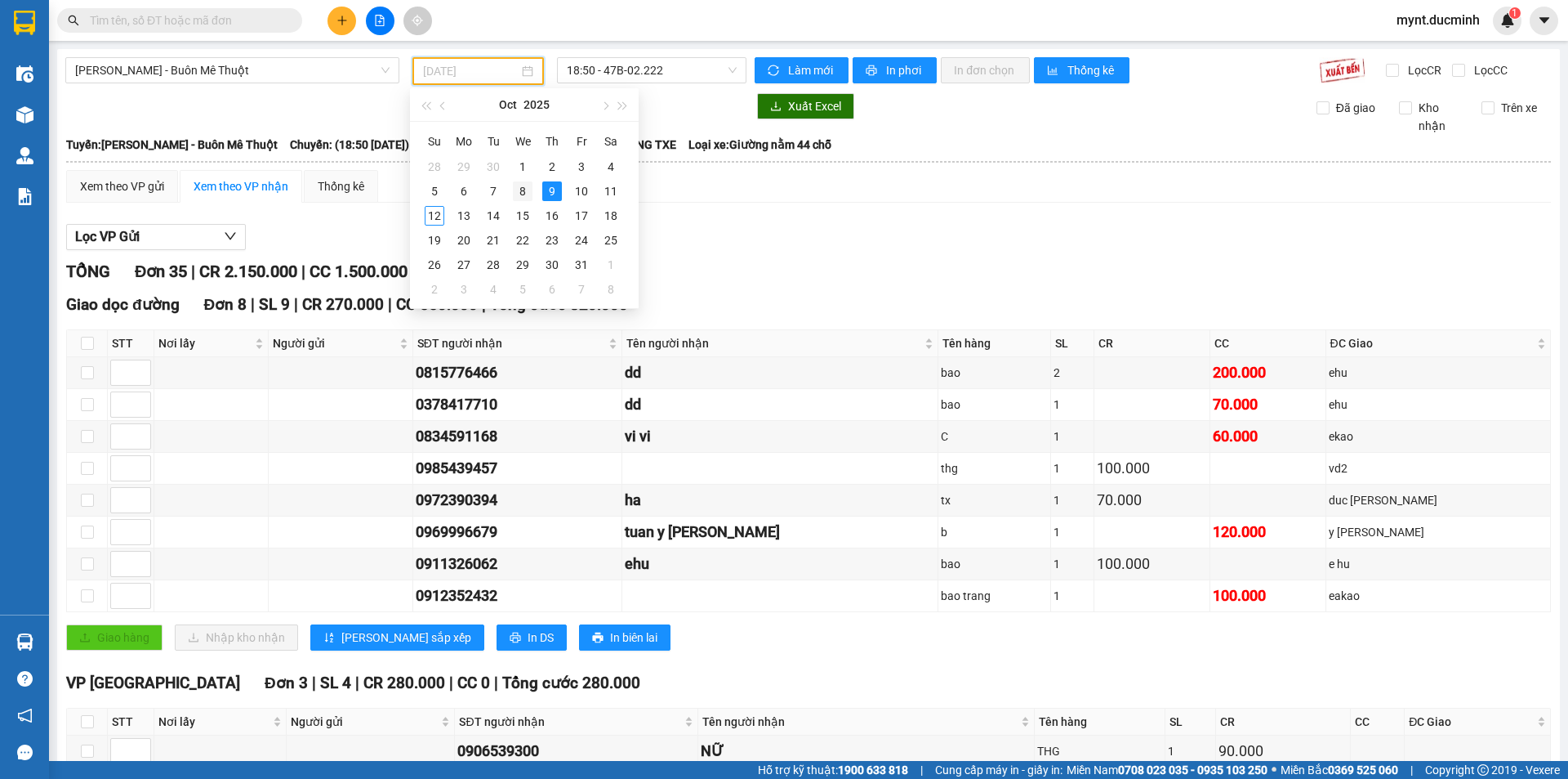
click at [520, 187] on div "8" at bounding box center [522, 191] width 19 height 19
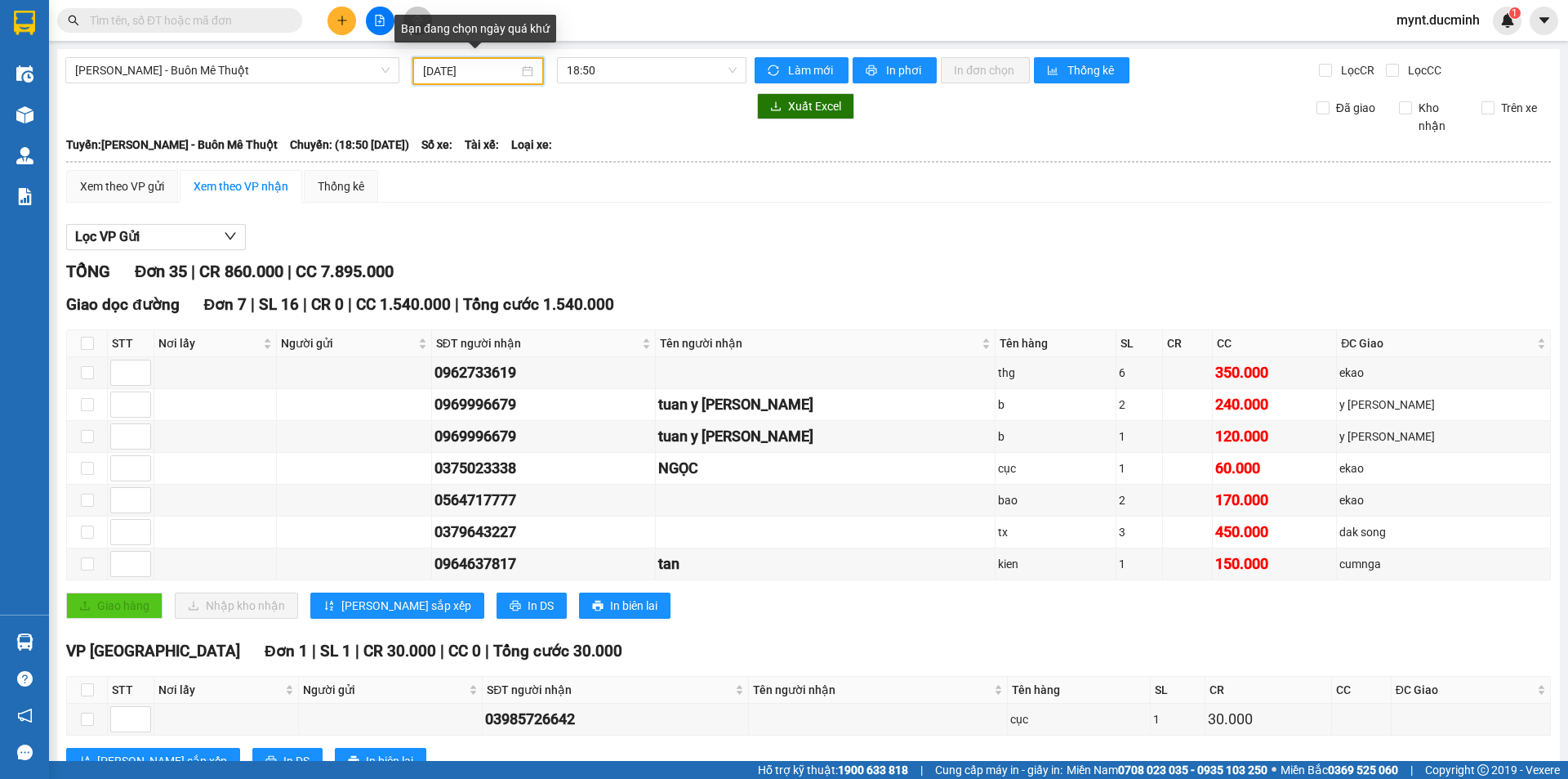
click at [444, 65] on input "[DATE]" at bounding box center [471, 71] width 96 height 18
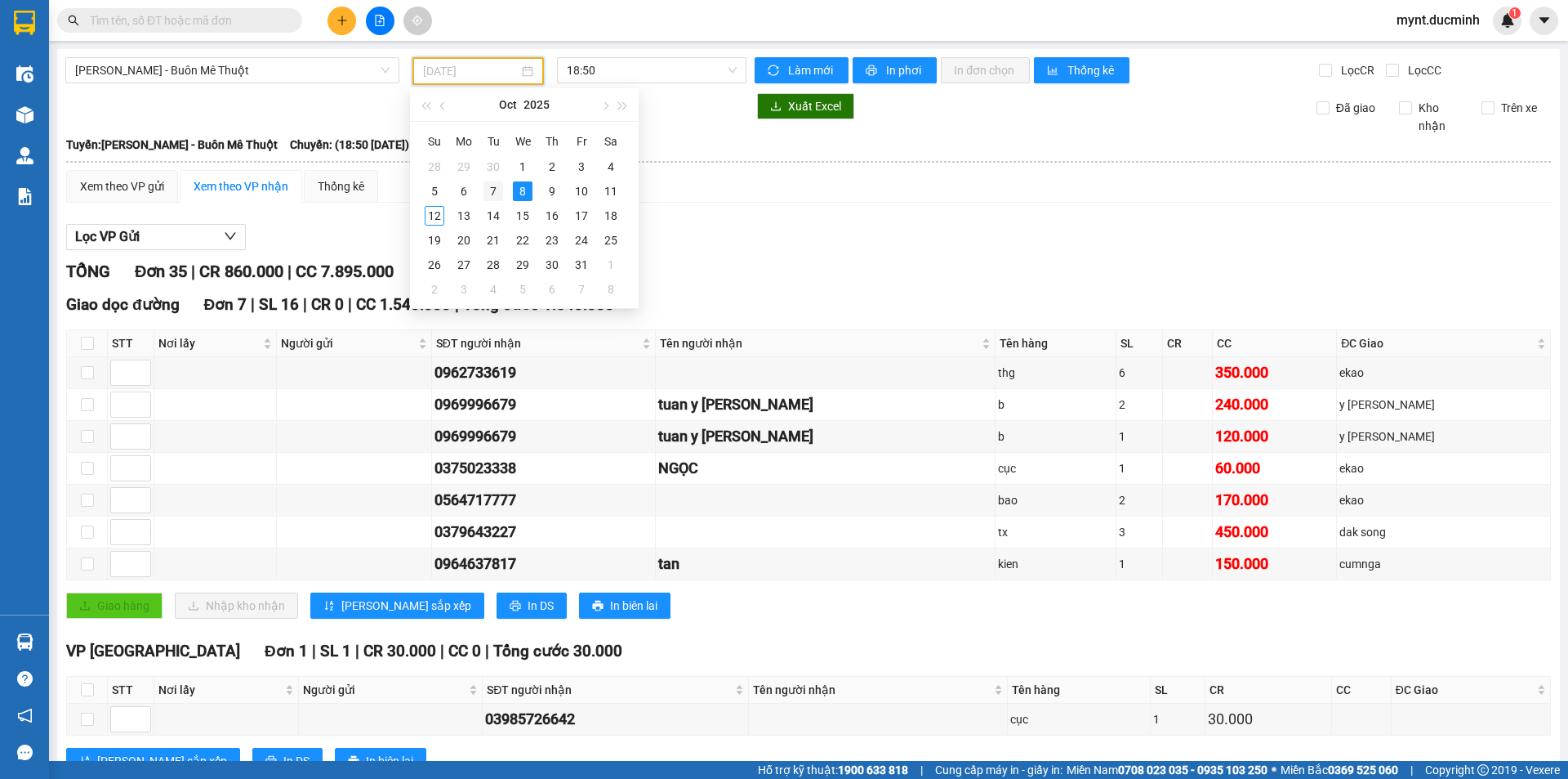
click at [489, 185] on div "7" at bounding box center [492, 191] width 19 height 19
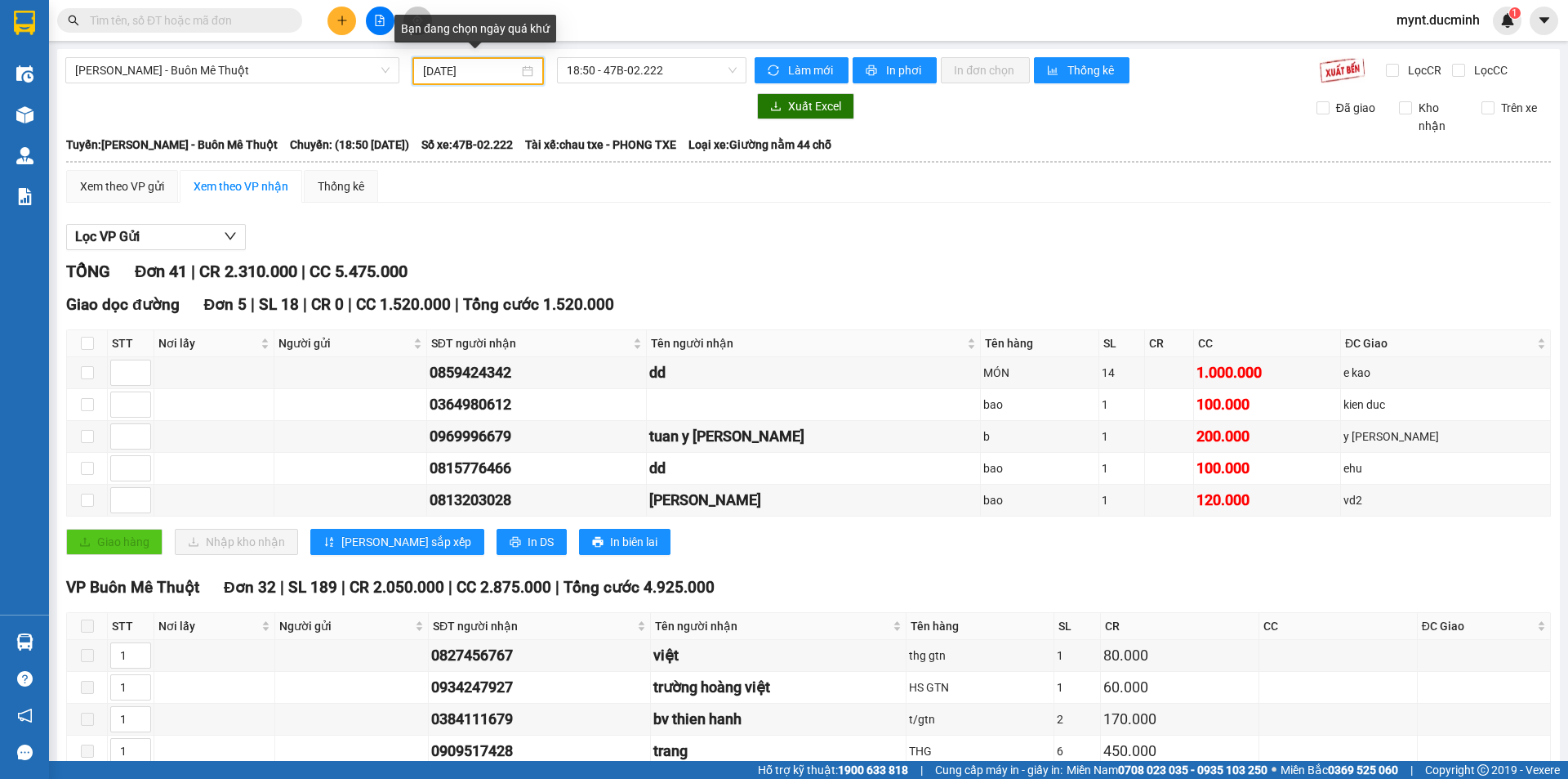
click at [471, 75] on input "[DATE]" at bounding box center [471, 71] width 96 height 18
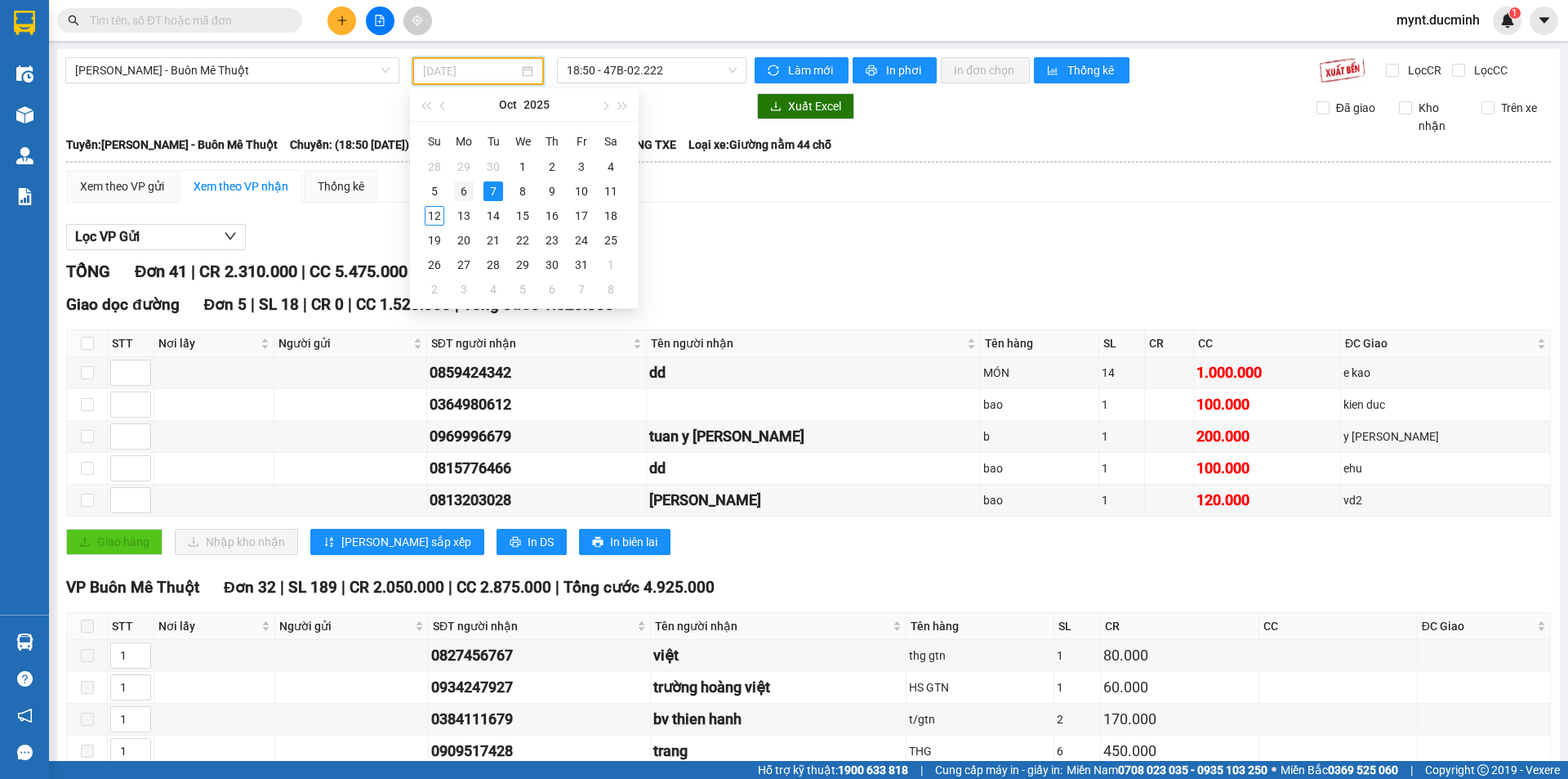
click at [464, 190] on div "6" at bounding box center [463, 191] width 19 height 19
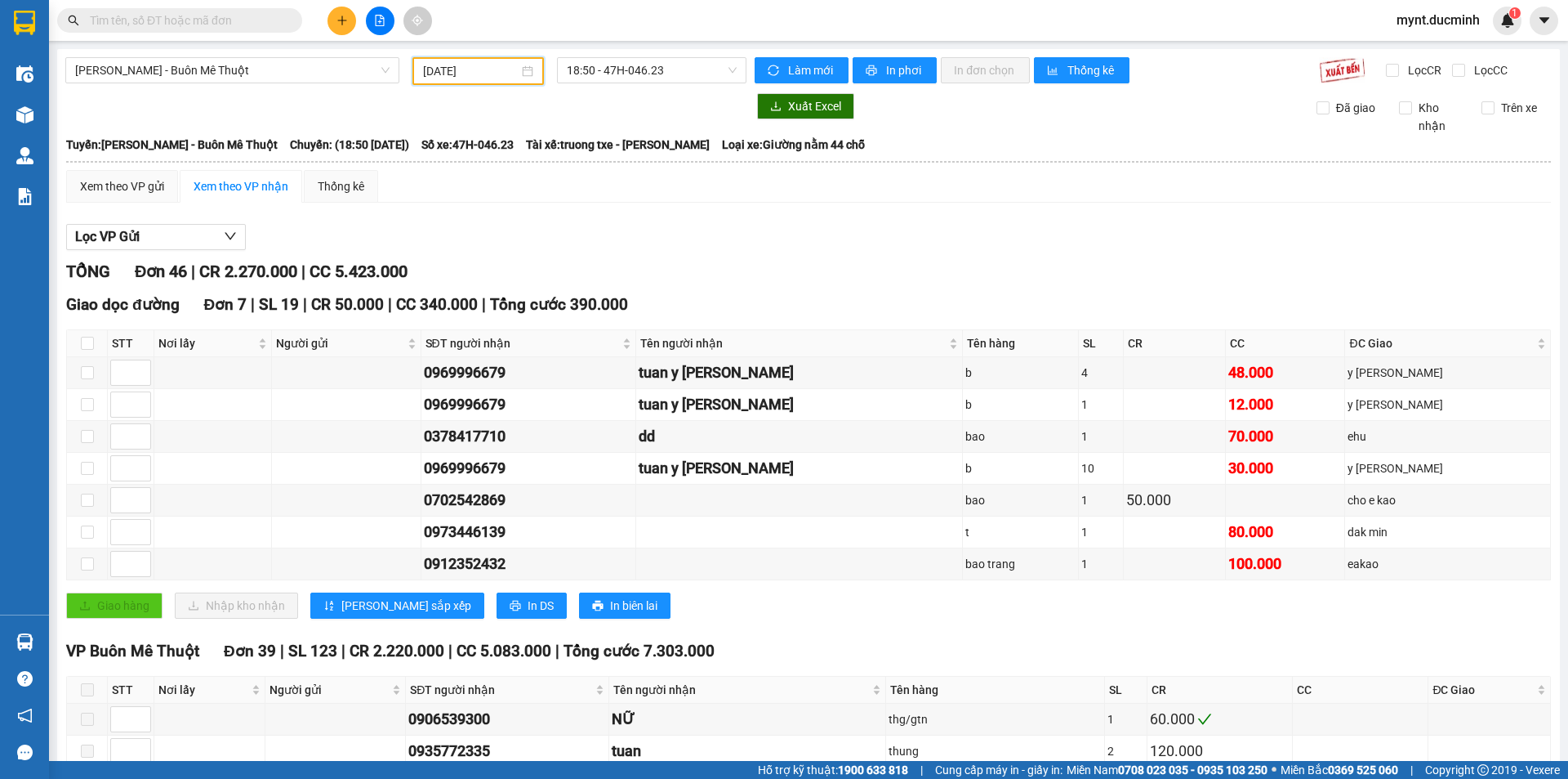
click at [446, 74] on input "[DATE]" at bounding box center [471, 71] width 96 height 18
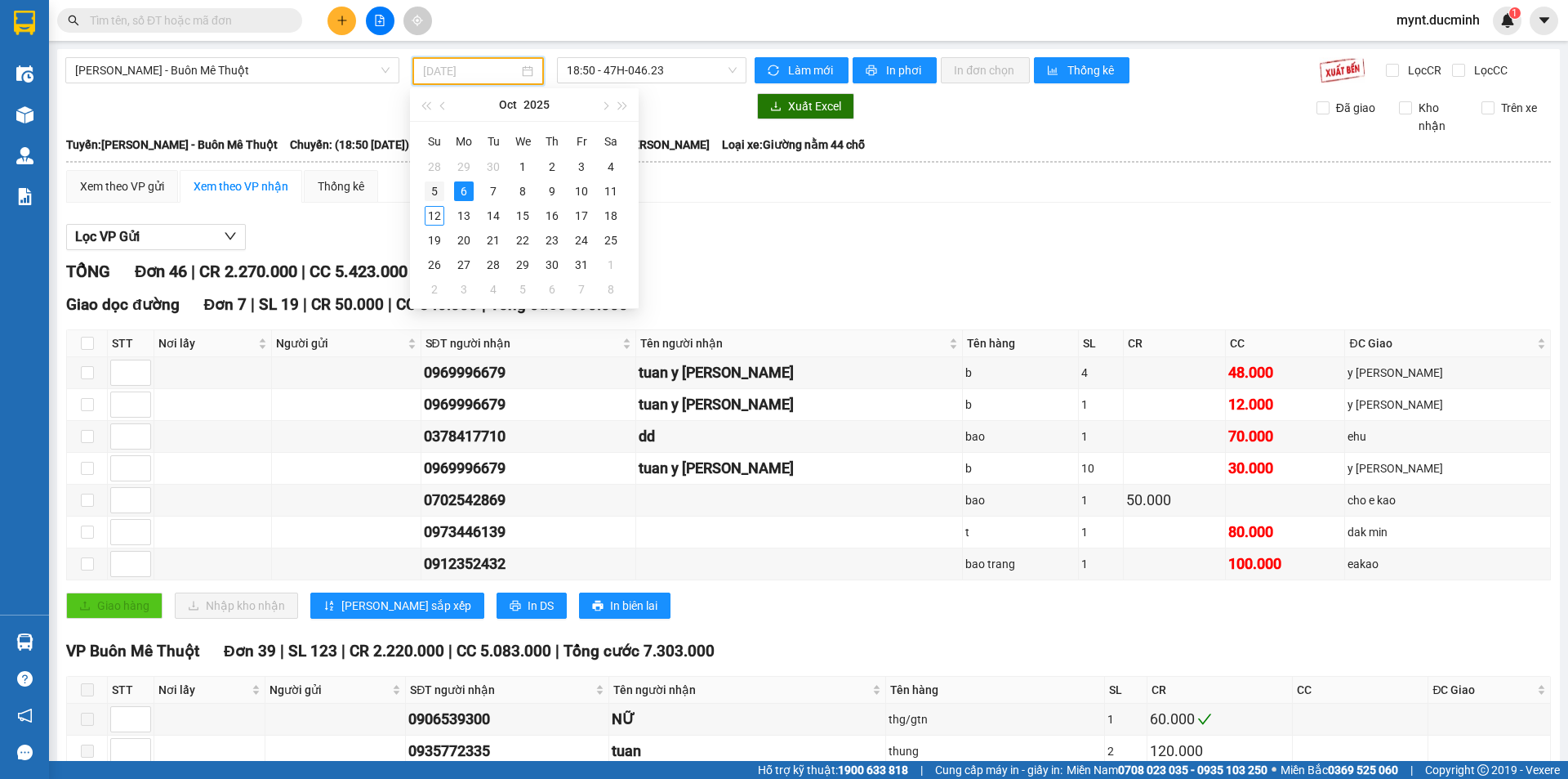
click at [433, 189] on div "5" at bounding box center [434, 191] width 19 height 19
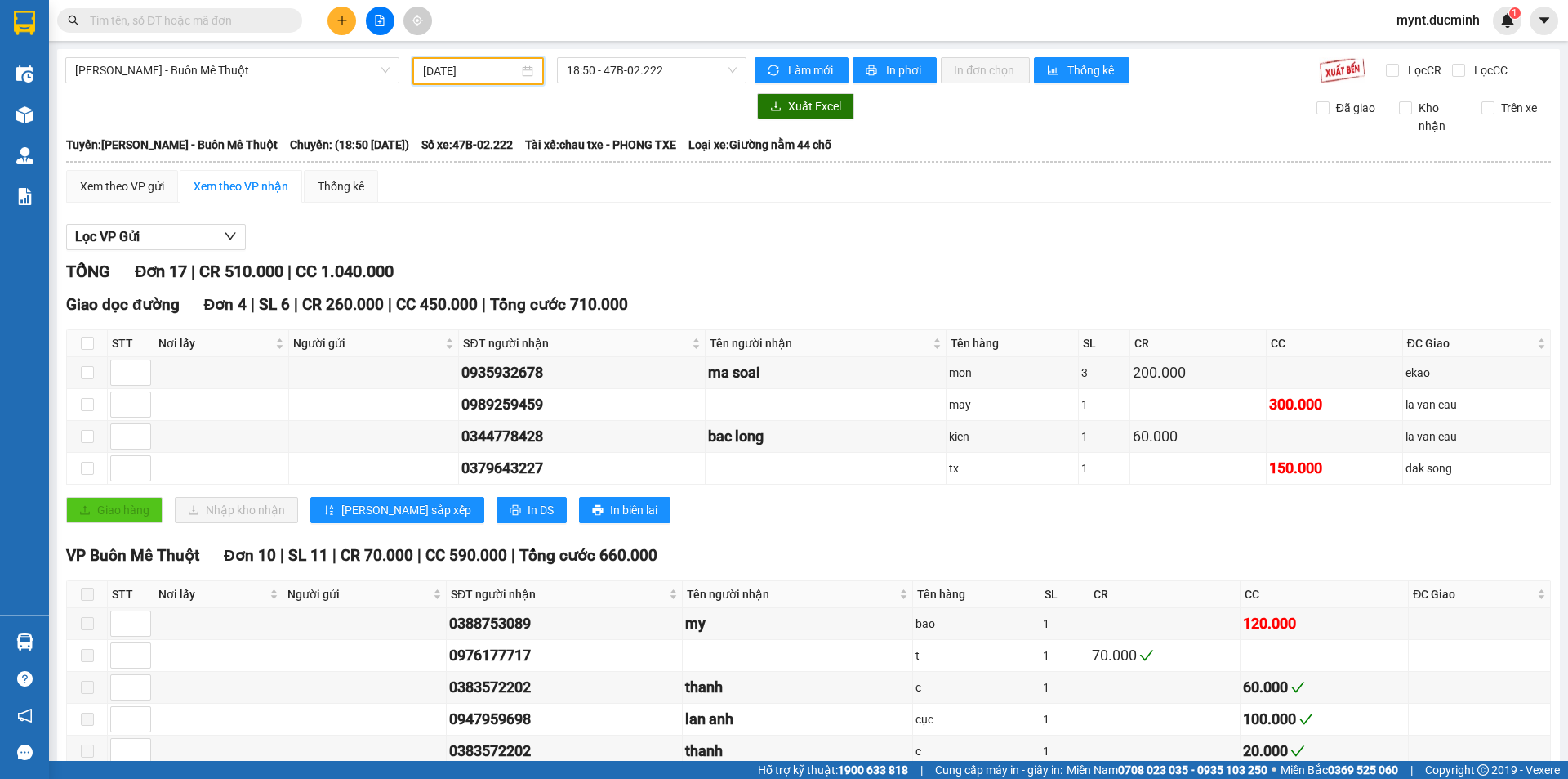
click at [446, 68] on input "[DATE]" at bounding box center [471, 71] width 96 height 18
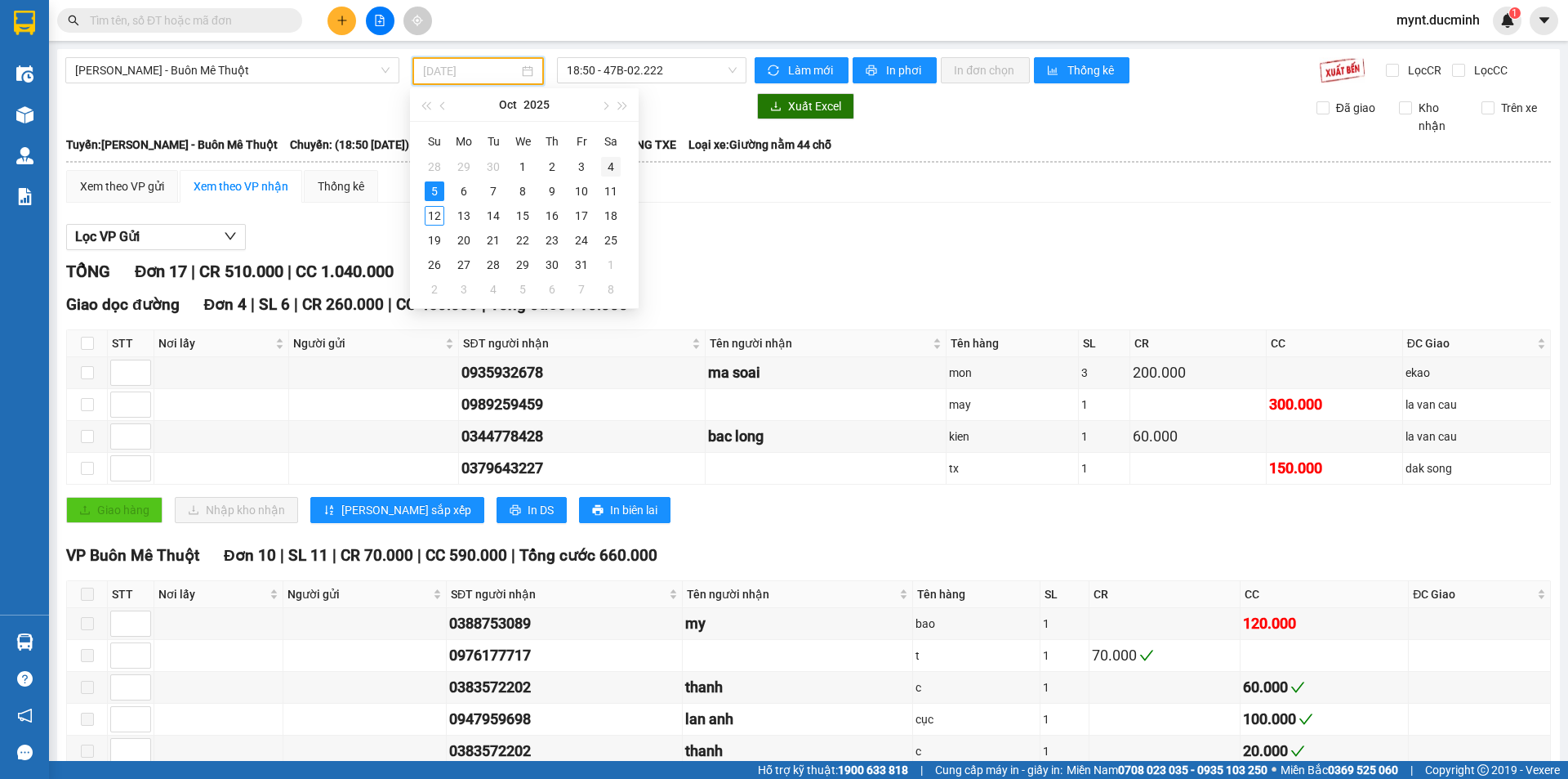
click at [608, 162] on div "4" at bounding box center [610, 166] width 19 height 19
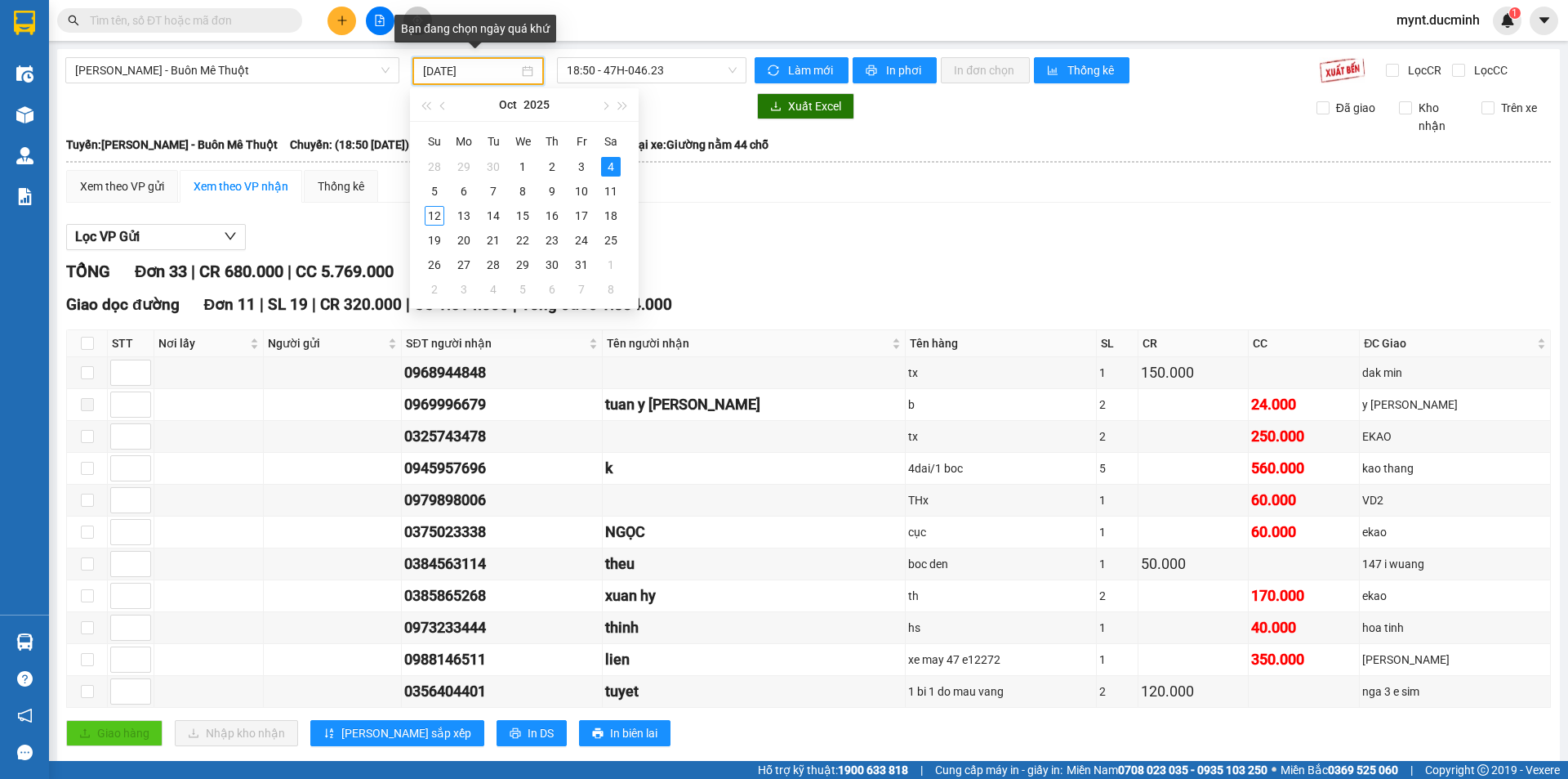
click at [445, 70] on input "[DATE]" at bounding box center [471, 71] width 96 height 18
click at [580, 166] on div "3" at bounding box center [581, 166] width 19 height 19
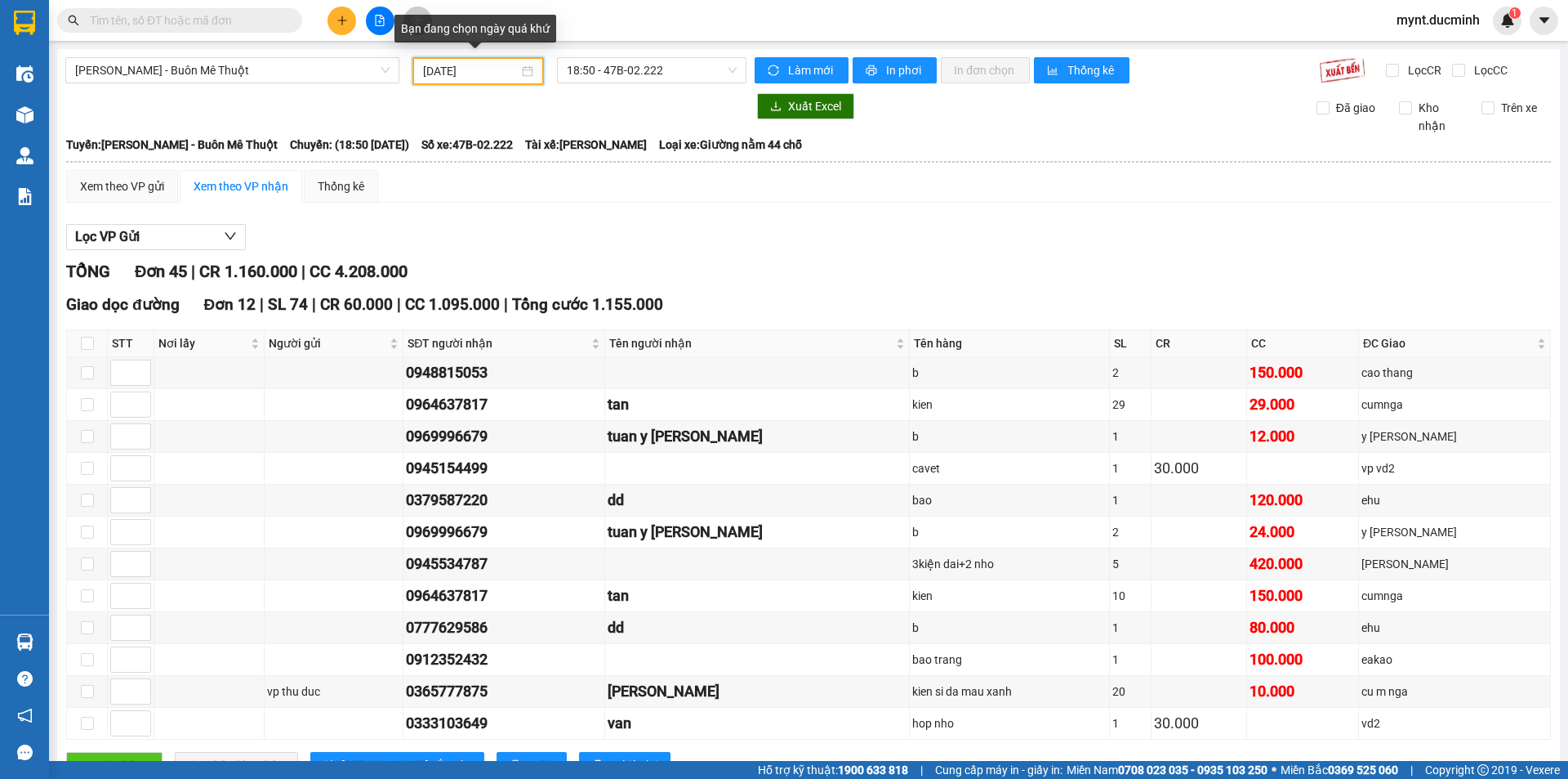
click at [429, 75] on input "[DATE]" at bounding box center [471, 71] width 96 height 18
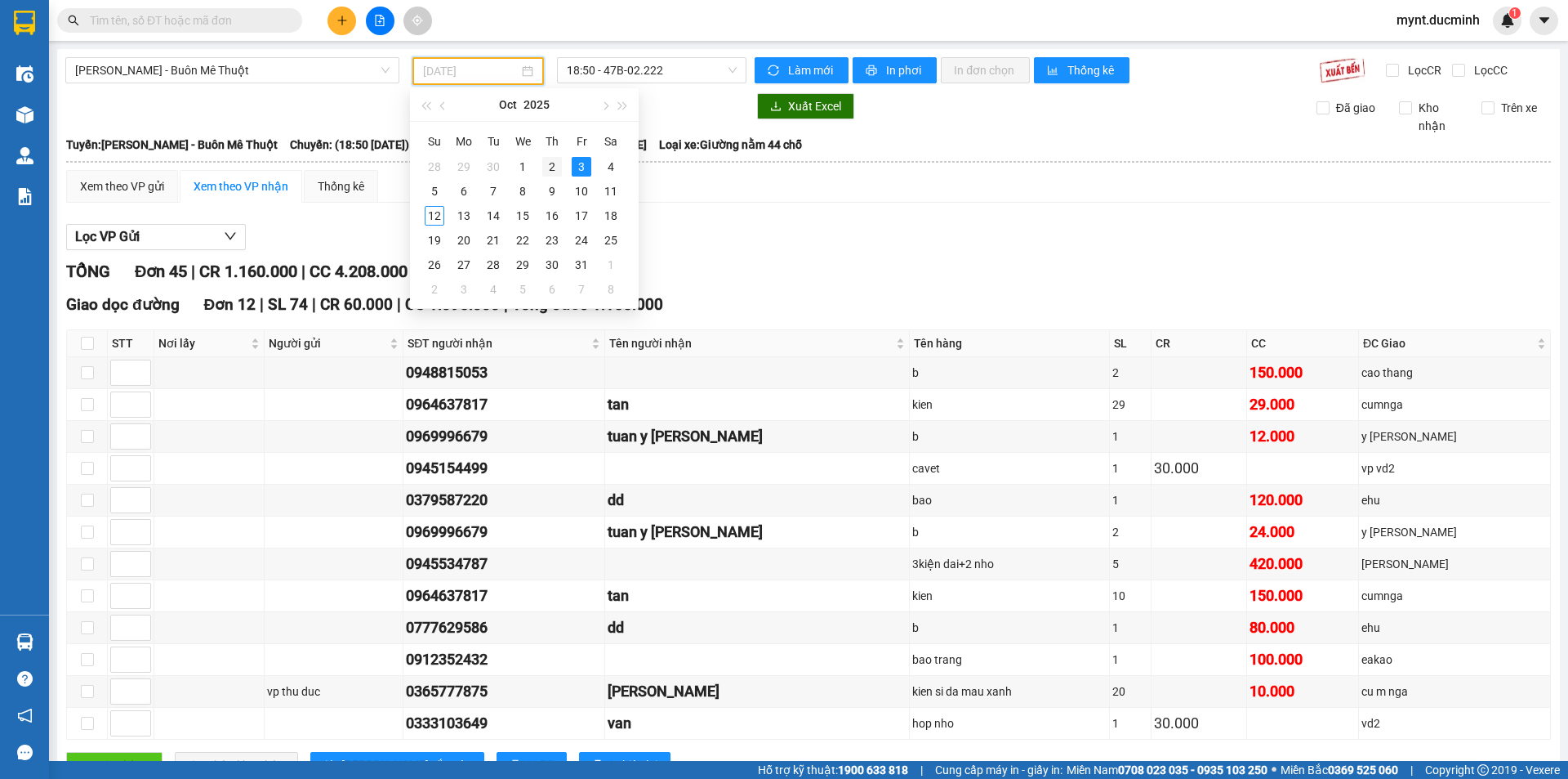
click at [552, 163] on div "2" at bounding box center [551, 166] width 19 height 19
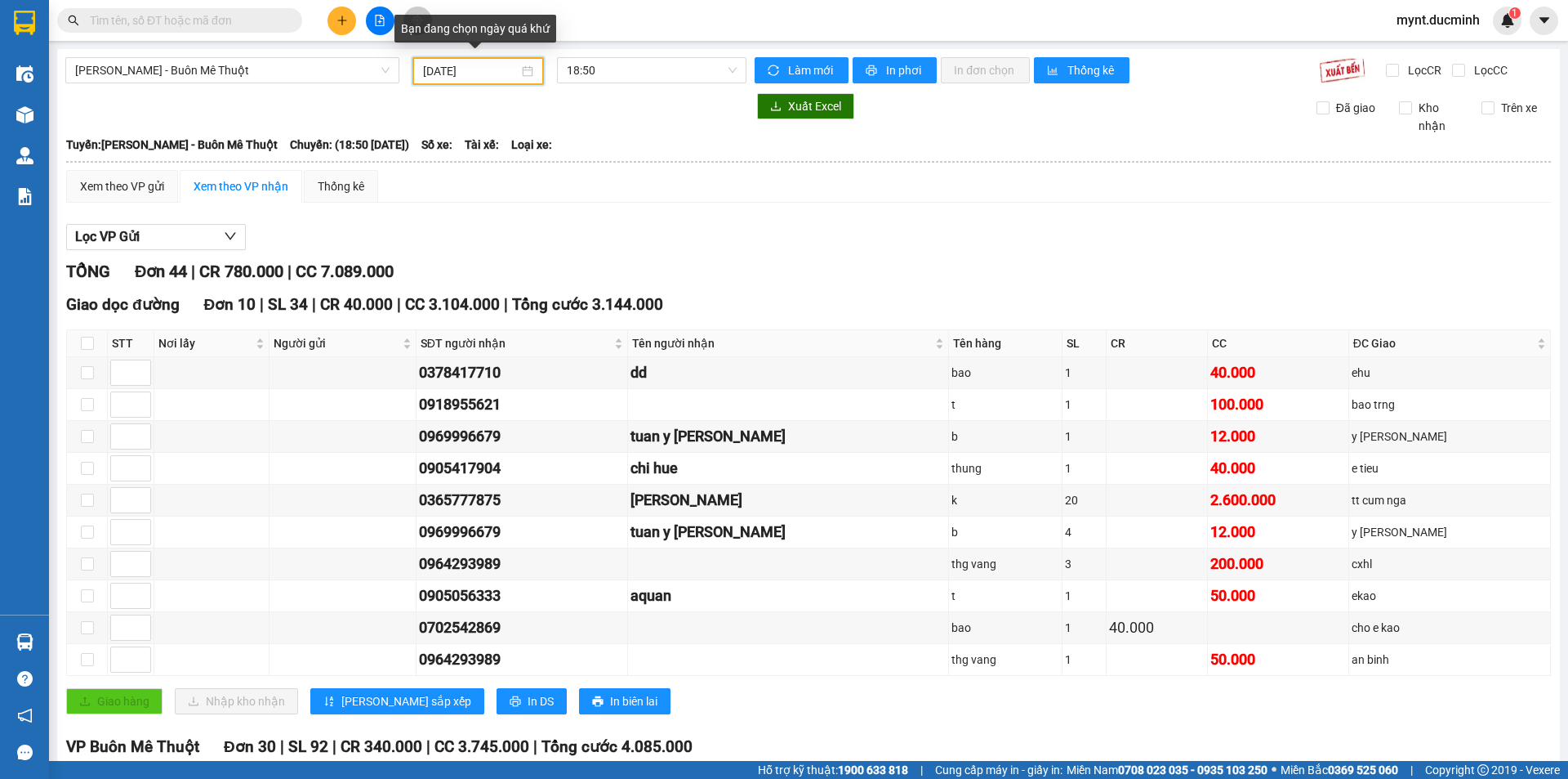
click at [511, 68] on input "[DATE]" at bounding box center [471, 71] width 96 height 18
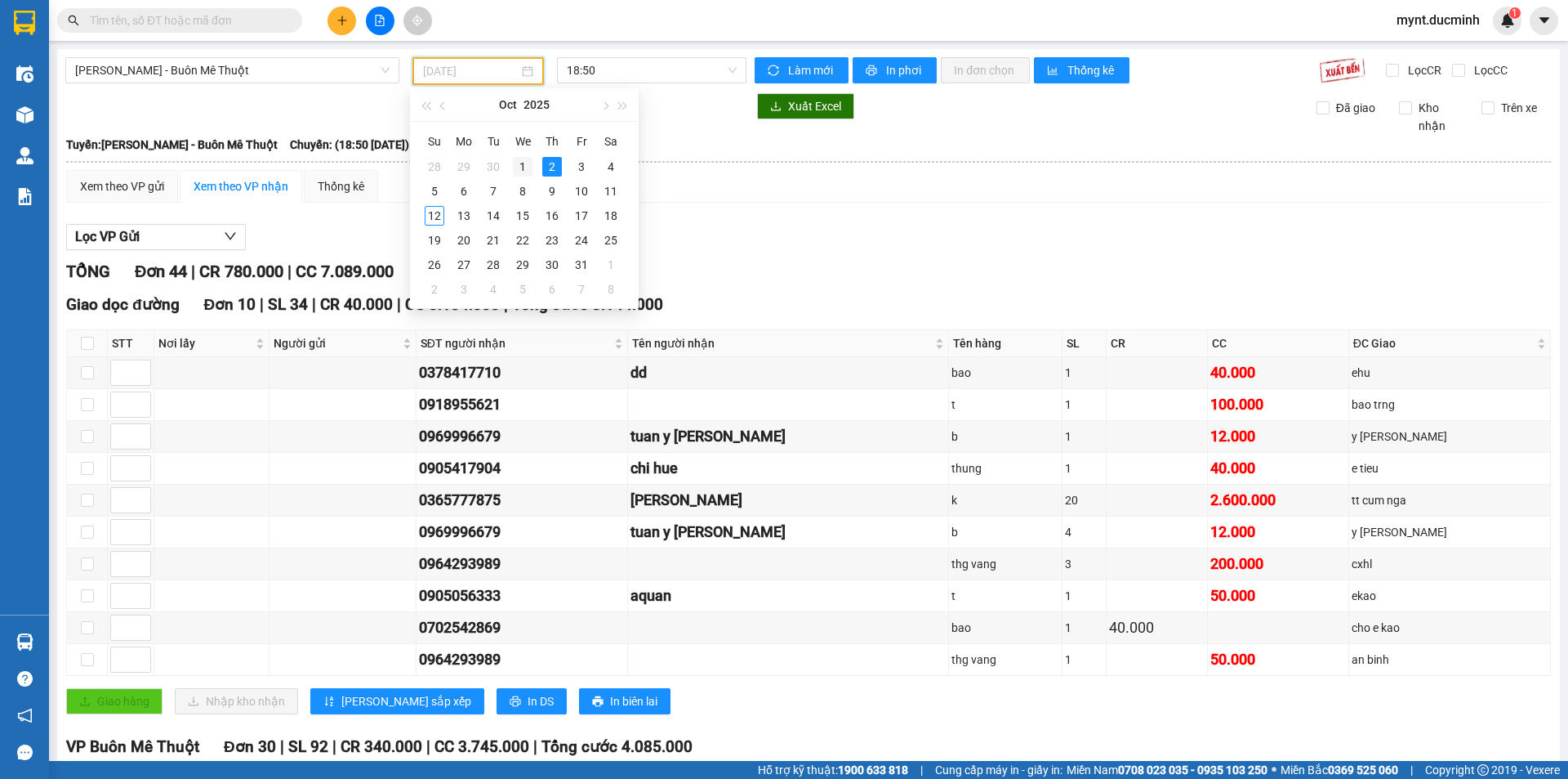
click at [522, 165] on div "1" at bounding box center [522, 166] width 19 height 19
type input "[DATE]"
